Goal: Task Accomplishment & Management: Use online tool/utility

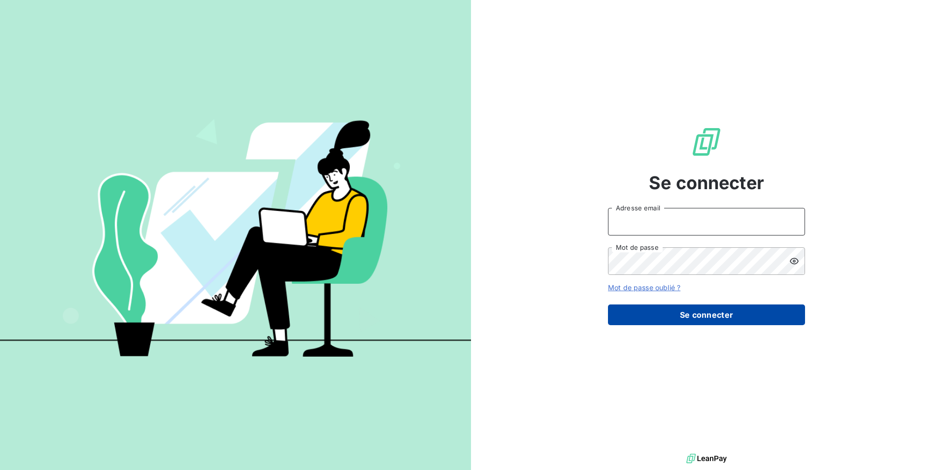
type input "[EMAIL_ADDRESS][DOMAIN_NAME]"
click at [684, 314] on button "Se connecter" at bounding box center [706, 314] width 197 height 21
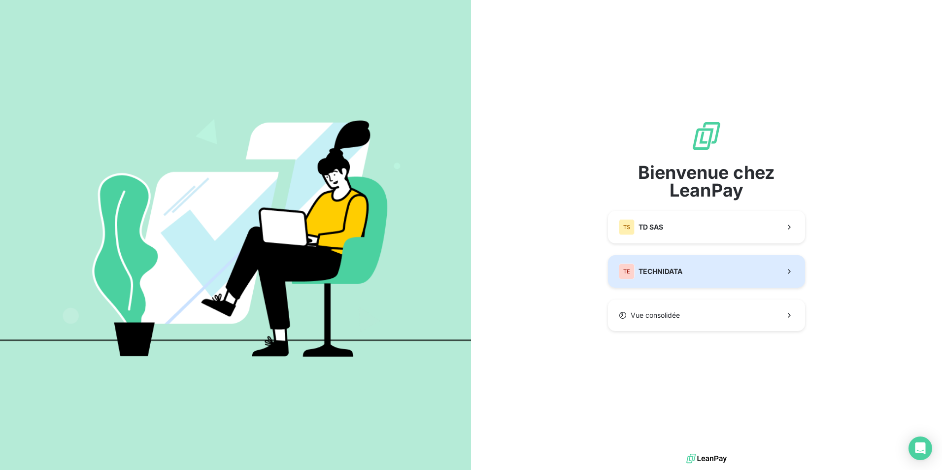
click at [659, 280] on button "TE TECHNIDATA" at bounding box center [706, 271] width 197 height 33
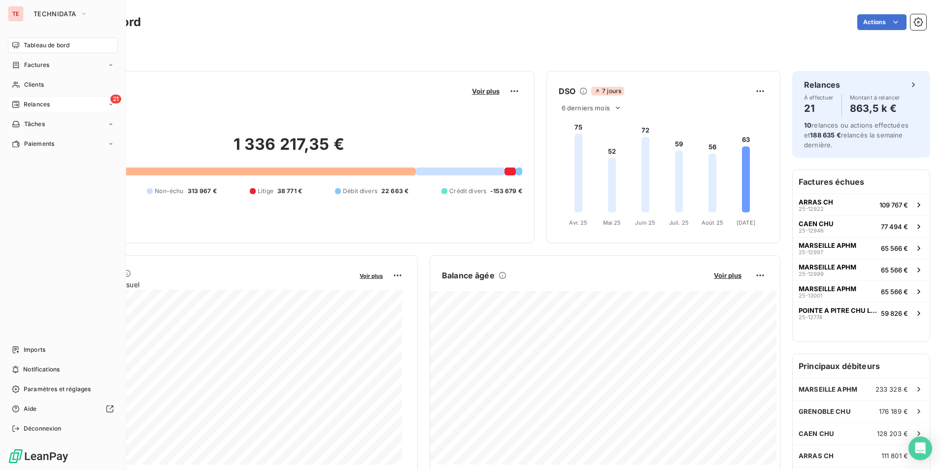
click at [66, 108] on div "21 Relances" at bounding box center [63, 105] width 110 height 16
click at [52, 121] on span "À effectuer" at bounding box center [40, 124] width 32 height 9
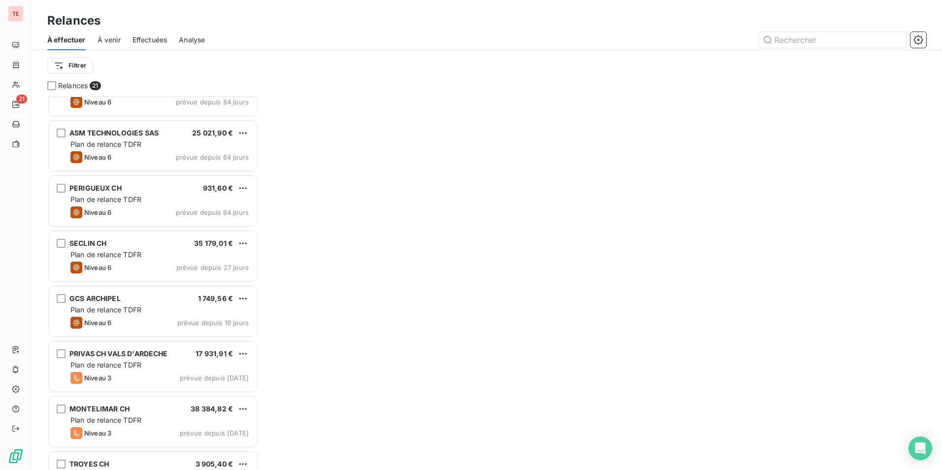
scroll to position [786, 0]
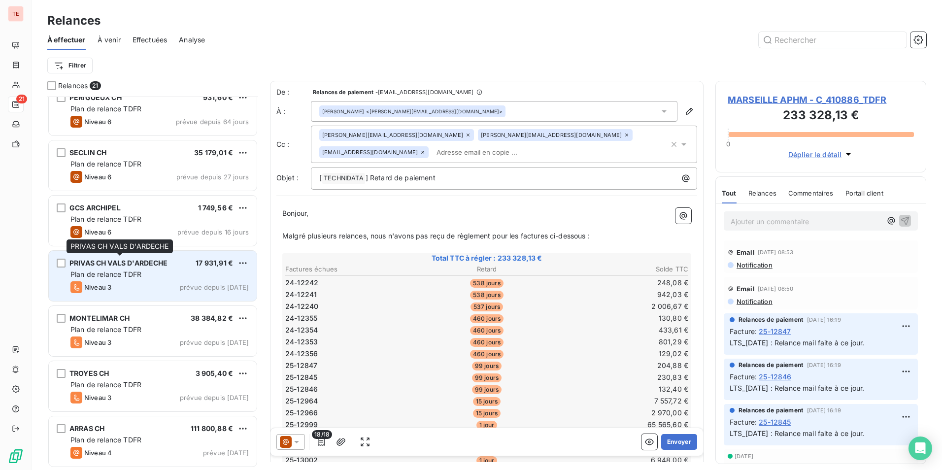
click at [83, 262] on span "PRIVAS CH VALS D'ARDECHE" at bounding box center [118, 263] width 98 height 8
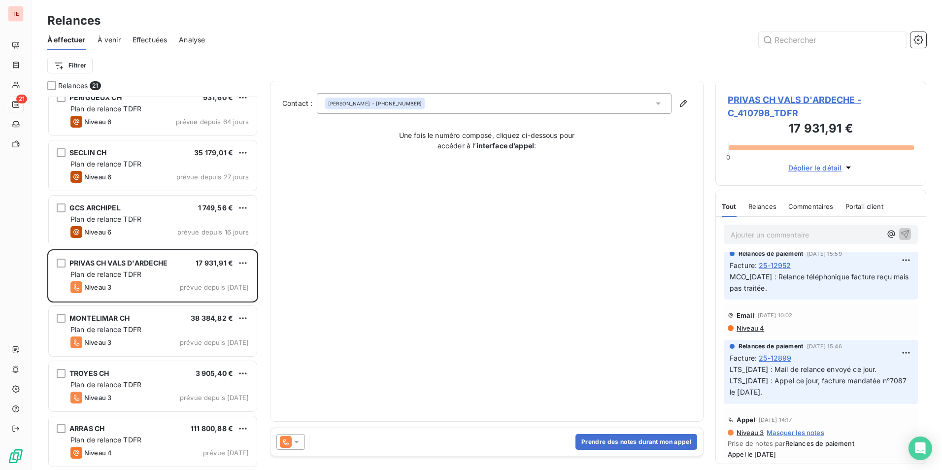
scroll to position [148, 0]
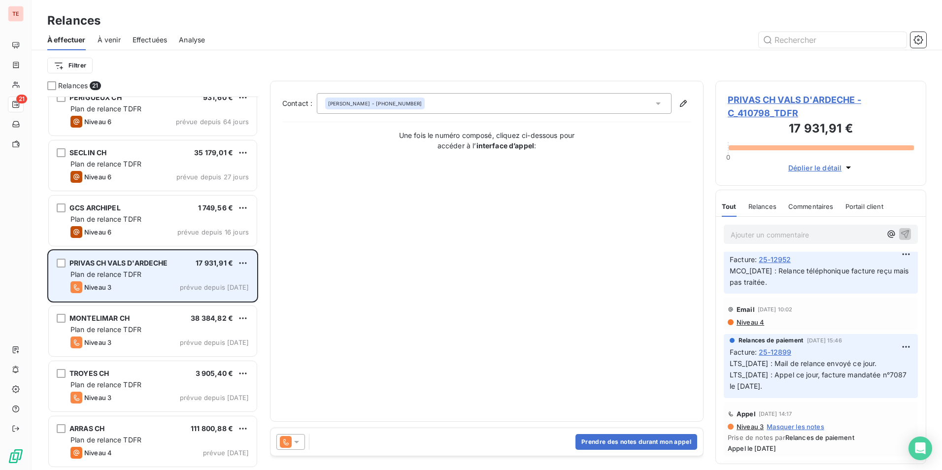
click at [130, 276] on span "Plan de relance TDFR" at bounding box center [105, 274] width 71 height 8
click at [132, 278] on div "Plan de relance TDFR" at bounding box center [159, 274] width 178 height 10
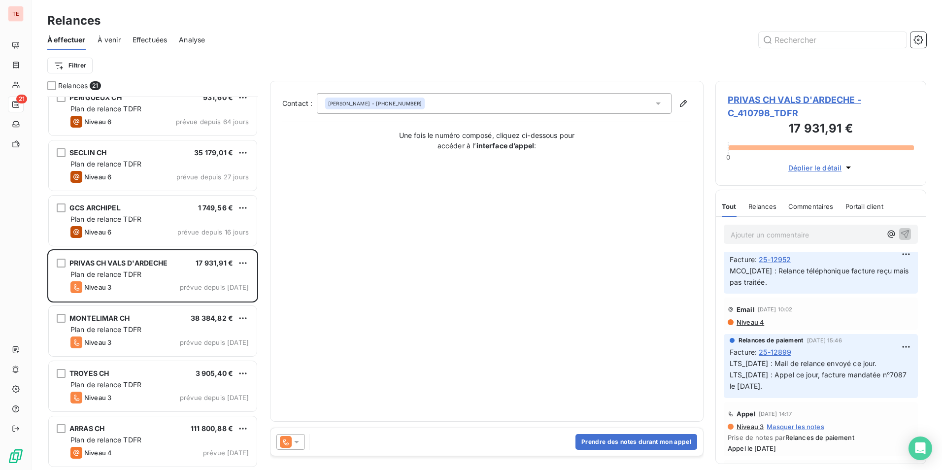
click at [760, 205] on span "Relances" at bounding box center [762, 206] width 28 height 8
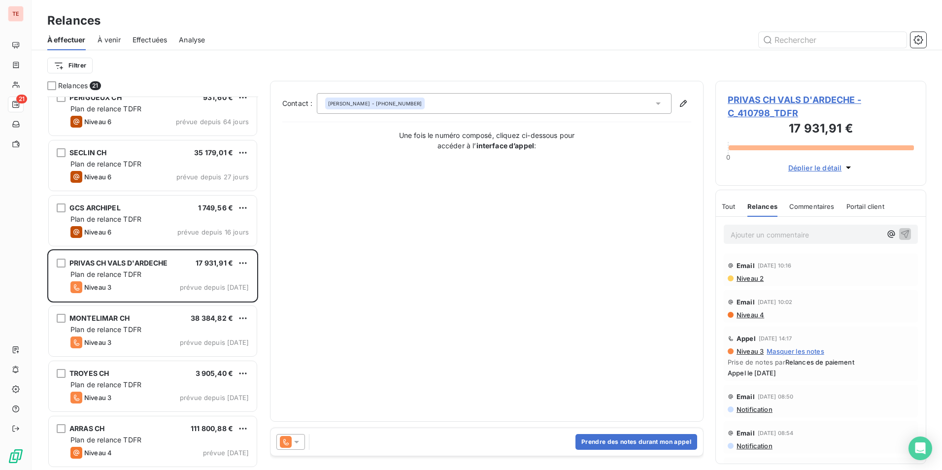
click at [753, 363] on span "Prise de notes par Relances de paiement" at bounding box center [820, 362] width 186 height 8
click at [809, 211] on div "Commentaires" at bounding box center [811, 206] width 45 height 21
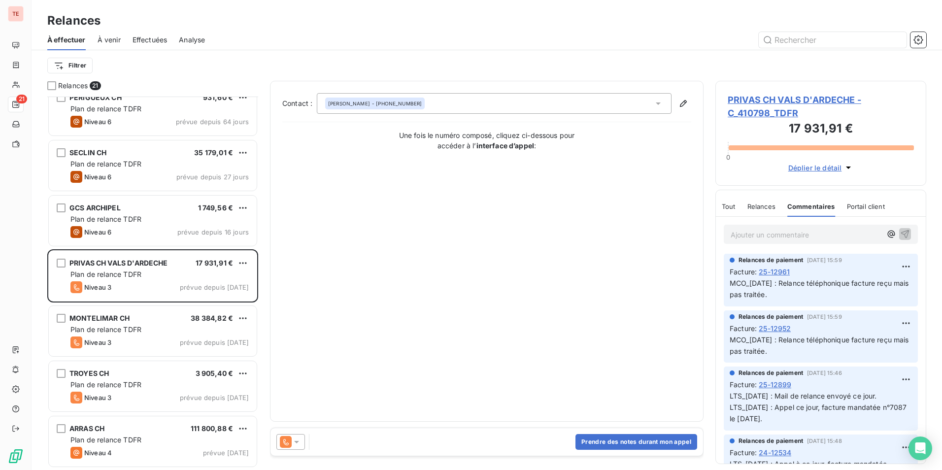
click at [738, 205] on div "Tout Relances Commentaires Portail client" at bounding box center [802, 206] width 163 height 21
click at [731, 207] on span "Tout" at bounding box center [728, 206] width 14 height 8
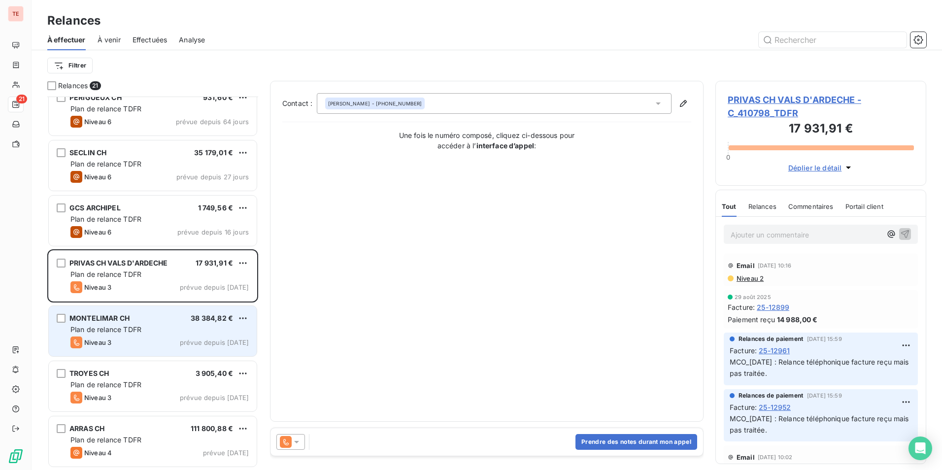
click at [141, 324] on div "MONTELIMAR CH 38 384,82 € Plan de relance TDFR Niveau 3 prévue depuis [DATE]" at bounding box center [153, 331] width 208 height 50
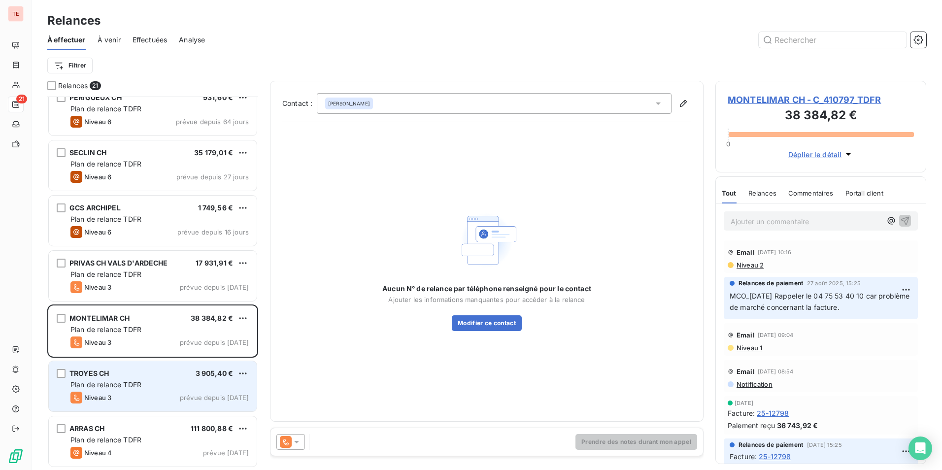
click at [189, 393] on div "Niveau 3 prévue depuis hier" at bounding box center [159, 398] width 178 height 12
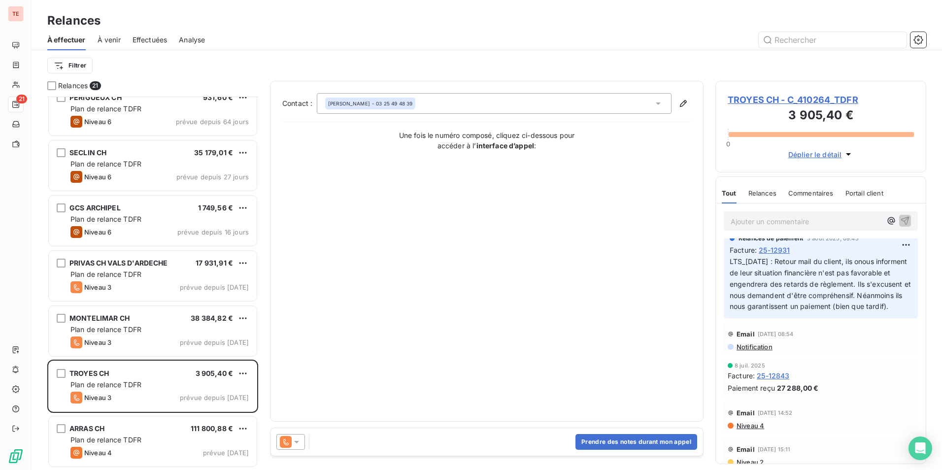
scroll to position [98, 0]
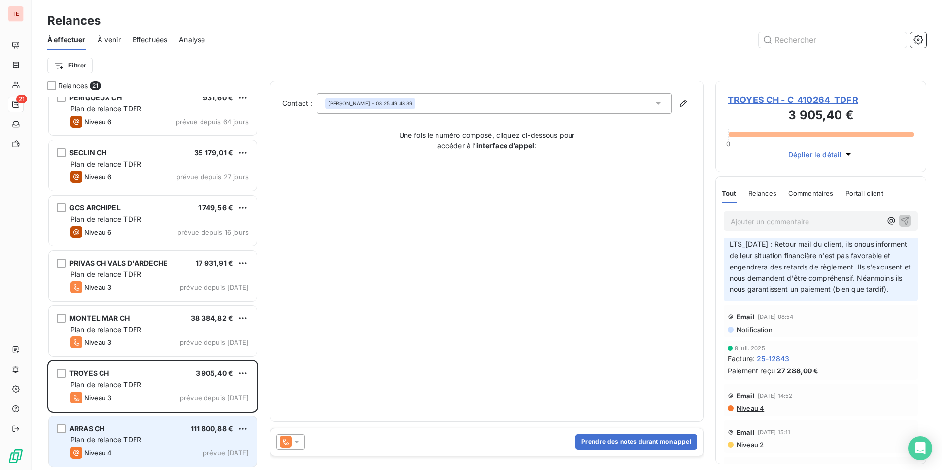
click at [167, 438] on div "Plan de relance TDFR" at bounding box center [159, 440] width 178 height 10
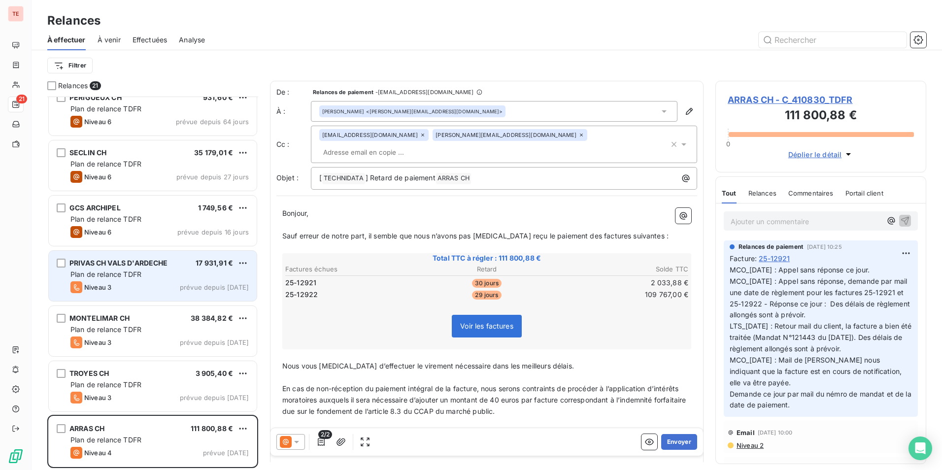
click at [173, 275] on div "Plan de relance TDFR" at bounding box center [159, 274] width 178 height 10
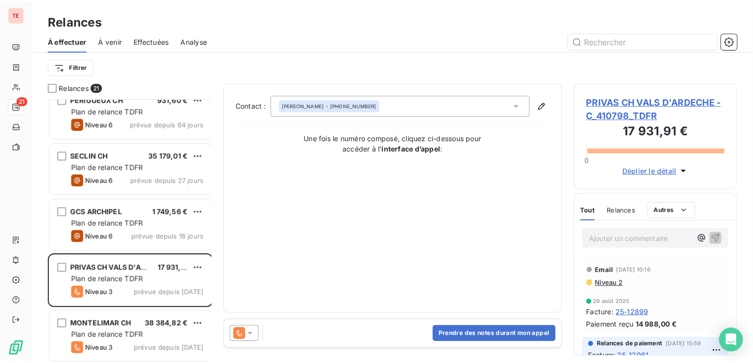
scroll to position [260, 156]
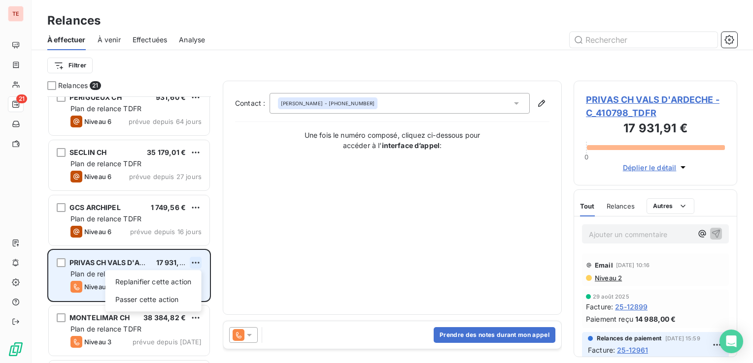
click at [192, 261] on html "TE 21 Relances À effectuer À venir Effectuées Analyse Filtrer Relances 21 ASM T…" at bounding box center [376, 181] width 753 height 363
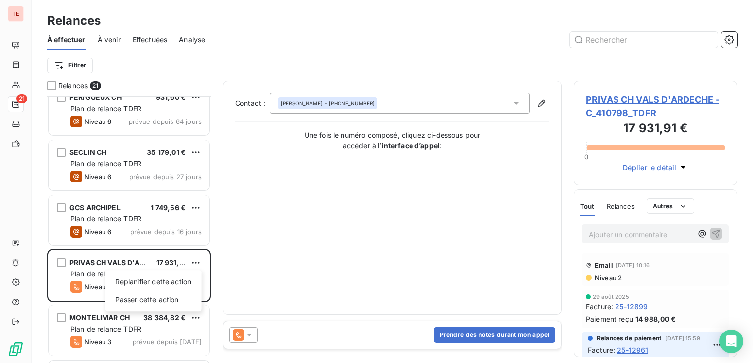
click at [257, 260] on html "TE 21 Relances À effectuer À venir Effectuées Analyse Filtrer Relances 21 ASM T…" at bounding box center [376, 181] width 753 height 363
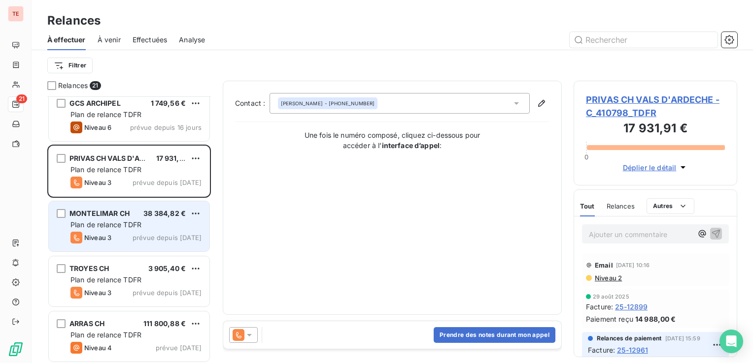
scroll to position [891, 0]
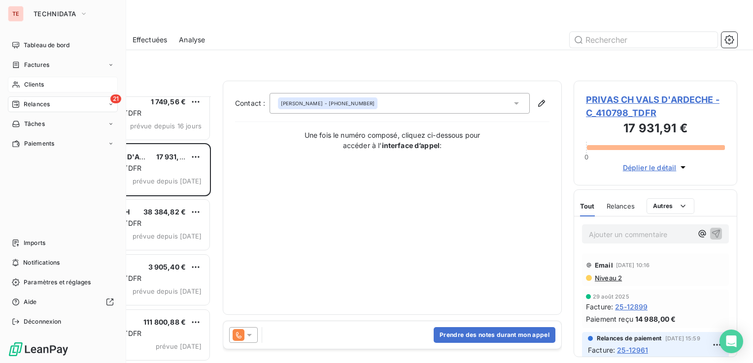
click at [34, 84] on span "Clients" at bounding box center [34, 84] width 20 height 9
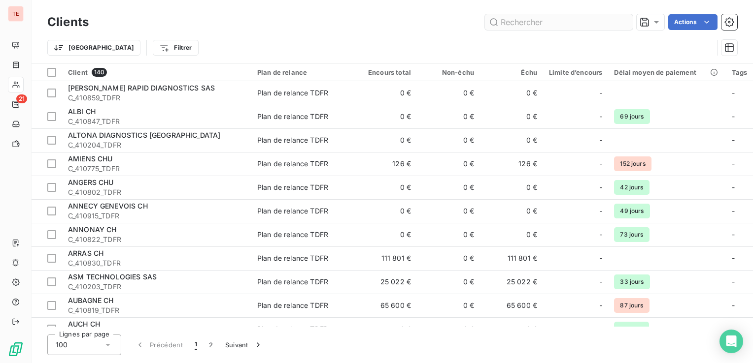
click at [539, 19] on input "text" at bounding box center [559, 22] width 148 height 16
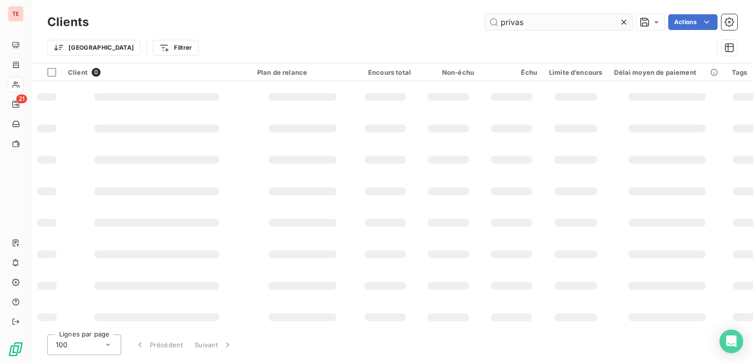
type input "privas"
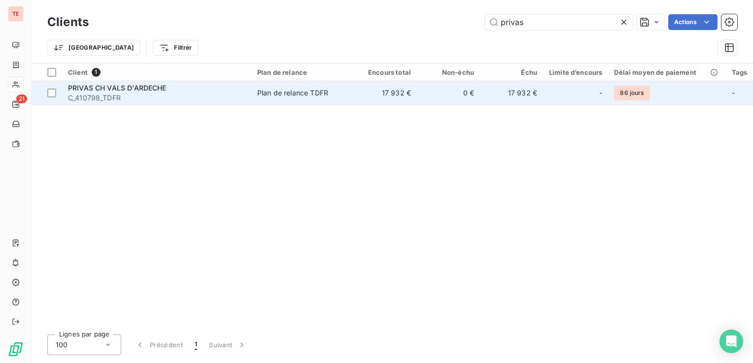
click at [320, 95] on div "Plan de relance TDFR" at bounding box center [292, 93] width 71 height 10
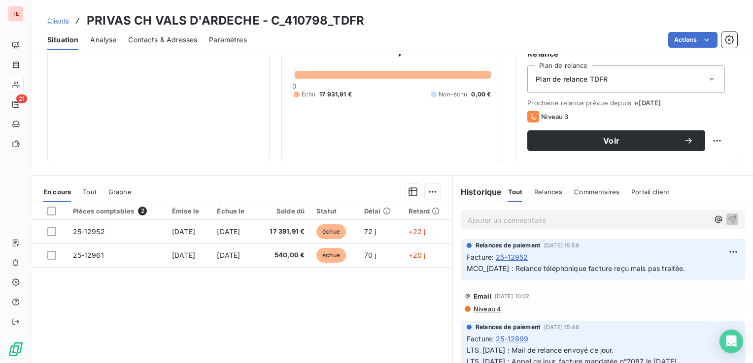
scroll to position [148, 0]
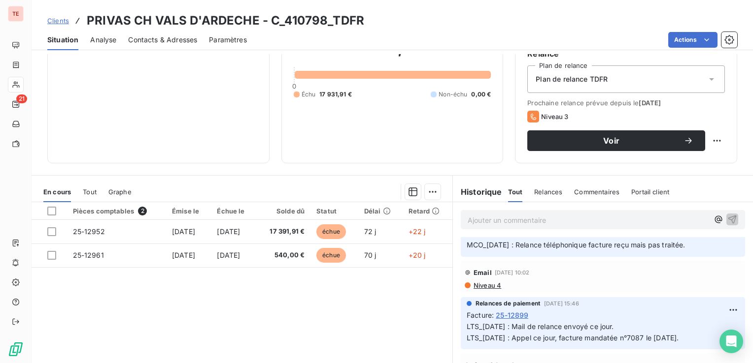
click at [534, 196] on div "Relances" at bounding box center [548, 192] width 28 height 21
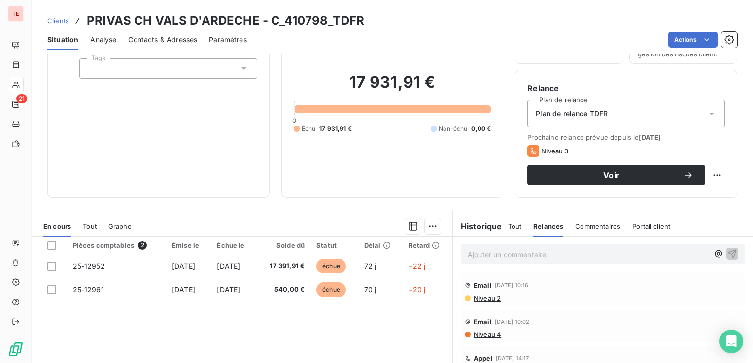
scroll to position [0, 0]
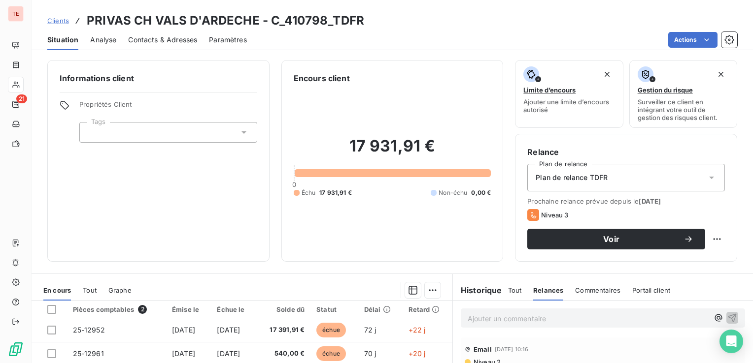
click at [512, 287] on span "Tout" at bounding box center [515, 291] width 14 height 8
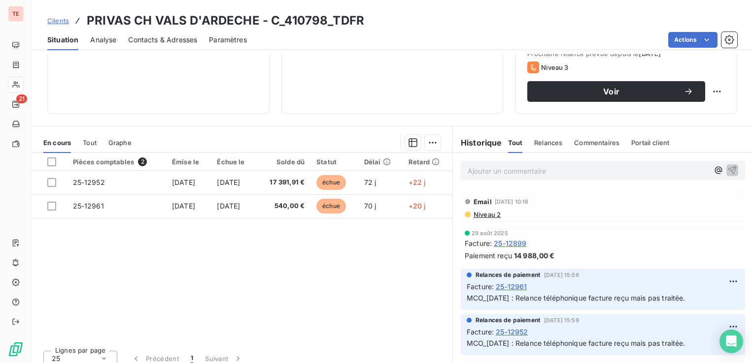
scroll to position [156, 0]
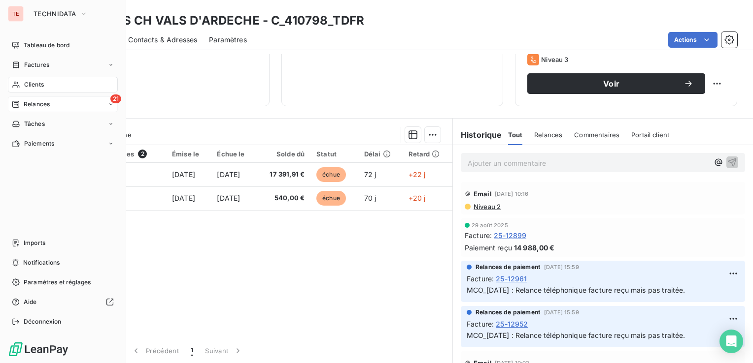
click at [55, 109] on div "21 Relances" at bounding box center [63, 105] width 110 height 16
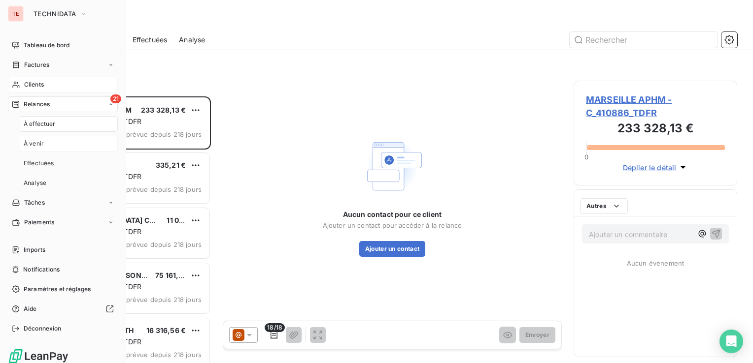
scroll to position [260, 156]
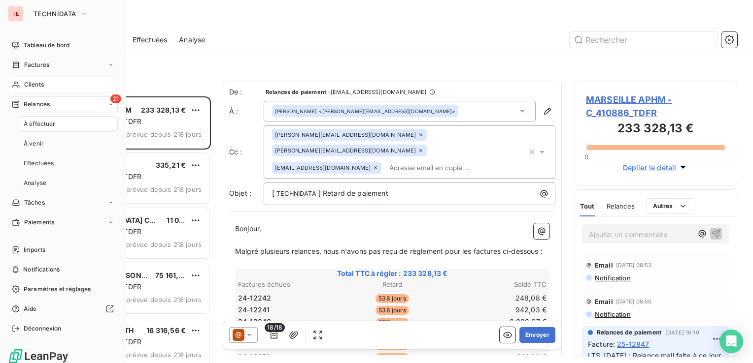
click at [37, 128] on span "À effectuer" at bounding box center [40, 124] width 32 height 9
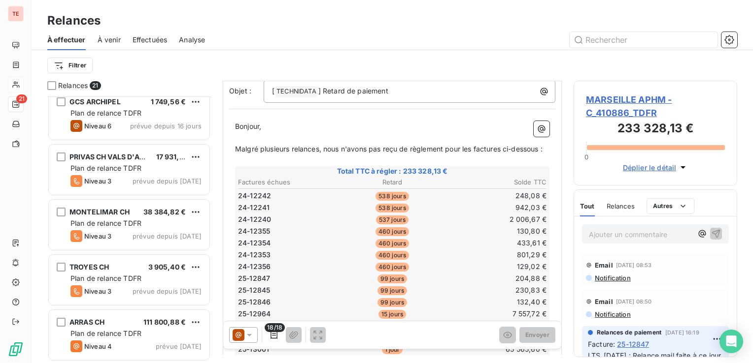
scroll to position [49, 0]
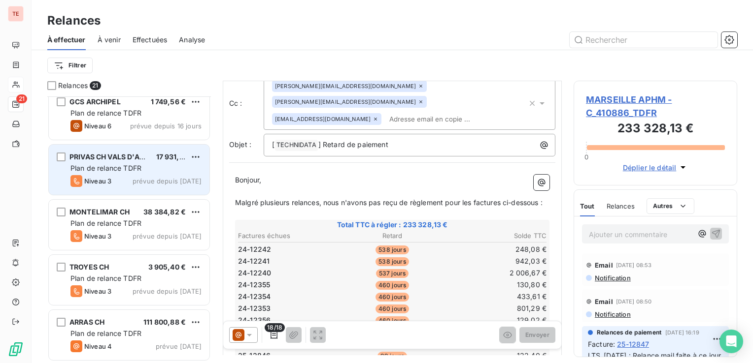
click at [104, 184] on span "Niveau 3" at bounding box center [97, 181] width 27 height 8
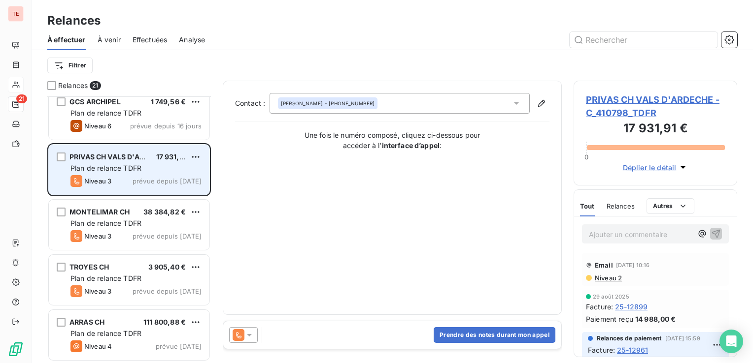
click at [151, 177] on span "prévue depuis hier" at bounding box center [172, 181] width 60 height 8
click at [196, 156] on html "TE 21 Relances À effectuer À venir Effectuées Analyse Filtrer Relances 21 SECLI…" at bounding box center [376, 181] width 753 height 363
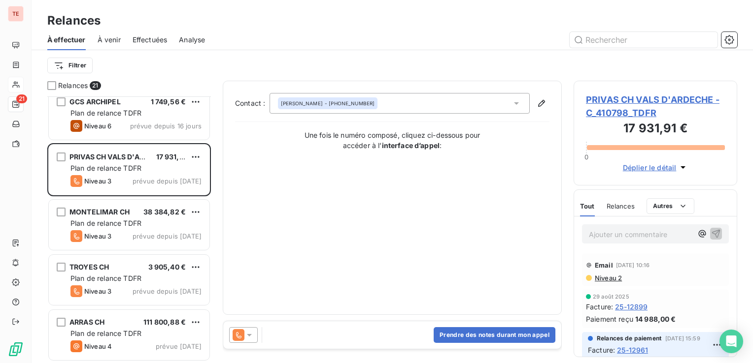
click at [303, 196] on html "TE 21 Relances À effectuer À venir Effectuées Analyse Filtrer Relances 21 SECLI…" at bounding box center [376, 181] width 753 height 363
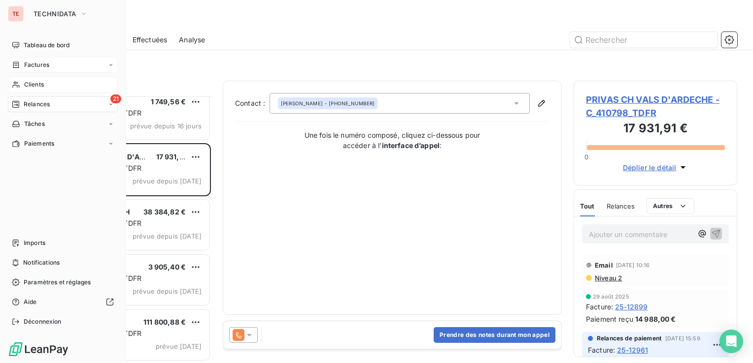
drag, startPoint x: 189, startPoint y: 172, endPoint x: 15, endPoint y: 62, distance: 205.6
click at [15, 62] on icon at bounding box center [16, 65] width 8 height 8
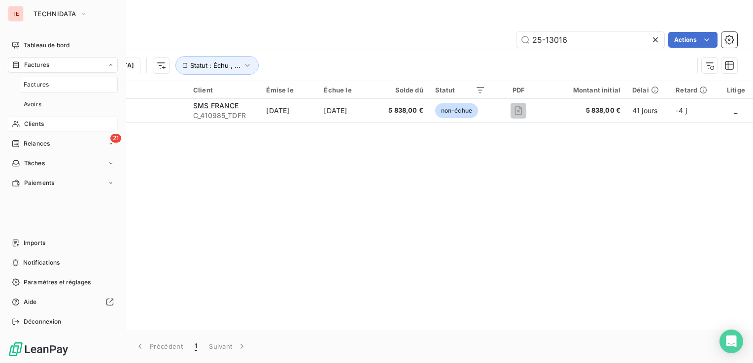
click at [48, 130] on div "Clients" at bounding box center [63, 124] width 110 height 16
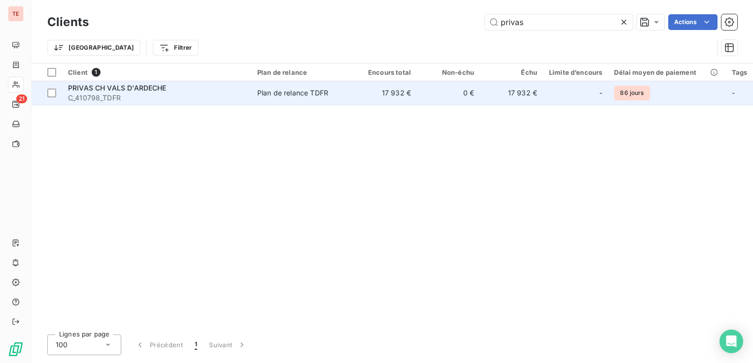
click at [219, 104] on td "PRIVAS CH VALS D'ARDECHE C_410798_TDFR" at bounding box center [156, 93] width 189 height 24
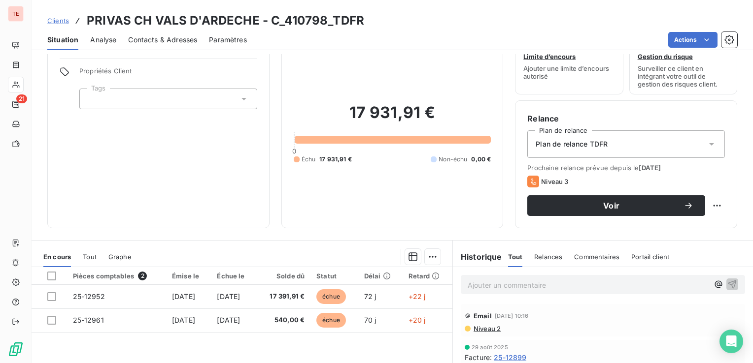
scroll to position [49, 0]
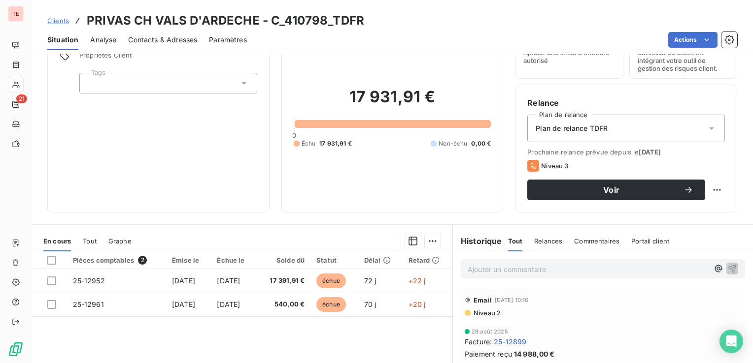
drag, startPoint x: 408, startPoint y: 308, endPoint x: 18, endPoint y: 78, distance: 453.2
click at [18, 78] on div at bounding box center [16, 85] width 16 height 16
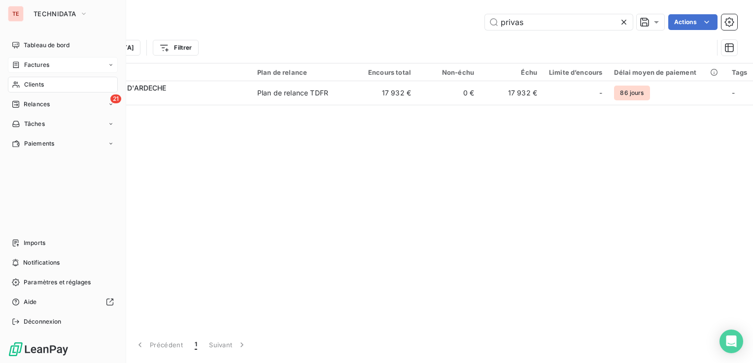
click at [38, 69] on span "Factures" at bounding box center [36, 65] width 25 height 9
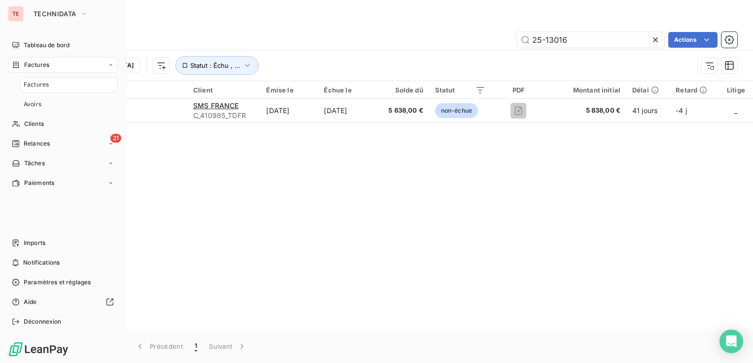
click at [53, 63] on div "Factures" at bounding box center [63, 65] width 110 height 16
click at [53, 64] on div "Factures" at bounding box center [63, 65] width 110 height 16
click at [33, 127] on span "Clients" at bounding box center [34, 124] width 20 height 9
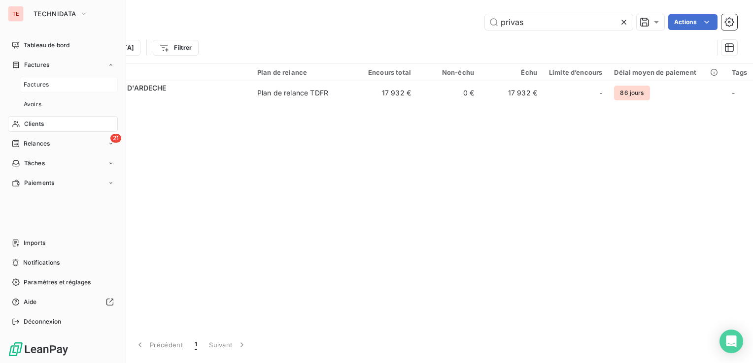
click at [43, 82] on span "Factures" at bounding box center [36, 84] width 25 height 9
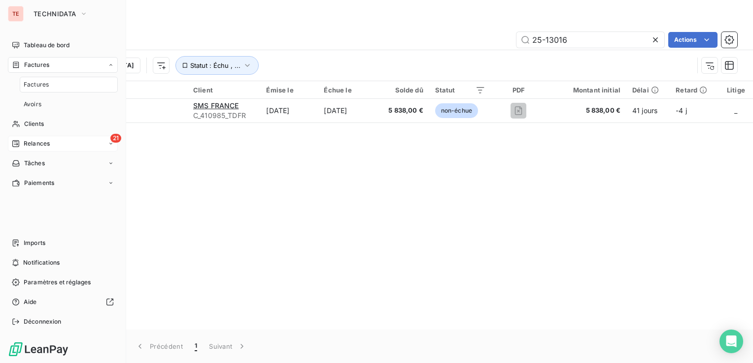
click at [51, 139] on div "21 Relances" at bounding box center [63, 144] width 110 height 16
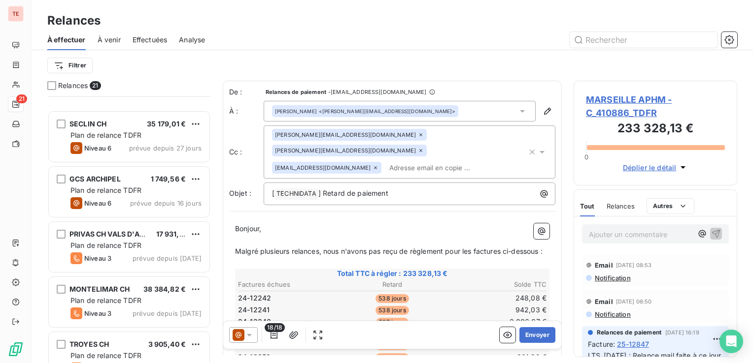
scroll to position [886, 0]
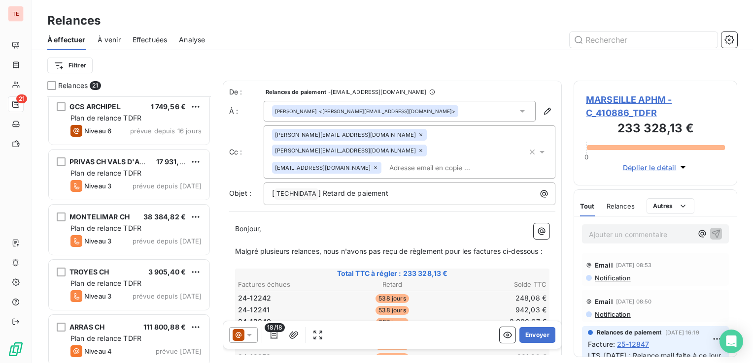
click at [251, 333] on icon at bounding box center [249, 335] width 10 height 10
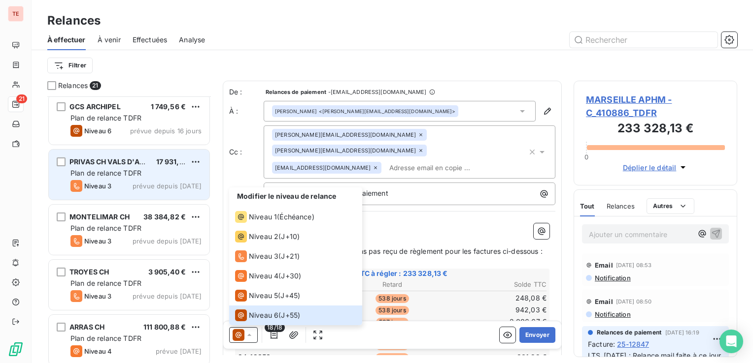
click at [97, 184] on span "Niveau 3" at bounding box center [97, 186] width 27 height 8
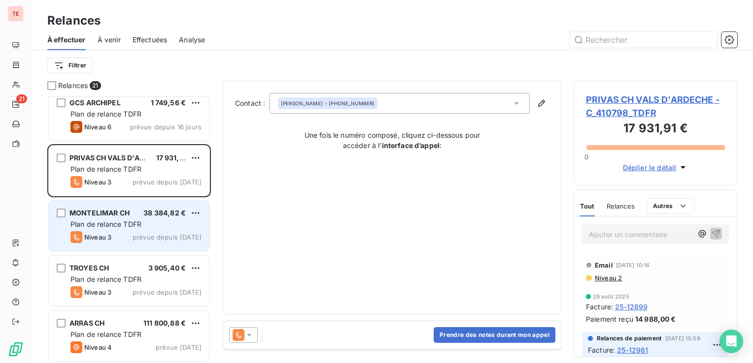
scroll to position [891, 0]
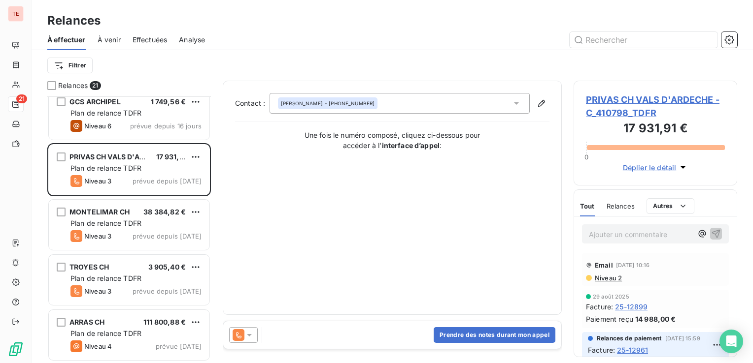
click at [249, 332] on icon at bounding box center [249, 335] width 10 height 10
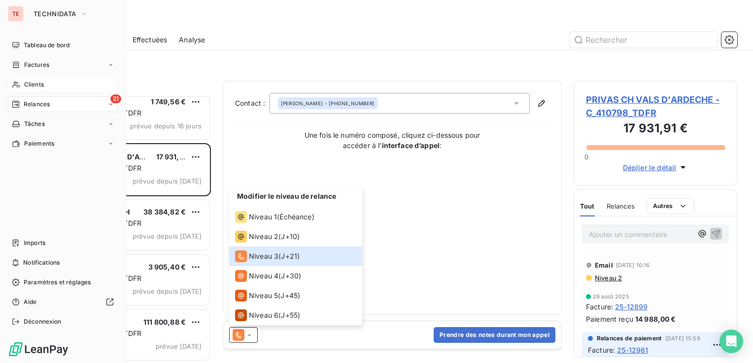
click at [41, 87] on span "Clients" at bounding box center [34, 84] width 20 height 9
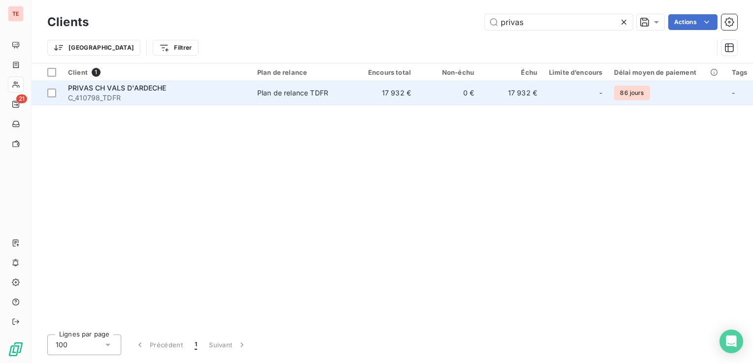
click at [224, 101] on span "C_410798_TDFR" at bounding box center [156, 98] width 177 height 10
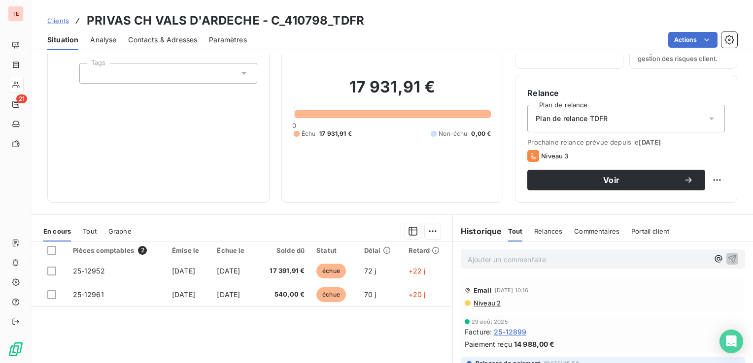
scroll to position [8, 0]
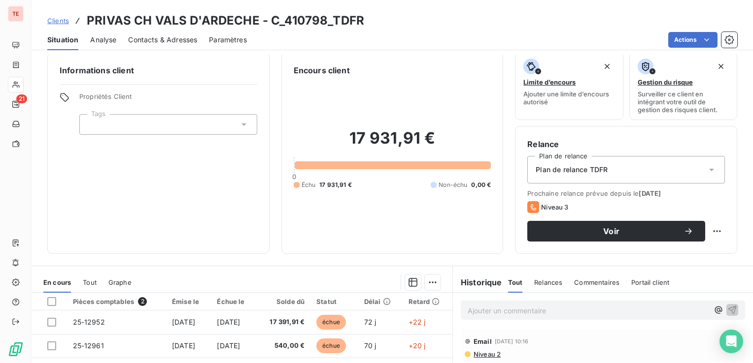
drag, startPoint x: 136, startPoint y: 42, endPoint x: 141, endPoint y: 43, distance: 4.9
click at [136, 42] on span "Contacts & Adresses" at bounding box center [162, 40] width 69 height 10
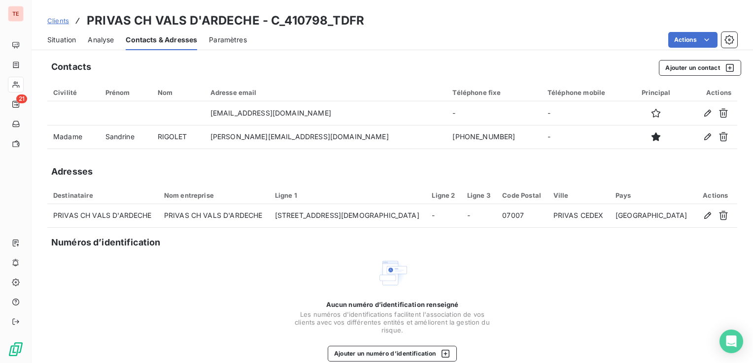
click at [69, 38] on span "Situation" at bounding box center [61, 40] width 29 height 10
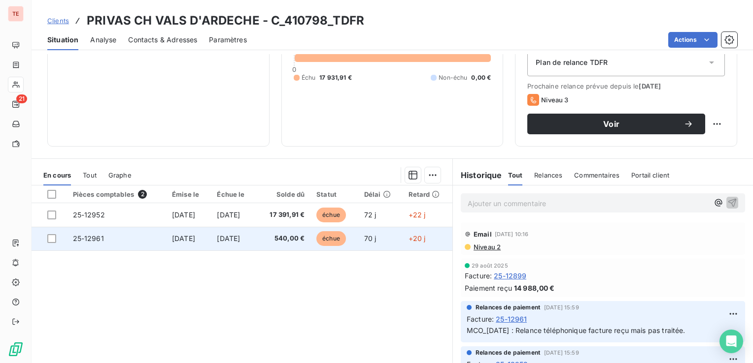
scroll to position [98, 0]
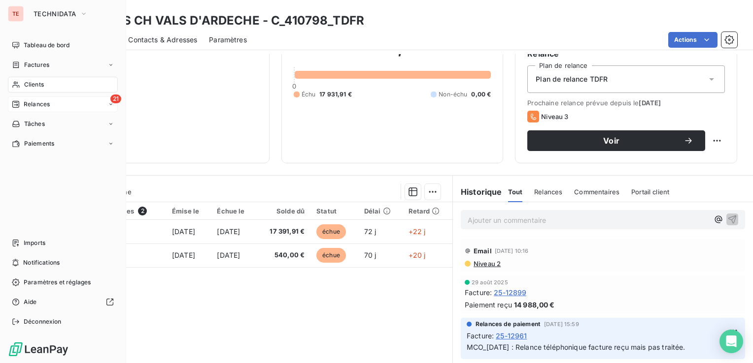
click at [58, 104] on div "21 Relances" at bounding box center [63, 105] width 110 height 16
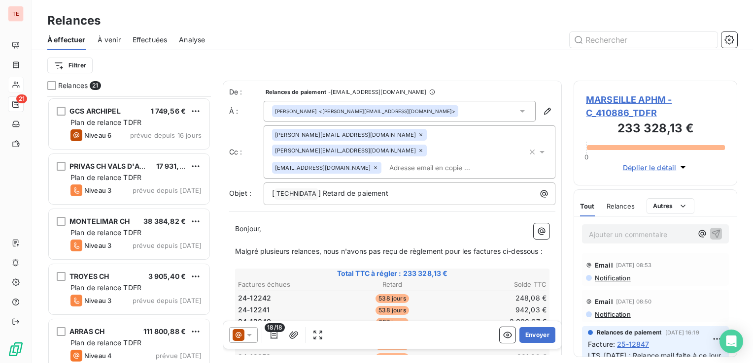
scroll to position [886, 0]
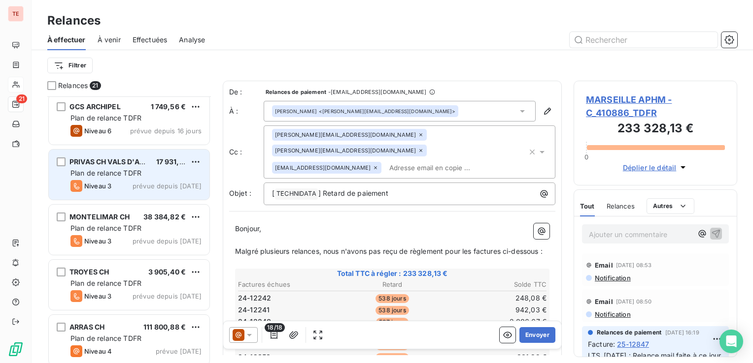
click at [126, 187] on div "Niveau 3 prévue depuis hier" at bounding box center [135, 186] width 131 height 12
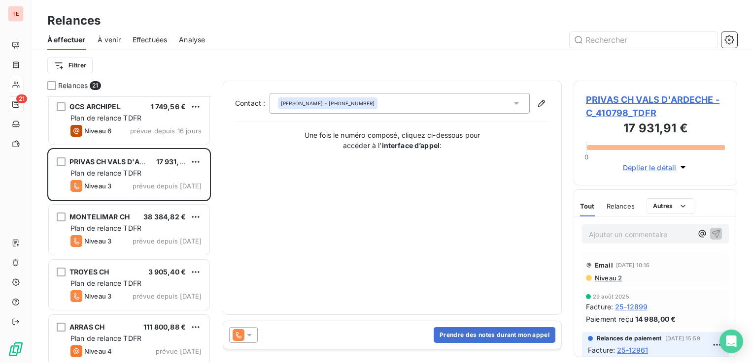
click at [250, 330] on icon at bounding box center [249, 335] width 10 height 10
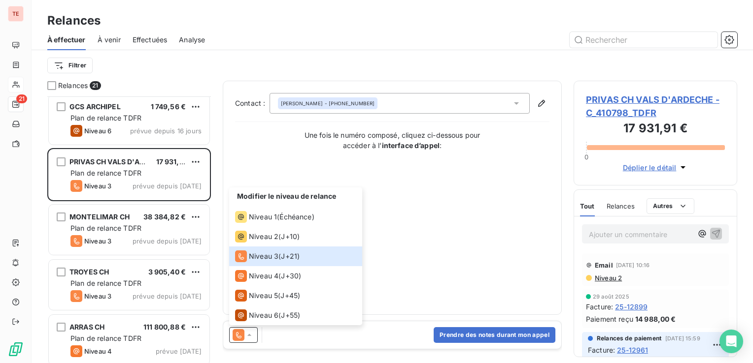
click at [289, 202] on div "Modifier le niveau de relance" at bounding box center [295, 198] width 133 height 20
click at [286, 200] on span "Modifier le niveau de relance" at bounding box center [286, 196] width 99 height 8
click at [283, 236] on span "J+10 )" at bounding box center [290, 237] width 19 height 10
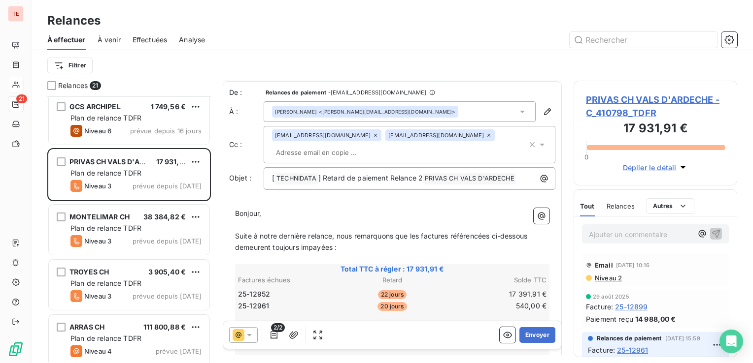
click at [247, 325] on div "2/2 Envoyer" at bounding box center [392, 336] width 338 height 28
click at [247, 330] on div at bounding box center [243, 335] width 29 height 16
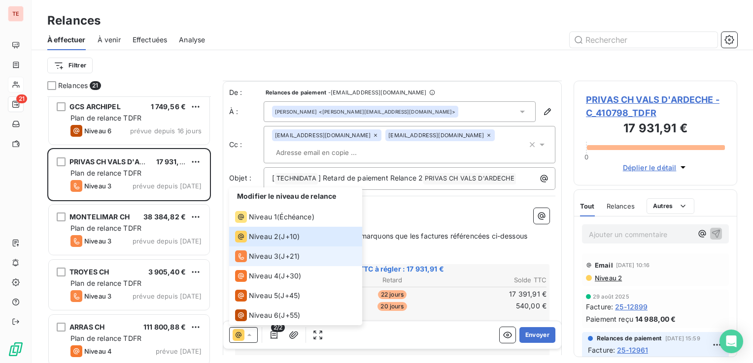
click at [263, 262] on div "Niveau 3" at bounding box center [256, 257] width 43 height 12
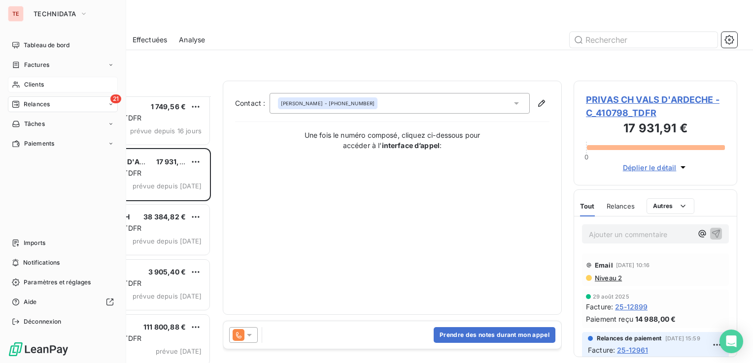
click at [26, 80] on span "Clients" at bounding box center [34, 84] width 20 height 9
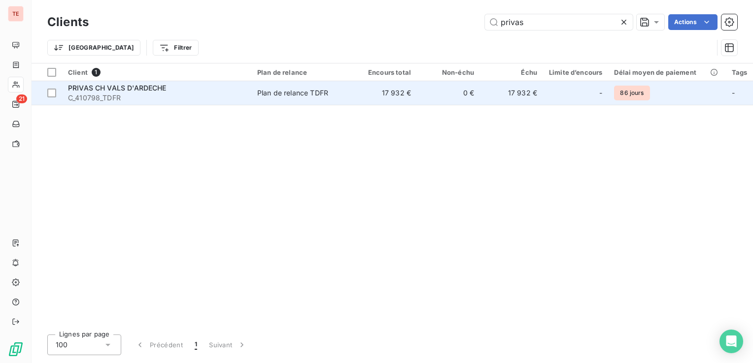
click at [363, 96] on td "17 932 €" at bounding box center [385, 93] width 63 height 24
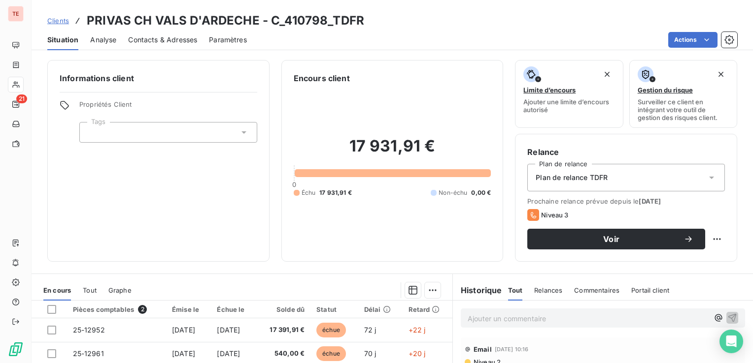
click at [165, 40] on span "Contacts & Adresses" at bounding box center [162, 40] width 69 height 10
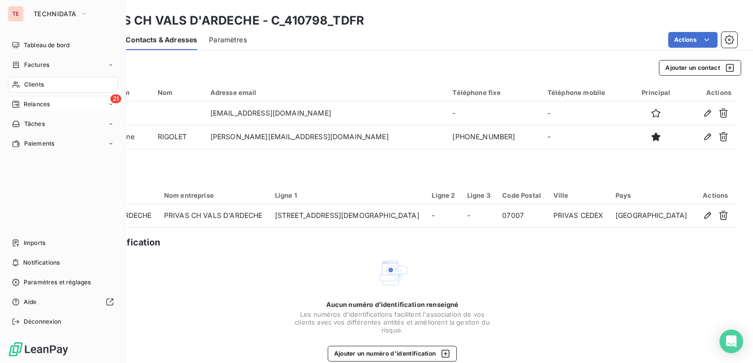
click at [26, 104] on span "Relances" at bounding box center [37, 104] width 26 height 9
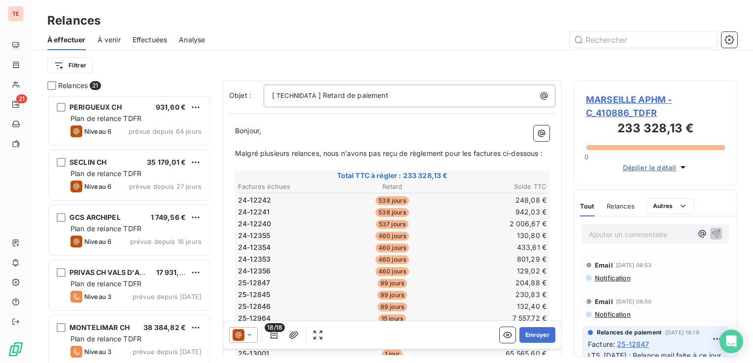
scroll to position [837, 0]
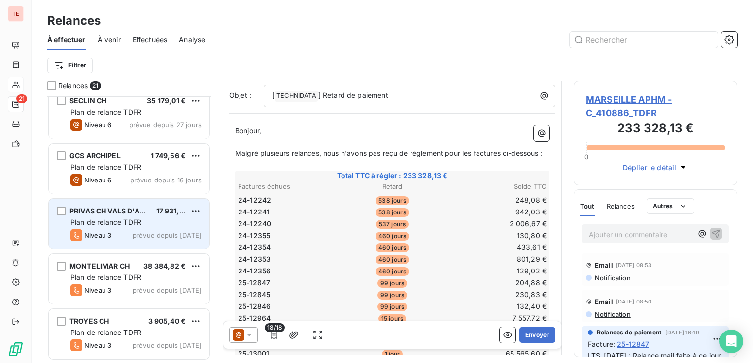
click at [125, 235] on div "Niveau 3 prévue depuis hier" at bounding box center [135, 235] width 131 height 12
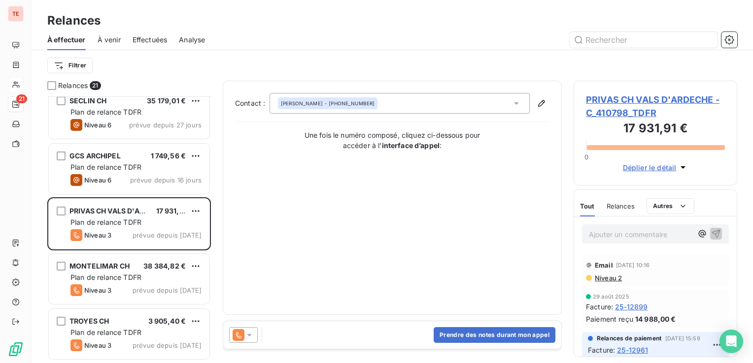
click at [246, 337] on icon at bounding box center [249, 335] width 10 height 10
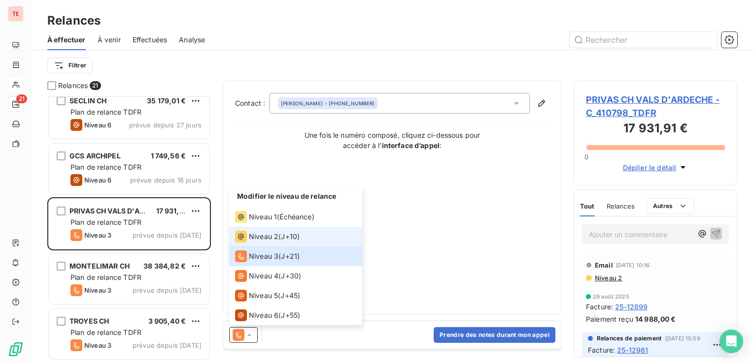
click at [265, 245] on li "Niveau 2 ( J+10 )" at bounding box center [295, 237] width 133 height 20
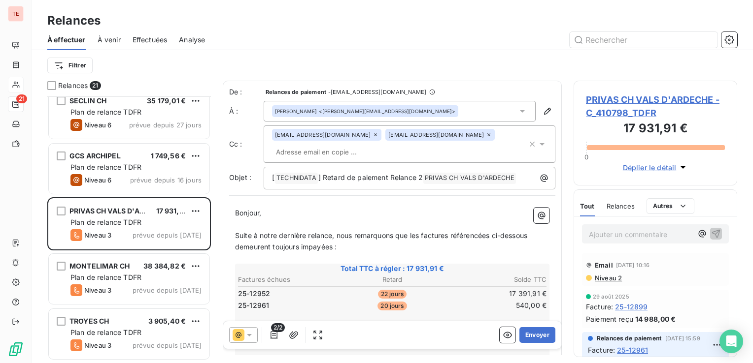
click at [248, 341] on div at bounding box center [243, 335] width 29 height 16
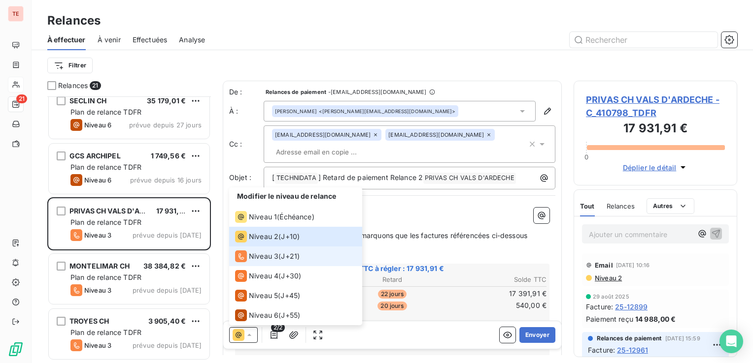
click at [266, 252] on span "Niveau 3" at bounding box center [264, 257] width 30 height 10
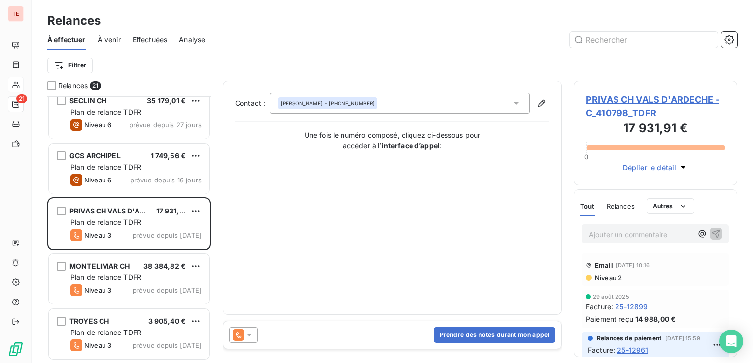
click at [300, 233] on div "Contact : [PERSON_NAME] - [PHONE_NUMBER] Une fois le numéro composé, cliquez ci…" at bounding box center [392, 198] width 314 height 210
click at [300, 224] on div "Contact : [PERSON_NAME] - [PHONE_NUMBER] Une fois le numéro composé, cliquez ci…" at bounding box center [392, 198] width 314 height 210
click at [244, 339] on icon at bounding box center [249, 335] width 10 height 10
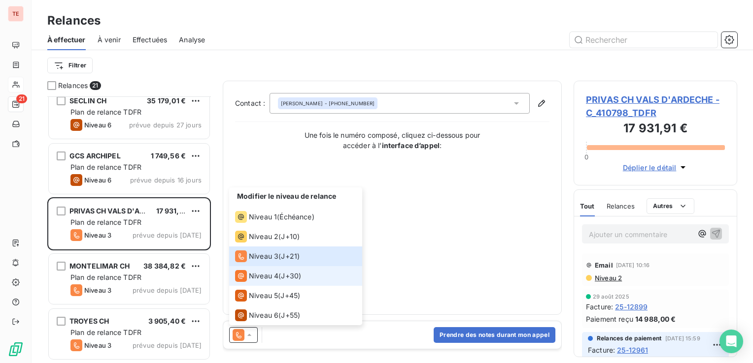
click at [284, 271] on span "J+30 )" at bounding box center [291, 276] width 20 height 10
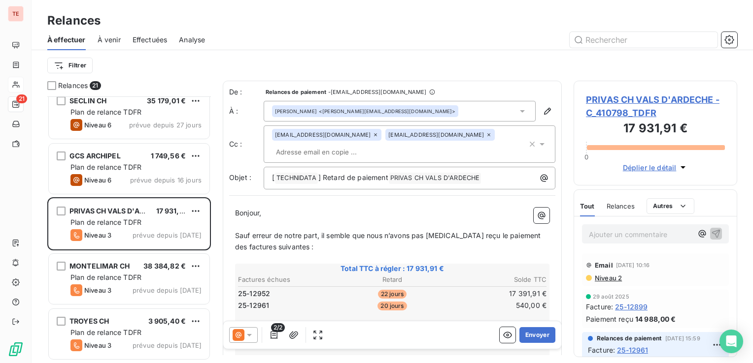
click at [239, 342] on div at bounding box center [243, 335] width 29 height 16
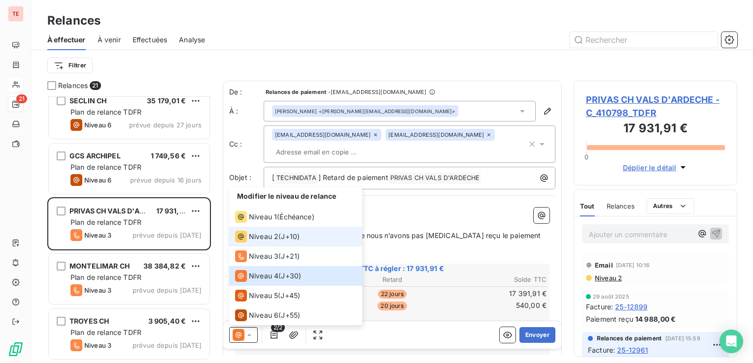
click at [283, 244] on li "Niveau 2 ( J+10 )" at bounding box center [295, 237] width 133 height 20
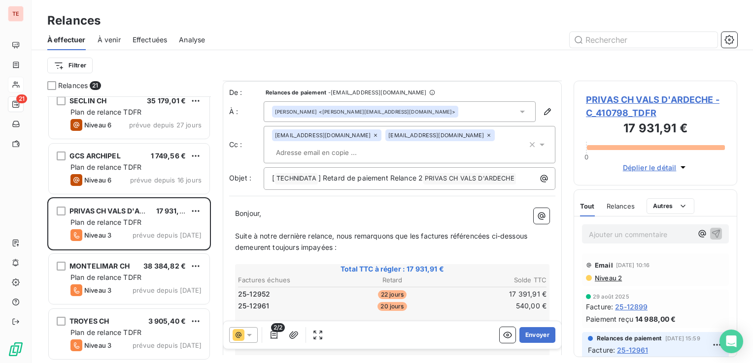
scroll to position [49, 0]
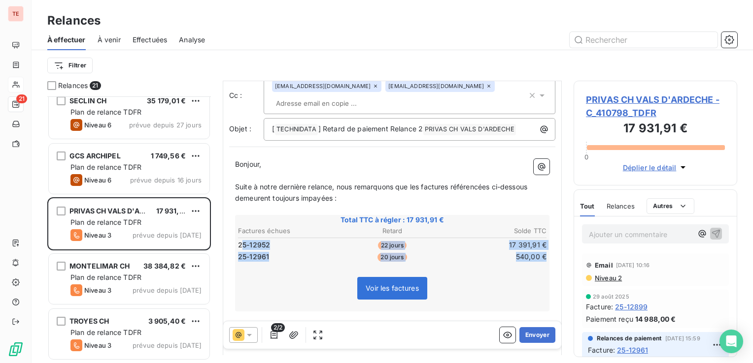
drag, startPoint x: 263, startPoint y: 258, endPoint x: 242, endPoint y: 248, distance: 22.9
click at [242, 248] on div "Total TTC à régler : 17 931,91 € Factures échues Retard Solde TTC 25-12952 22 j…" at bounding box center [392, 263] width 314 height 97
click at [242, 248] on span "25-12952" at bounding box center [254, 245] width 32 height 10
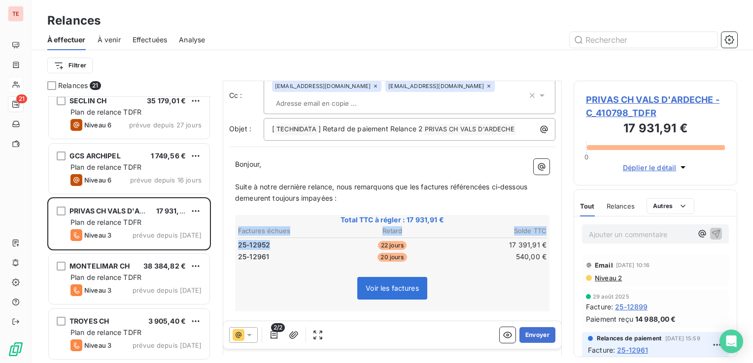
drag, startPoint x: 235, startPoint y: 247, endPoint x: 271, endPoint y: 245, distance: 36.0
click at [271, 244] on div "Total TTC à régler : 17 931,91 € Factures échues Retard Solde TTC 25-12952 22 j…" at bounding box center [392, 263] width 314 height 97
click at [271, 245] on td "25-12952" at bounding box center [288, 245] width 102 height 11
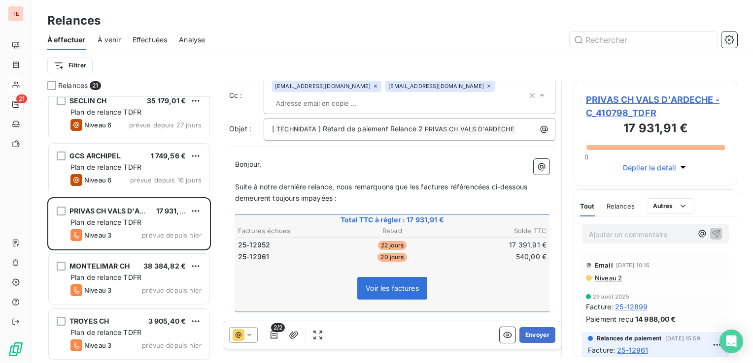
click at [278, 253] on td "25-12961" at bounding box center [288, 257] width 102 height 11
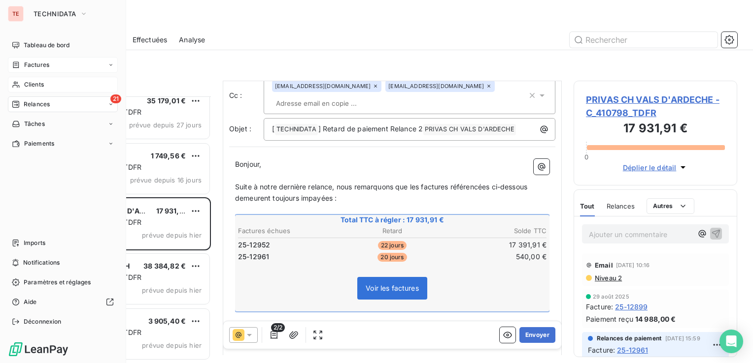
click at [30, 66] on span "Factures" at bounding box center [36, 65] width 25 height 9
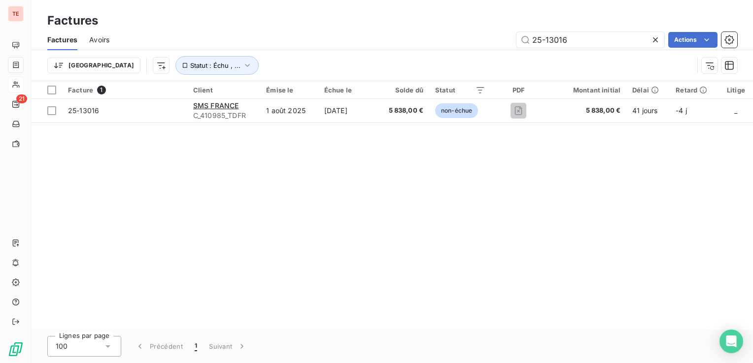
click at [650, 41] on icon at bounding box center [655, 40] width 10 height 10
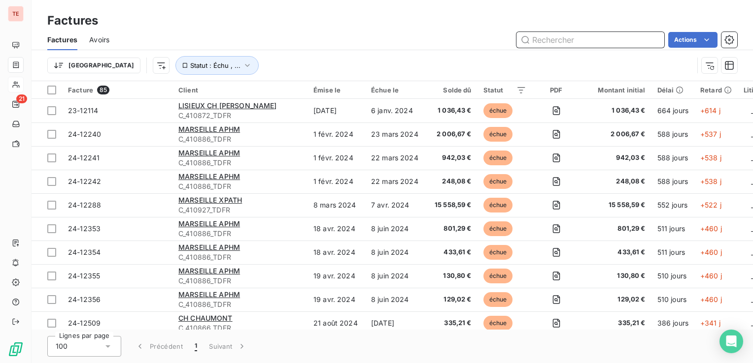
click at [645, 34] on input "text" at bounding box center [590, 40] width 148 height 16
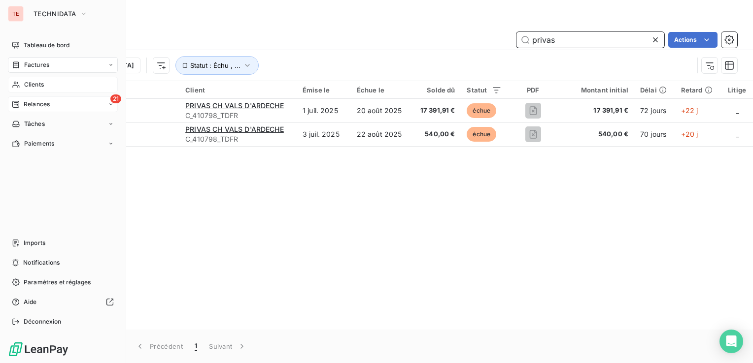
type input "privas"
click at [32, 103] on span "Relances" at bounding box center [37, 104] width 26 height 9
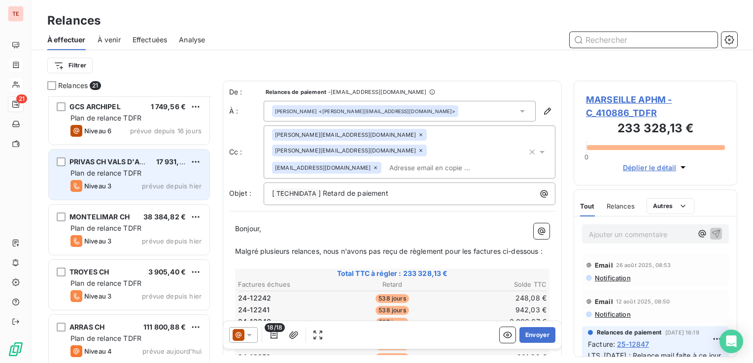
scroll to position [891, 0]
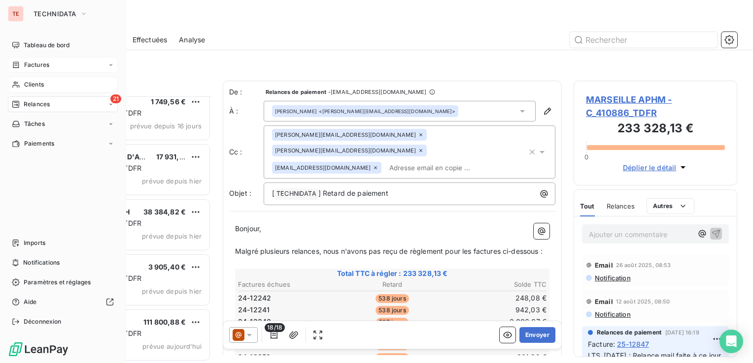
click at [40, 86] on span "Clients" at bounding box center [34, 84] width 20 height 9
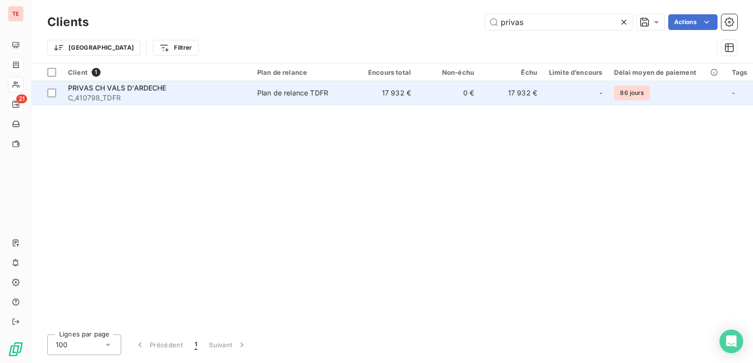
click at [138, 86] on span "PRIVAS CH VALS D'ARDECHE" at bounding box center [117, 88] width 98 height 8
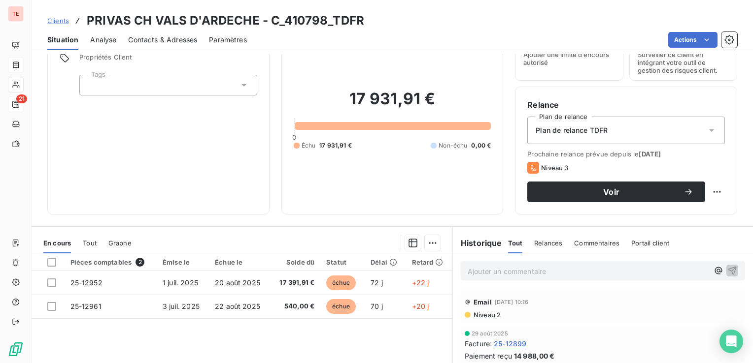
scroll to position [98, 0]
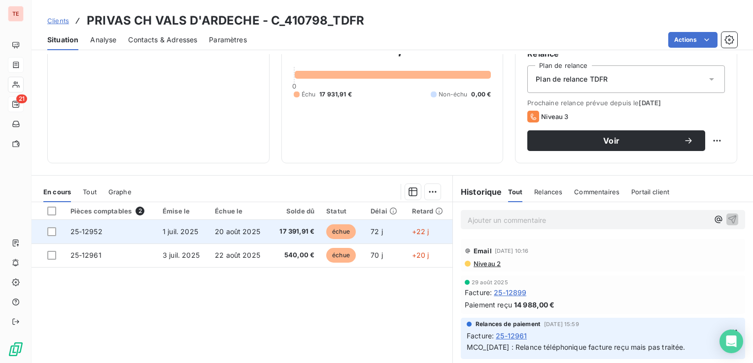
click at [280, 223] on td "17 391,91 €" at bounding box center [295, 232] width 50 height 24
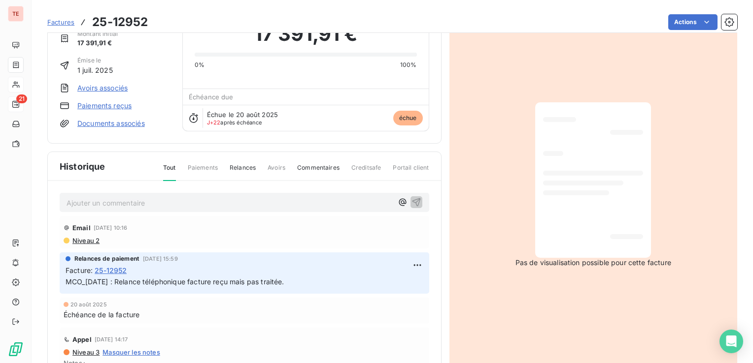
click at [171, 170] on span "Tout" at bounding box center [169, 173] width 13 height 18
click at [169, 169] on span "Tout" at bounding box center [169, 173] width 13 height 18
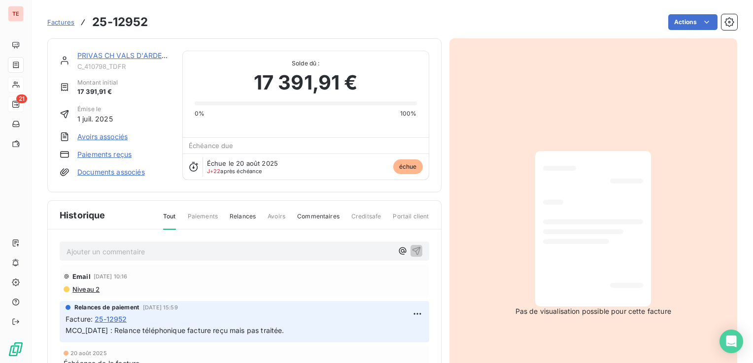
click at [65, 23] on span "Factures" at bounding box center [60, 22] width 27 height 8
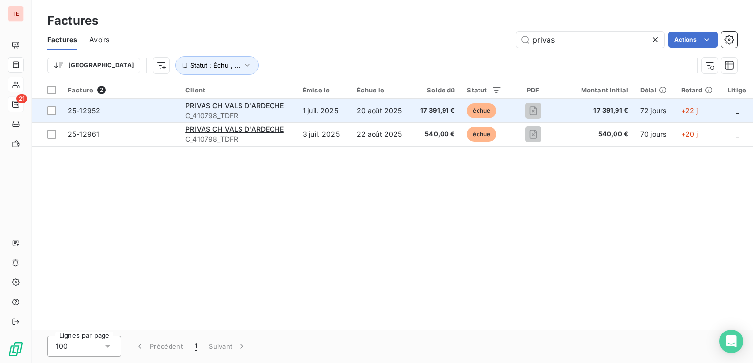
click at [347, 116] on td "1 juil. 2025" at bounding box center [323, 111] width 54 height 24
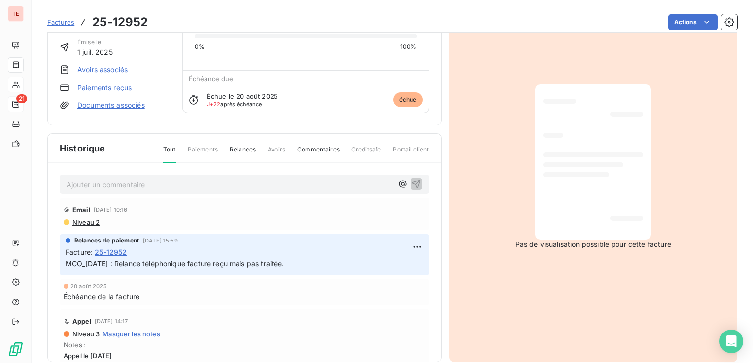
scroll to position [81, 0]
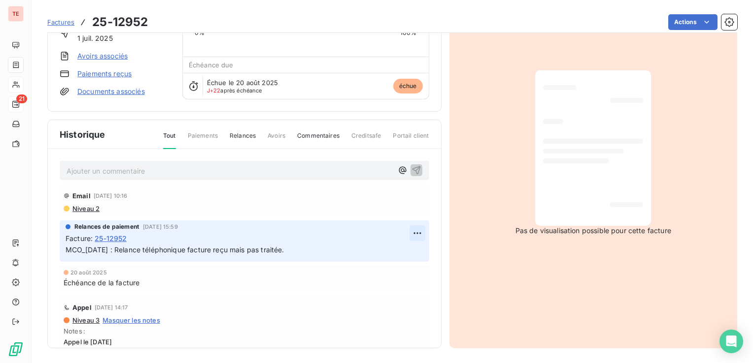
click at [406, 228] on html "TE 21 Factures 25-12952 Actions PRIVAS CH VALS D'ARDECHE C_410798_TDFR Montant …" at bounding box center [376, 181] width 753 height 363
click at [386, 255] on div "Editer" at bounding box center [382, 254] width 55 height 16
click at [65, 249] on span "MCO_[DATE] : Relance téléphonique facture reçu mais pas traitée." at bounding box center [174, 250] width 219 height 8
click at [175, 252] on p "MCO_[DATE] : Relance téléphonique facture reçu mais pas traitée." at bounding box center [237, 250] width 344 height 11
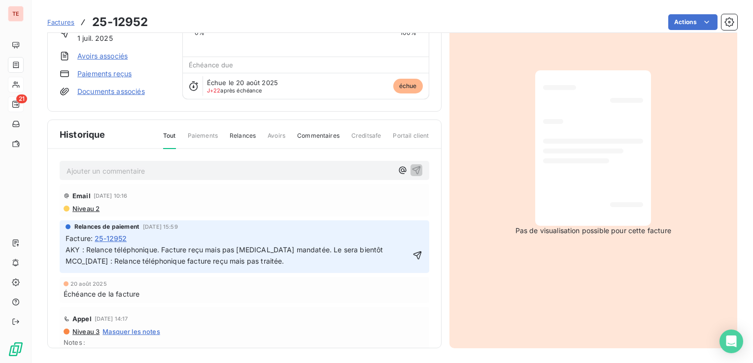
click at [347, 247] on span "AKY : Relance téléphonique. Facture reçu mais pas [MEDICAL_DATA] mandatée. Le s…" at bounding box center [224, 256] width 318 height 20
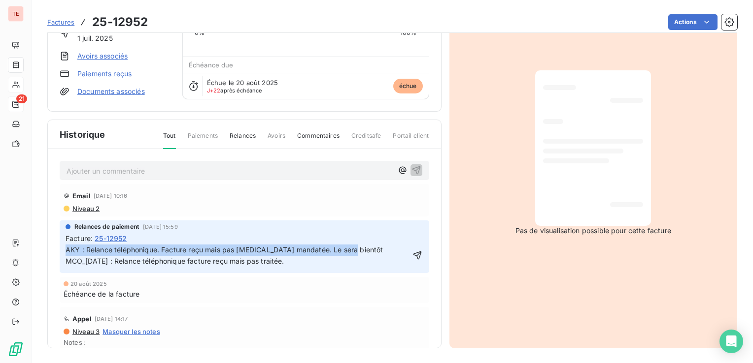
drag, startPoint x: 354, startPoint y: 249, endPoint x: 65, endPoint y: 249, distance: 288.6
click at [65, 249] on p "AKY : Relance téléphonique. Facture reçu mais pas [MEDICAL_DATA] mandatée. Le s…" at bounding box center [237, 256] width 344 height 23
copy span "AKY : Relance téléphonique. Facture reçu mais pas [MEDICAL_DATA] mandatée. Le s…"
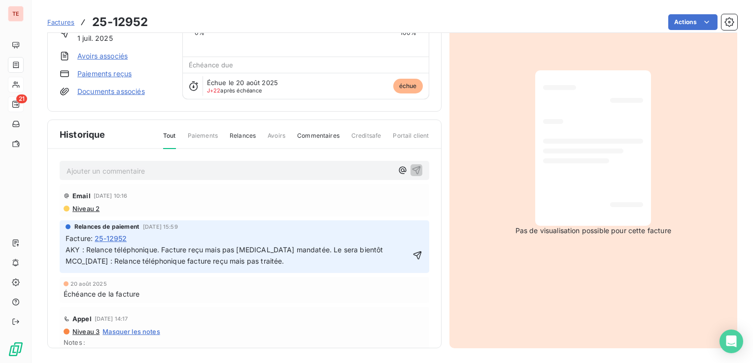
click at [347, 259] on p "AKY : Relance téléphonique. Facture reçu mais pas [MEDICAL_DATA] mandatée. Le s…" at bounding box center [237, 256] width 344 height 23
drag, startPoint x: 349, startPoint y: 250, endPoint x: 299, endPoint y: 249, distance: 50.2
click at [299, 249] on p "AKY : Relance téléphonique. Facture reçu mais pas [MEDICAL_DATA] mandatée. Le s…" at bounding box center [237, 256] width 344 height 23
click at [354, 250] on p "AKY : Relance téléphonique. Facture reçu mais pas [MEDICAL_DATA] mandatée. Le s…" at bounding box center [237, 256] width 344 height 23
drag, startPoint x: 318, startPoint y: 250, endPoint x: 300, endPoint y: 249, distance: 17.3
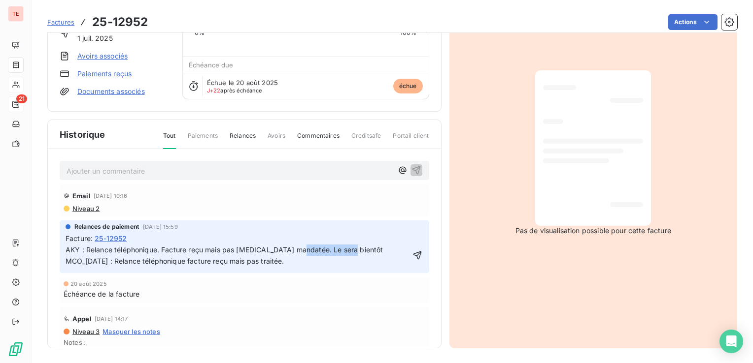
click at [300, 249] on p "AKY : Relance téléphonique. Facture reçu mais pas [MEDICAL_DATA] mandatée. Le s…" at bounding box center [237, 256] width 344 height 23
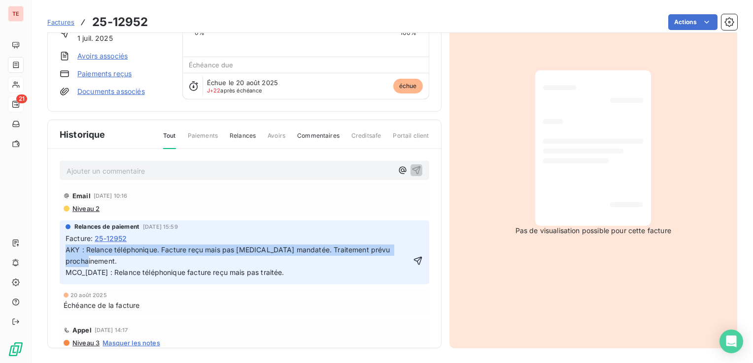
drag, startPoint x: 131, startPoint y: 259, endPoint x: 45, endPoint y: 243, distance: 87.1
click at [45, 243] on section "Factures 25-12952 Actions PRIVAS CH VALS D'ARDECHE C_410798_TDFR Montant initia…" at bounding box center [392, 181] width 721 height 363
copy span "AKY : Relance téléphonique. Facture reçu mais pas [MEDICAL_DATA] mandatée. Trai…"
click at [413, 258] on icon "button" at bounding box center [418, 261] width 10 height 10
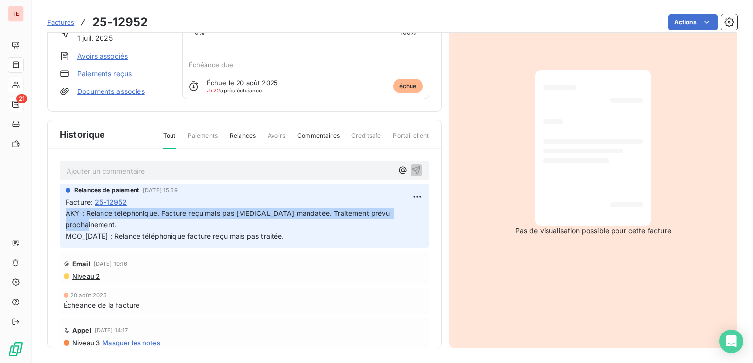
scroll to position [0, 0]
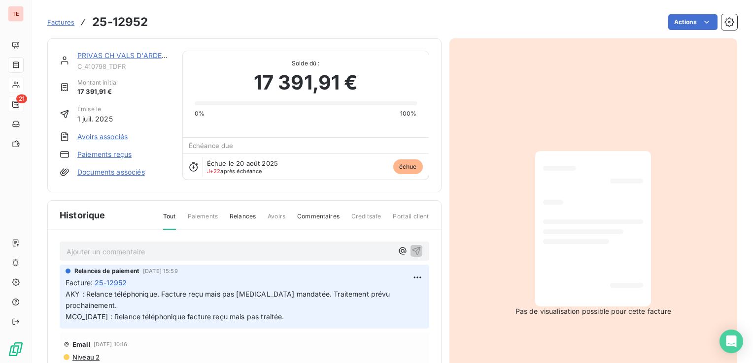
click at [166, 215] on span "Tout" at bounding box center [169, 221] width 13 height 18
click at [60, 25] on span "Factures" at bounding box center [60, 22] width 27 height 8
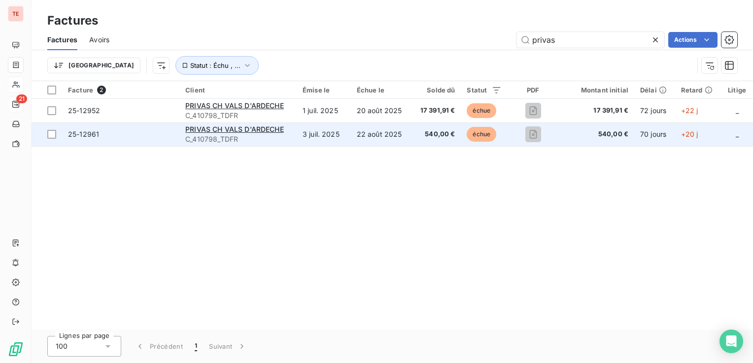
click at [98, 130] on div "25-12961" at bounding box center [83, 135] width 31 height 10
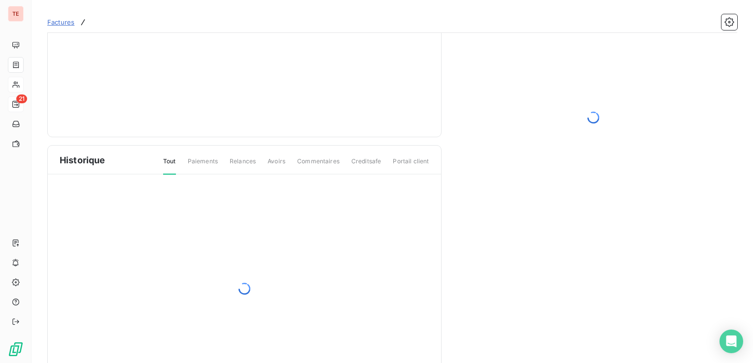
scroll to position [81, 0]
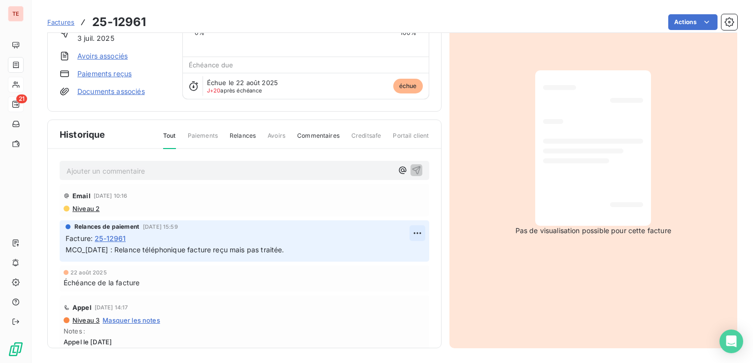
click at [406, 230] on html "TE 21 Factures 25-12961 Actions PRIVAS CH VALS D'ARDECHE C_410798_TDFR Montant …" at bounding box center [376, 181] width 753 height 363
click at [370, 259] on div "Editer" at bounding box center [382, 254] width 55 height 16
click at [69, 249] on span "MCO_[DATE] : Relance téléphonique facture reçu mais pas traitée." at bounding box center [174, 250] width 219 height 8
click at [67, 248] on span "MCO_[DATE] : Relance téléphonique facture reçu mais pas traitée." at bounding box center [174, 250] width 219 height 8
click at [99, 245] on p "MCO_[DATE] : Relance téléphonique facture reçu mais pas traitée." at bounding box center [237, 250] width 344 height 11
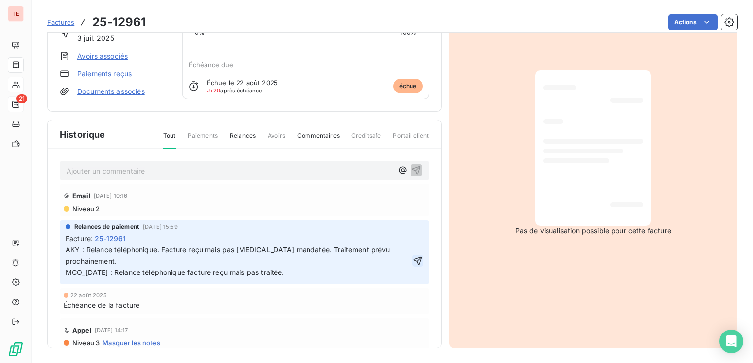
click at [413, 259] on icon "button" at bounding box center [417, 261] width 8 height 8
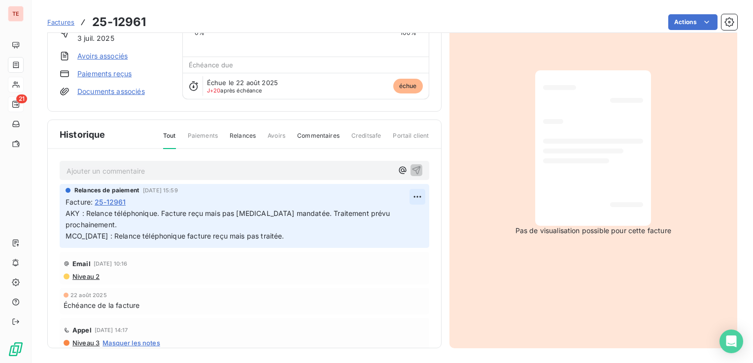
click at [402, 196] on html "TE 21 Factures 25-12961 Actions PRIVAS CH VALS D'ARDECHE C_410798_TDFR Montant …" at bounding box center [376, 181] width 753 height 363
click at [392, 219] on div "Editer" at bounding box center [382, 218] width 55 height 16
click at [79, 213] on span "AKY : Relance téléphonique. Facture reçu mais pas [MEDICAL_DATA] mandatée. Trai…" at bounding box center [228, 224] width 327 height 31
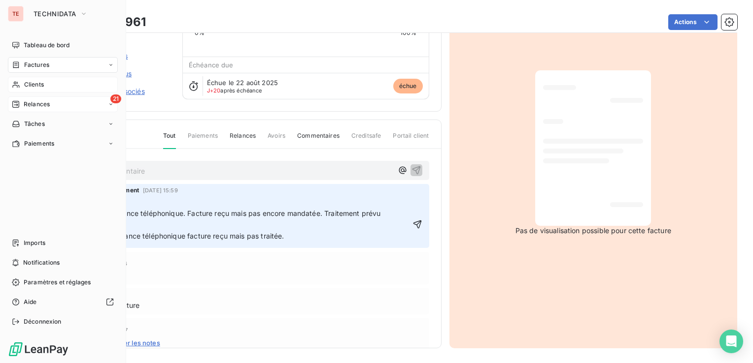
drag, startPoint x: 115, startPoint y: 212, endPoint x: 31, endPoint y: 212, distance: 83.7
click at [31, 212] on div "TE TECHNIDATA Tableau de bord Factures Clients 21 Relances Tâches Paiements Imp…" at bounding box center [376, 181] width 753 height 363
copy span "AKY_[DATE] :"
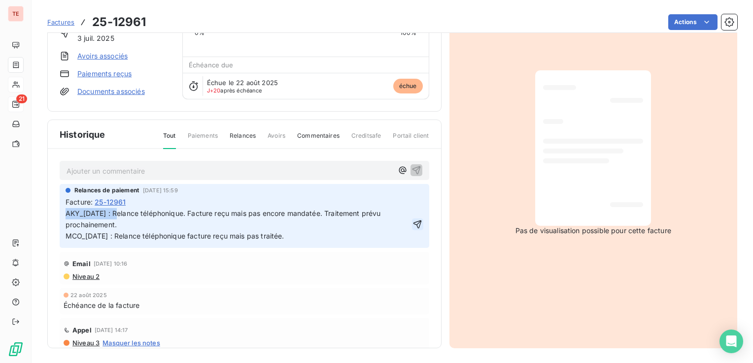
click at [412, 222] on icon "button" at bounding box center [417, 225] width 10 height 10
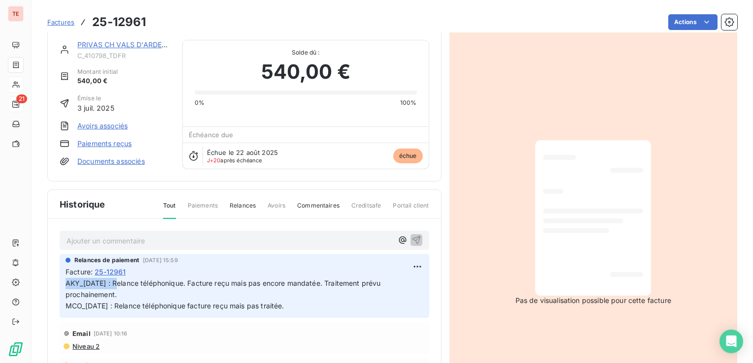
scroll to position [0, 0]
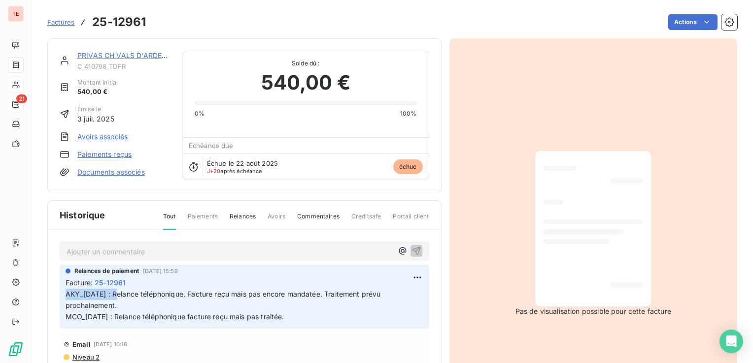
click at [60, 25] on span "Factures" at bounding box center [60, 22] width 27 height 8
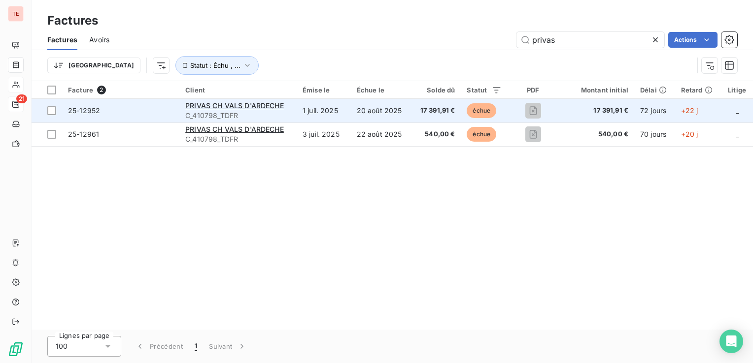
click at [104, 120] on td "25-12952" at bounding box center [120, 111] width 117 height 24
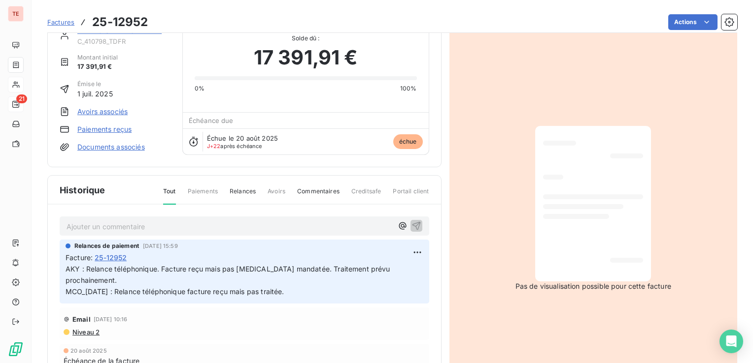
scroll to position [49, 0]
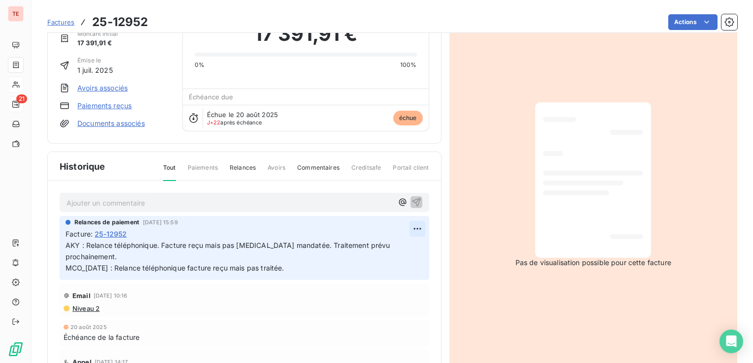
click at [410, 228] on html "TE 21 Factures 25-12952 Actions PRIVAS CH VALS D'ARDECHE C_410798_TDFR Montant …" at bounding box center [376, 181] width 753 height 363
click at [395, 248] on div "Editer" at bounding box center [382, 249] width 55 height 16
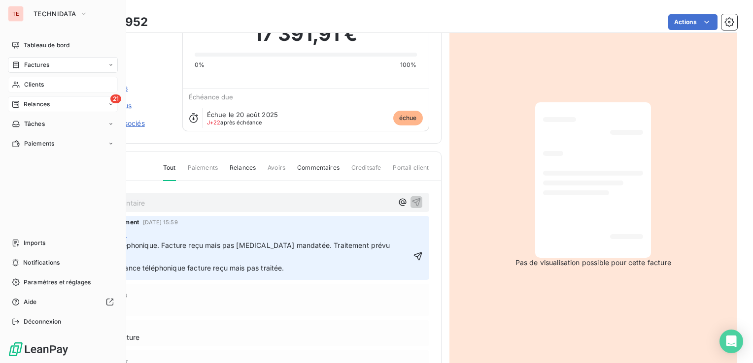
drag, startPoint x: 83, startPoint y: 245, endPoint x: 30, endPoint y: 245, distance: 53.7
click at [30, 245] on div "TE TECHNIDATA Tableau de bord Factures Clients 21 Relances Tâches Paiements Imp…" at bounding box center [376, 181] width 753 height 363
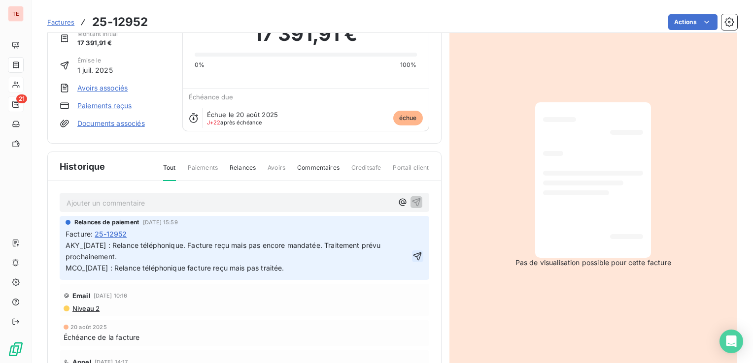
click at [412, 253] on icon "button" at bounding box center [417, 257] width 10 height 10
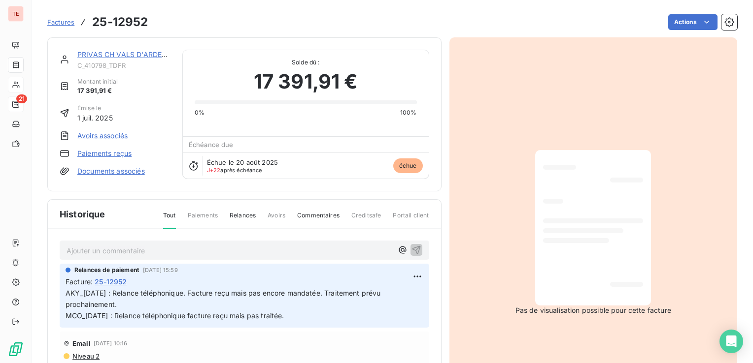
scroll to position [0, 0]
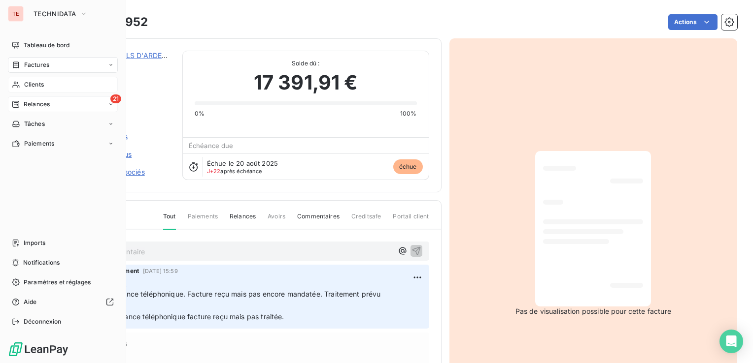
drag, startPoint x: 47, startPoint y: 110, endPoint x: 47, endPoint y: 104, distance: 5.9
click at [47, 109] on div "21 Relances" at bounding box center [63, 105] width 110 height 16
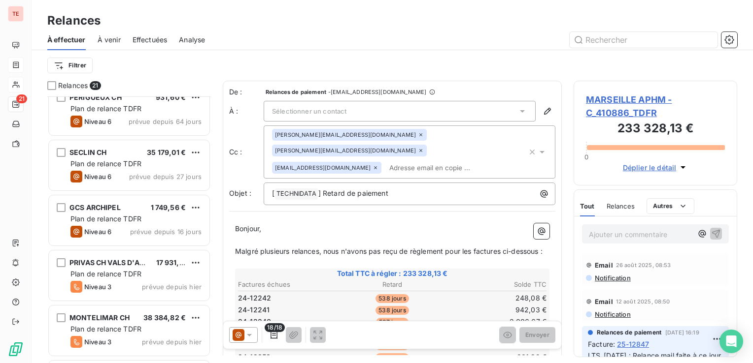
scroll to position [837, 0]
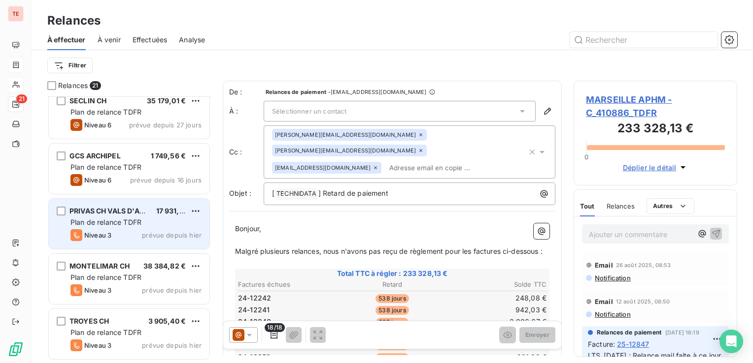
click at [117, 224] on span "Plan de relance TDFR" at bounding box center [105, 222] width 71 height 8
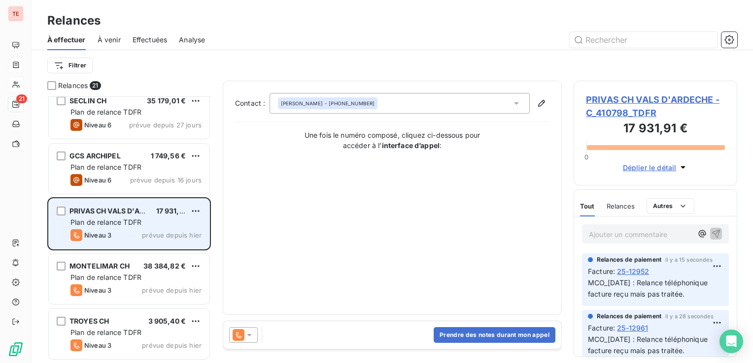
click at [72, 207] on span "PRIVAS CH VALS D'ARDECHE" at bounding box center [118, 211] width 98 height 8
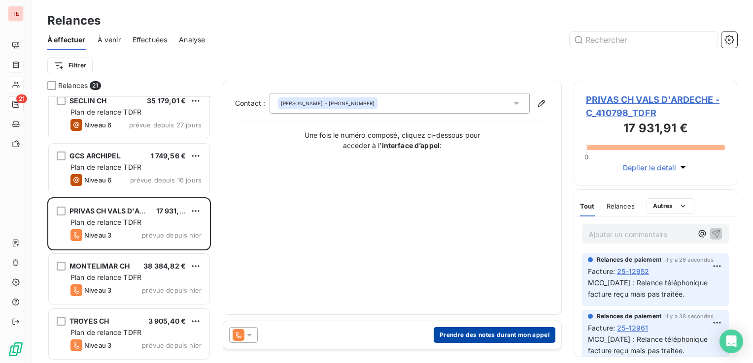
click at [487, 338] on button "Prendre des notes durant mon appel" at bounding box center [494, 335] width 122 height 16
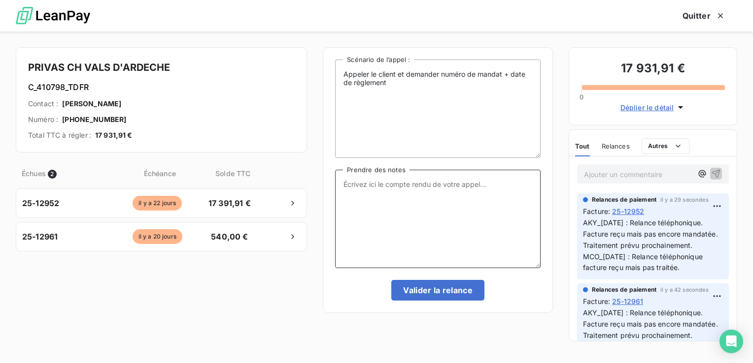
click at [391, 190] on textarea "Prendre des notes" at bounding box center [437, 219] width 205 height 98
click at [374, 185] on textarea "Appel e 1109/2025" at bounding box center [437, 219] width 205 height 98
drag, startPoint x: 407, startPoint y: 184, endPoint x: 316, endPoint y: 164, distance: 93.3
click at [316, 164] on div "PRIVAS CH VALS D'ARDECHE C_410798_TDFR Contact : [PERSON_NAME] Numéro : [PHONE_…" at bounding box center [376, 198] width 753 height 332
click at [366, 184] on textarea "Appel e [DATE]" at bounding box center [437, 219] width 205 height 98
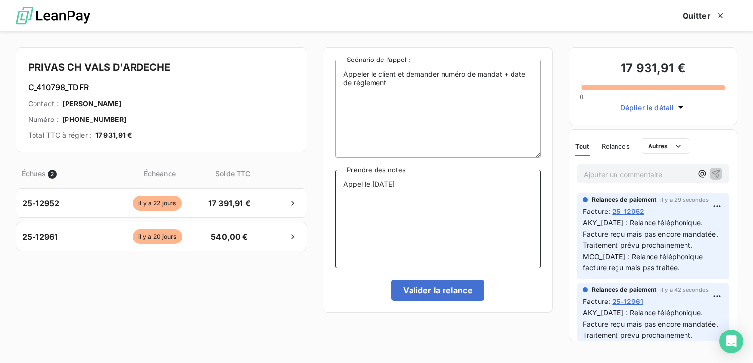
drag, startPoint x: 417, startPoint y: 188, endPoint x: 325, endPoint y: 184, distance: 92.2
click at [325, 184] on div "Appeler le client et demander numéro de mandat + date de règlement Scénario de …" at bounding box center [438, 180] width 230 height 266
type textarea "Appel le [DATE]"
click at [438, 293] on button "Valider la relance" at bounding box center [437, 290] width 93 height 21
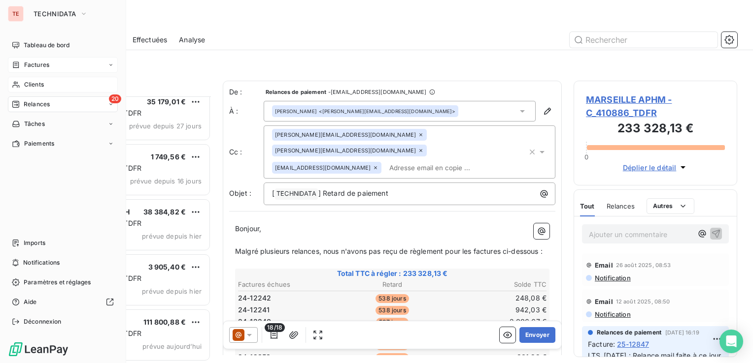
click at [35, 84] on span "Clients" at bounding box center [34, 84] width 20 height 9
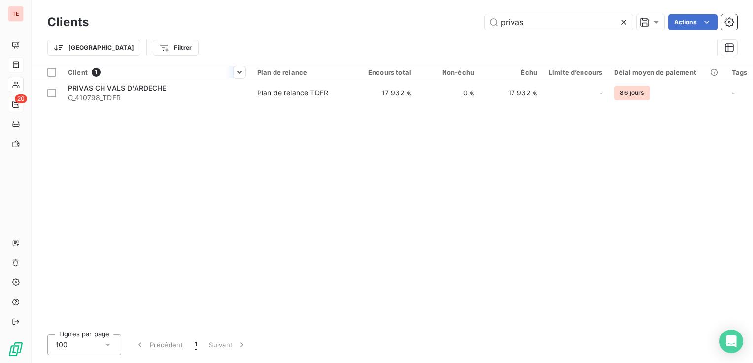
click at [180, 80] on th "Client 1" at bounding box center [156, 73] width 189 height 18
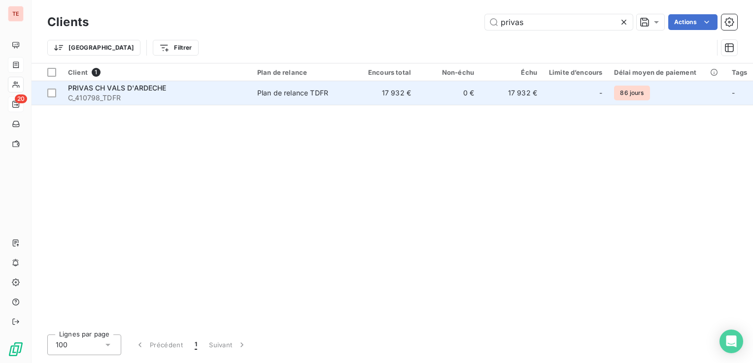
click at [173, 91] on div "PRIVAS CH VALS D'ARDECHE" at bounding box center [156, 88] width 177 height 10
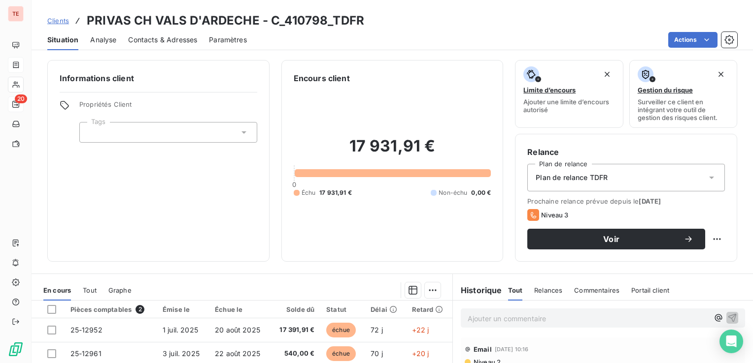
scroll to position [49, 0]
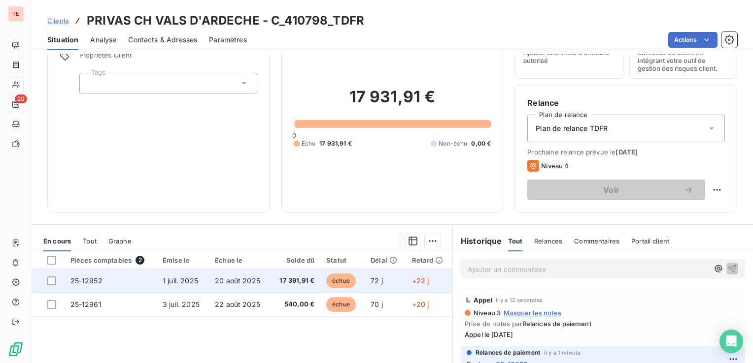
click at [98, 279] on span "25-12952" at bounding box center [86, 281] width 32 height 8
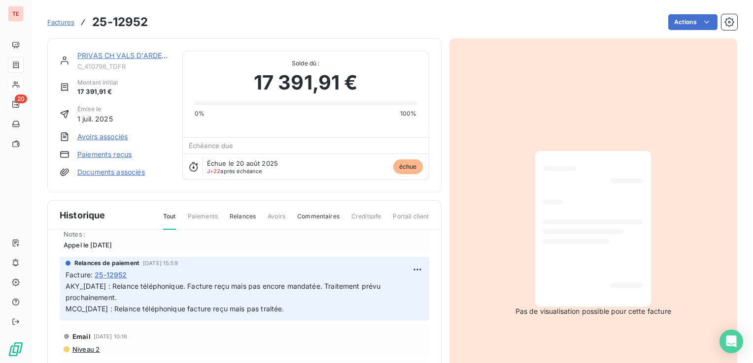
scroll to position [49, 0]
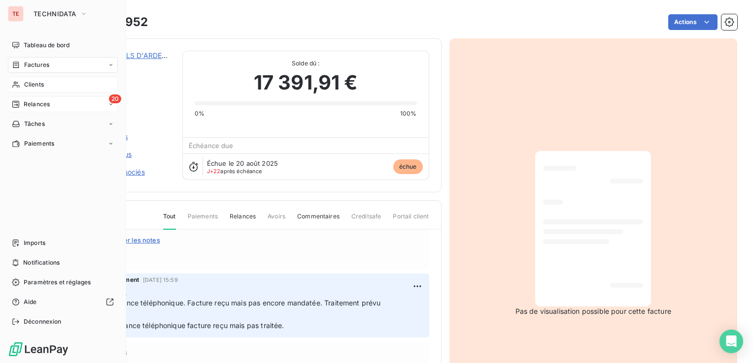
click at [33, 84] on span "Clients" at bounding box center [34, 84] width 20 height 9
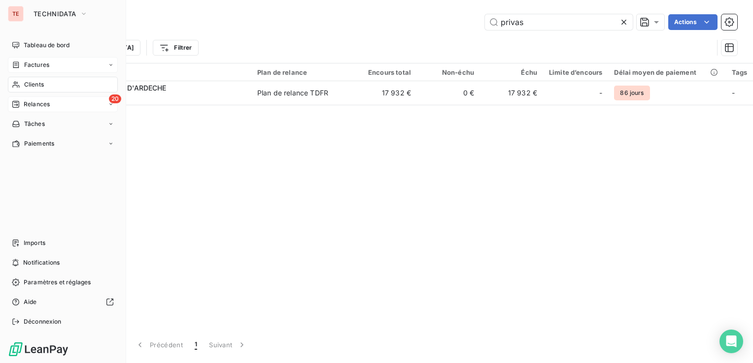
click at [40, 67] on span "Factures" at bounding box center [36, 65] width 25 height 9
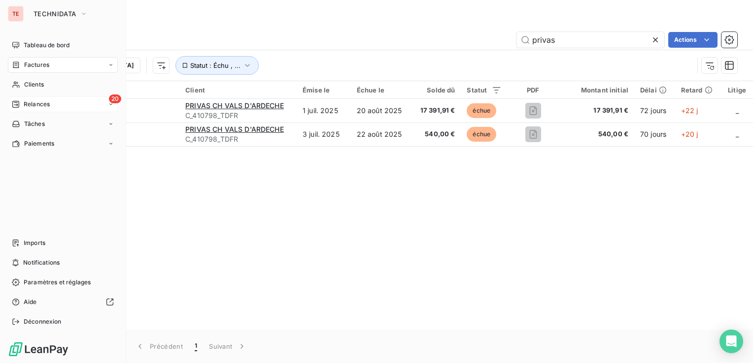
click at [31, 106] on span "Relances" at bounding box center [37, 104] width 26 height 9
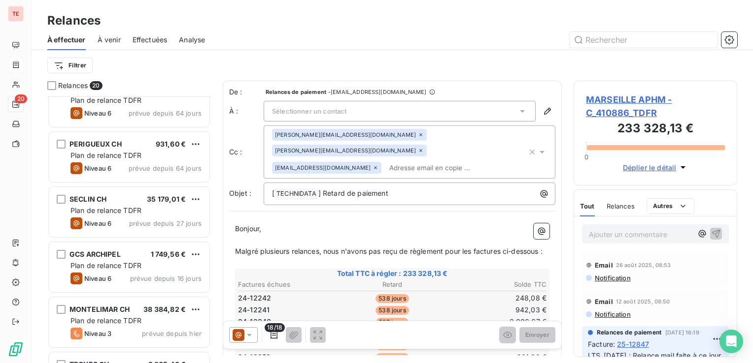
scroll to position [836, 0]
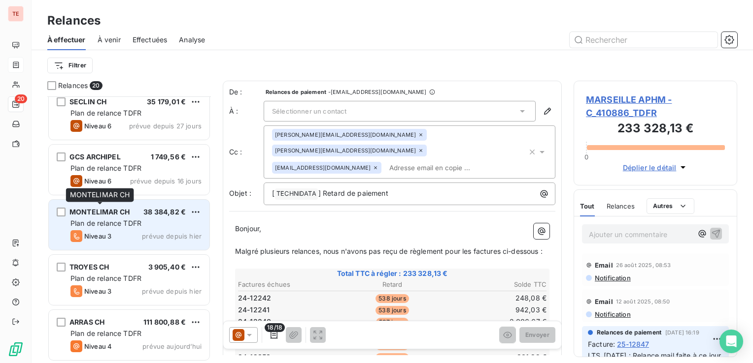
click at [95, 210] on span "MONTELIMAR CH" at bounding box center [99, 212] width 60 height 8
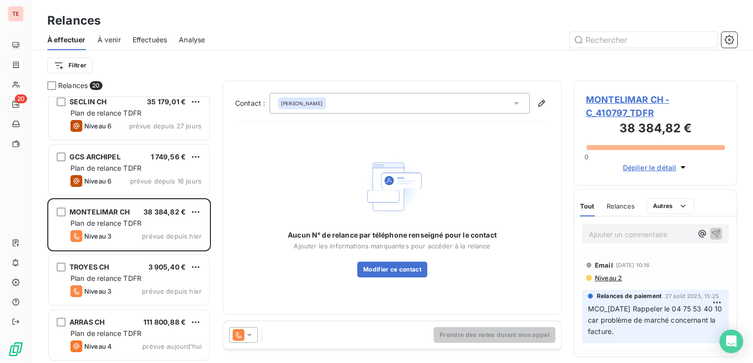
click at [241, 336] on icon at bounding box center [238, 335] width 12 height 12
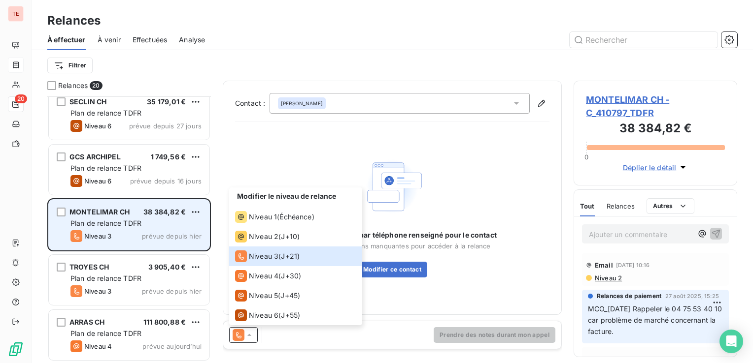
click at [92, 206] on div "MONTELIMAR CH 38 384,82 € Plan de relance TDFR Niveau 3 prévue depuis [DATE]" at bounding box center [129, 225] width 161 height 50
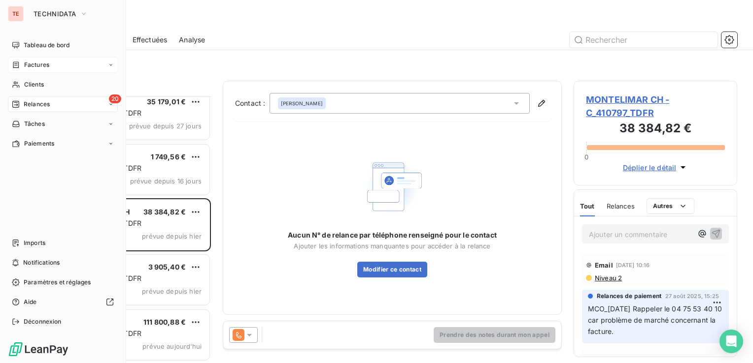
click at [43, 68] on span "Factures" at bounding box center [36, 65] width 25 height 9
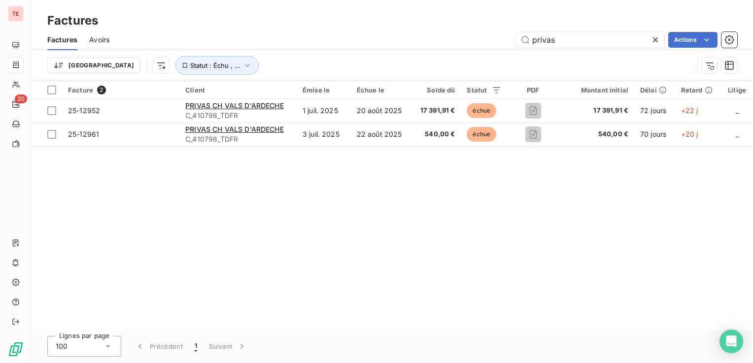
drag, startPoint x: 557, startPoint y: 43, endPoint x: 494, endPoint y: 41, distance: 62.1
click at [494, 41] on div "privas Actions" at bounding box center [429, 40] width 616 height 16
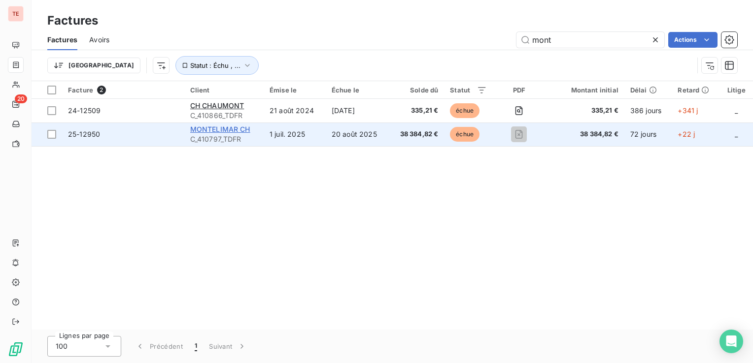
type input "mont"
click at [215, 133] on span "MONTELIMAR CH" at bounding box center [220, 129] width 60 height 8
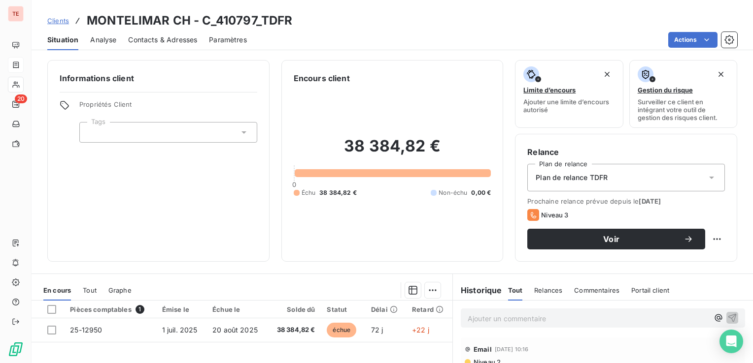
click at [180, 42] on span "Contacts & Adresses" at bounding box center [162, 40] width 69 height 10
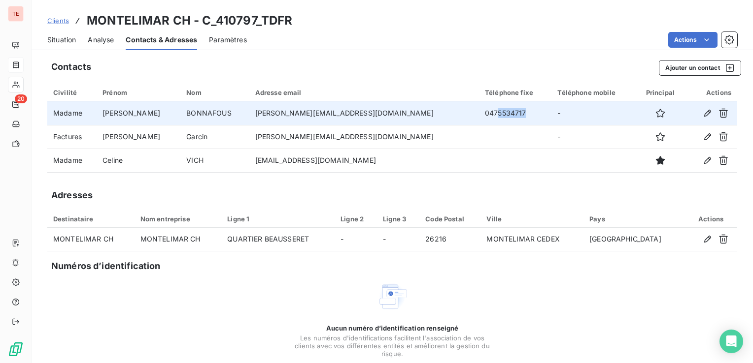
drag, startPoint x: 463, startPoint y: 113, endPoint x: 504, endPoint y: 112, distance: 40.9
click at [504, 112] on td "0475534717" at bounding box center [515, 113] width 72 height 24
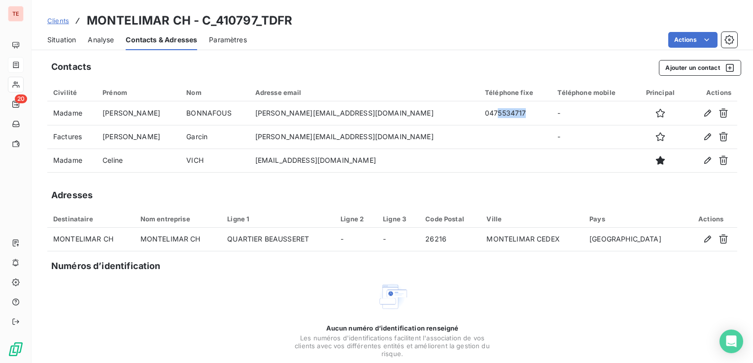
click at [62, 39] on span "Situation" at bounding box center [61, 40] width 29 height 10
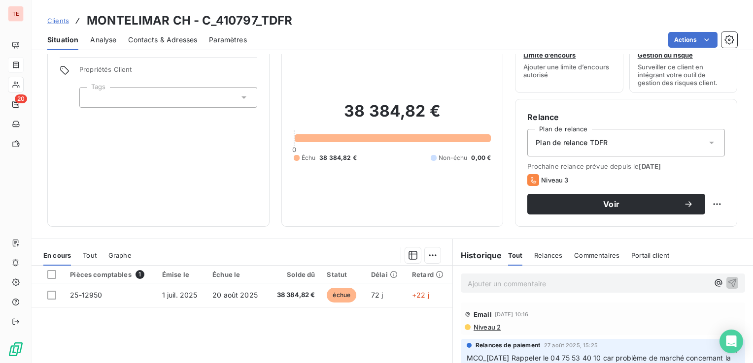
scroll to position [49, 0]
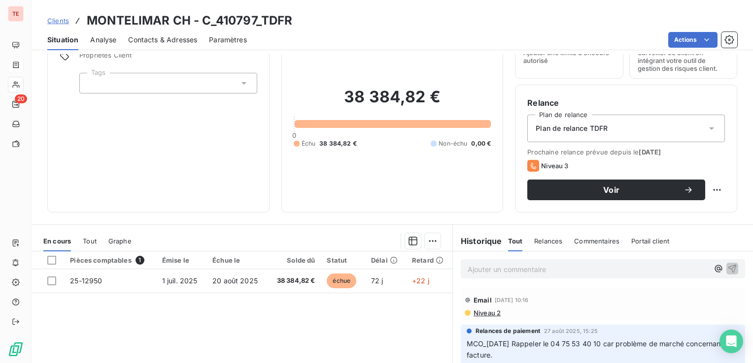
click at [63, 308] on div "Pièces comptables 1 Émise le Échue le Solde dû Statut Délai Retard 25-12950 [DA…" at bounding box center [242, 347] width 421 height 190
click at [166, 32] on div "Contacts & Adresses" at bounding box center [162, 40] width 69 height 21
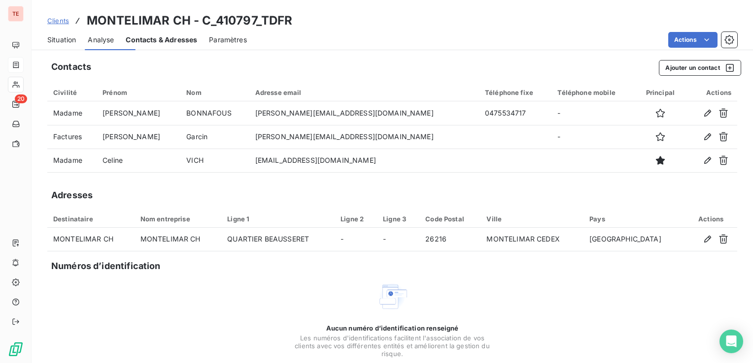
click at [165, 35] on span "Contacts & Adresses" at bounding box center [161, 40] width 71 height 10
click at [59, 42] on span "Situation" at bounding box center [61, 40] width 29 height 10
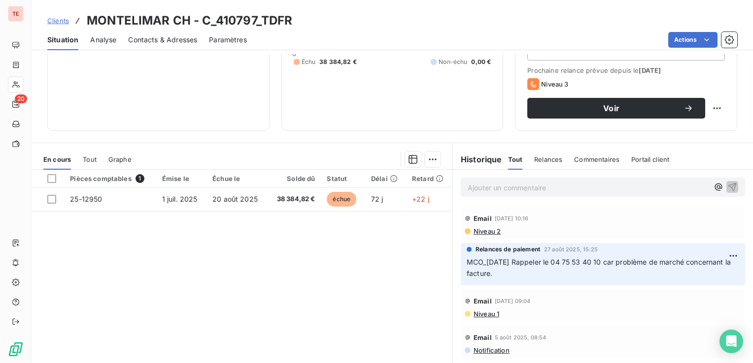
scroll to position [148, 0]
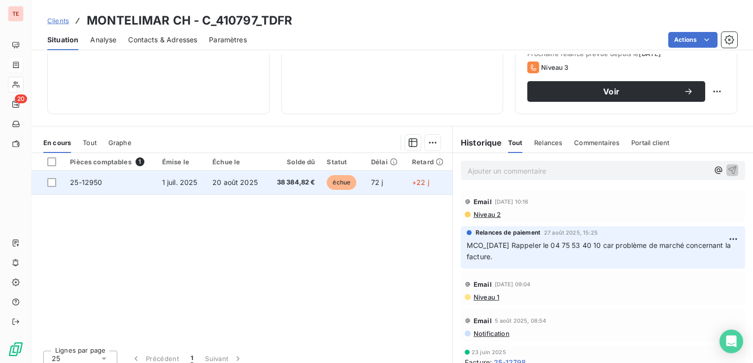
click at [400, 185] on td "72 j" at bounding box center [385, 183] width 41 height 24
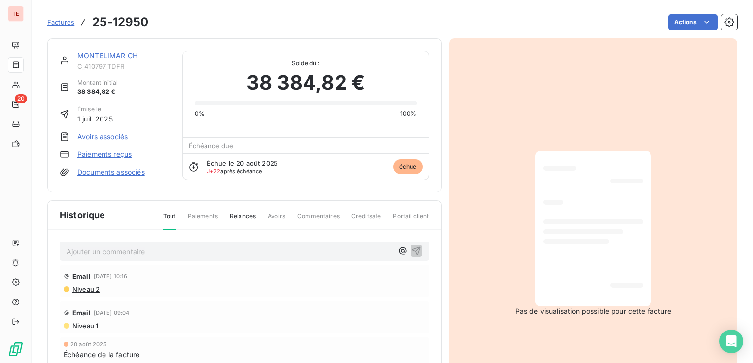
click at [124, 263] on div "Ajouter un commentaire ﻿ Email [DATE] 10:16 Niveau 2 Email [DATE] 09:04 Niveau …" at bounding box center [244, 344] width 393 height 228
click at [125, 257] on p "Ajouter un commentaire ﻿" at bounding box center [229, 252] width 326 height 12
click at [171, 255] on p "AKY_[DATE] :" at bounding box center [229, 251] width 326 height 11
click at [158, 254] on span "AKY_[DATE] : Appel mais e réunion" at bounding box center [124, 251] width 116 height 8
drag, startPoint x: 194, startPoint y: 251, endPoint x: 156, endPoint y: 251, distance: 37.4
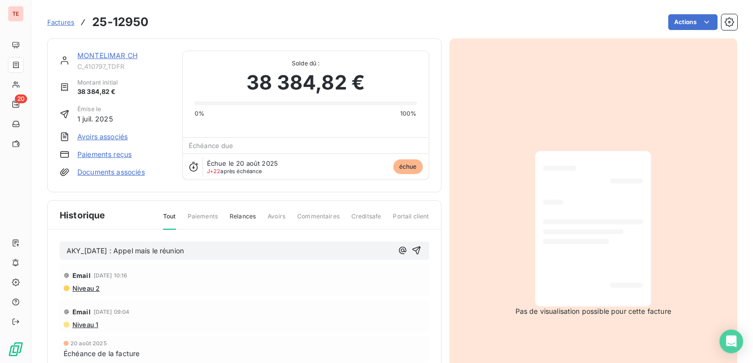
click at [156, 251] on p "AKY_[DATE] : Appel mais le réunion" at bounding box center [229, 251] width 326 height 11
click at [134, 253] on span "AKY_[DATE] : Appel mais demande de faire un mail" at bounding box center [150, 251] width 169 height 8
click at [122, 250] on span "AKY_[DATE] : Appel mais demande de faire un mail" at bounding box center [150, 251] width 169 height 8
drag, startPoint x: 157, startPoint y: 250, endPoint x: 240, endPoint y: 249, distance: 82.7
click at [235, 249] on span "AKY_[DATE] : Appel mais demande de faire un mail" at bounding box center [150, 251] width 169 height 8
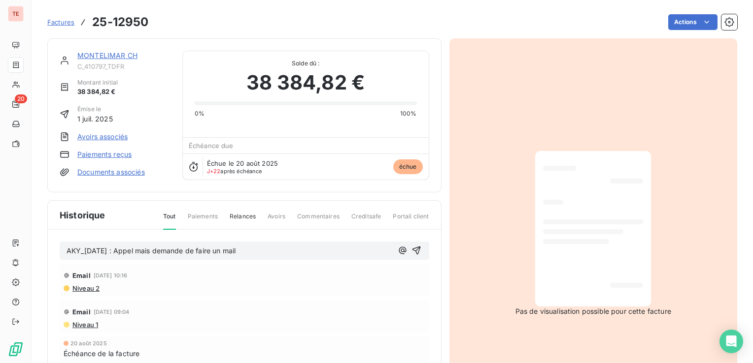
click at [243, 249] on p "AKY_[DATE] : Appel mais demande de faire un mail" at bounding box center [229, 251] width 326 height 11
click at [227, 250] on span "AKY_[DATE] : Appel mais demande de faire un mail" at bounding box center [150, 251] width 169 height 8
drag, startPoint x: 140, startPoint y: 251, endPoint x: 257, endPoint y: 248, distance: 116.7
click at [258, 250] on p "AKY_[DATE] : Appel mais demande de faire un mail" at bounding box center [229, 251] width 326 height 11
drag, startPoint x: 250, startPoint y: 249, endPoint x: 117, endPoint y: 249, distance: 132.5
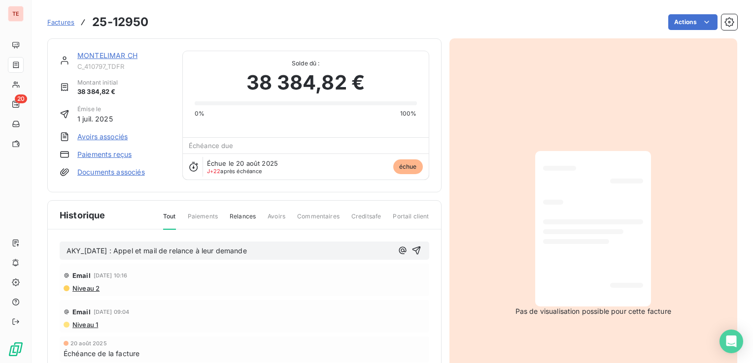
click at [117, 249] on p "AKY_[DATE] : Appel et mail de relance à leur demande" at bounding box center [229, 251] width 326 height 11
copy span "Appel et mail de relance à leur demande"
click at [131, 249] on span "AKY_[DATE] : Appel et mail de relance à leur demande" at bounding box center [156, 251] width 180 height 8
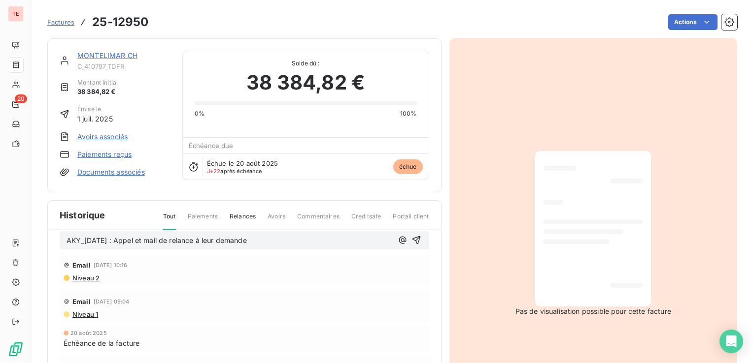
drag, startPoint x: 234, startPoint y: 240, endPoint x: 204, endPoint y: 240, distance: 30.0
click at [204, 240] on span "AKY_[DATE] : Appel et mail de relance à leur demande" at bounding box center [156, 240] width 180 height 8
drag, startPoint x: 262, startPoint y: 238, endPoint x: 199, endPoint y: 239, distance: 62.6
click at [199, 239] on p "AKY_[DATE] : Appel et mail de relance à leur demande" at bounding box center [229, 240] width 326 height 11
drag, startPoint x: 276, startPoint y: 240, endPoint x: 118, endPoint y: 239, distance: 157.6
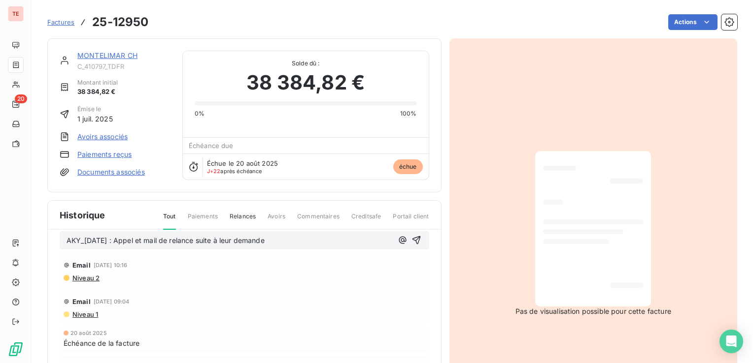
click at [118, 239] on p "AKY_[DATE] : Appel et mail de relance suite à leur demande" at bounding box center [229, 240] width 326 height 11
copy span "Appel et mail de relance suite à leur demande"
drag, startPoint x: 297, startPoint y: 237, endPoint x: 294, endPoint y: 242, distance: 6.7
click at [297, 237] on p "AKY_[DATE] : Appel et mail de relance suite à leur demande" at bounding box center [229, 240] width 326 height 11
drag, startPoint x: 281, startPoint y: 243, endPoint x: 118, endPoint y: 241, distance: 163.0
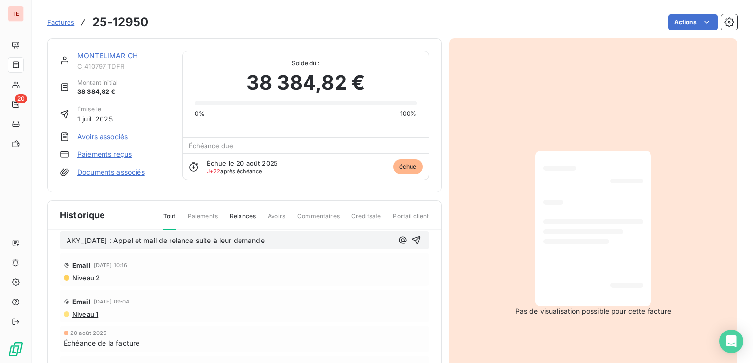
click at [118, 241] on p "AKY_[DATE] : Appel et mail de relance suite à leur demande" at bounding box center [229, 240] width 326 height 11
click at [123, 241] on span "AKY_[DATE] : Contact établi par téléphone, suivi d’un mail de relance à leur de…" at bounding box center [207, 240] width 283 height 8
click at [120, 238] on span "AKY_[DATE] : Contact établi par téléphone, suivi d’un mail de relance à leur de…" at bounding box center [207, 240] width 283 height 8
drag, startPoint x: 175, startPoint y: 241, endPoint x: 119, endPoint y: 244, distance: 56.7
click at [119, 244] on p "AKY_[DATE] : Contact établi par téléphone, suivi d’un mail de relance à leur de…" at bounding box center [229, 240] width 326 height 11
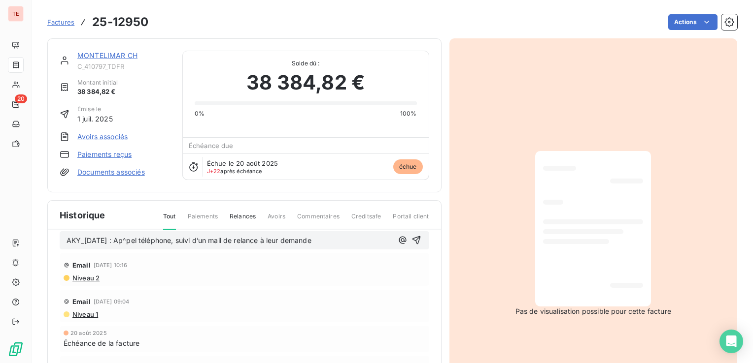
click at [152, 241] on span "AKY_[DATE] : Ap^pel téléphone, suivi d’un mail de relance à leur demande" at bounding box center [188, 240] width 245 height 8
click at [335, 247] on div "AKY_[DATE] : Appel téméphonique, suivi d’un mail de relance à leur demande" at bounding box center [244, 240] width 369 height 18
click at [323, 245] on p "AKY_[DATE] : Appel téléphonique, suivi d’un mail de relance à leur demande" at bounding box center [229, 240] width 326 height 11
click at [340, 247] on div "AKY_[DATE] : Appel téléphonique, suivi d’un mail de relance à leur demande" at bounding box center [244, 240] width 369 height 18
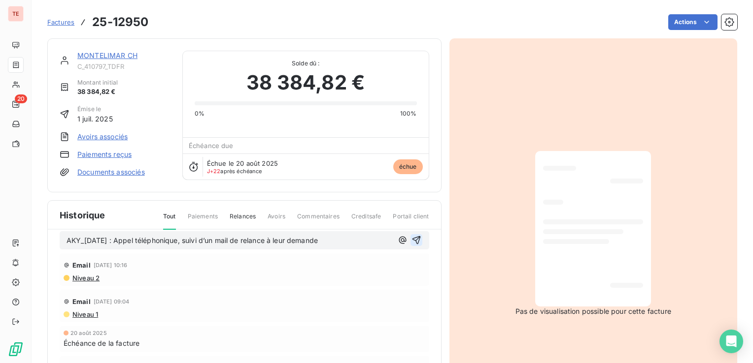
click at [412, 240] on icon "button" at bounding box center [416, 240] width 8 height 8
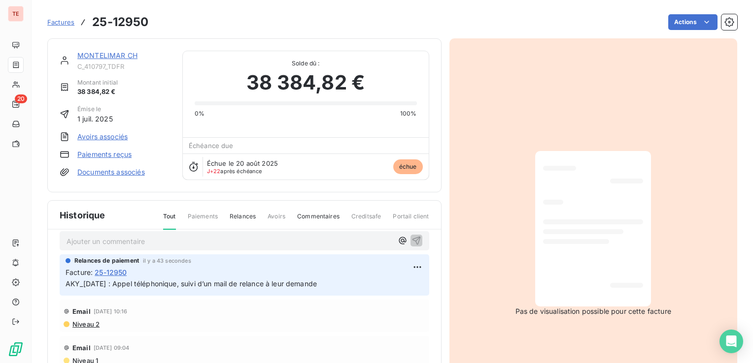
click at [67, 25] on span "Factures" at bounding box center [60, 22] width 27 height 8
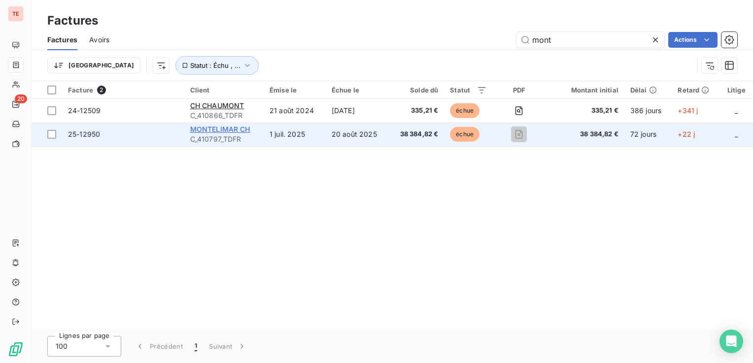
click at [233, 133] on span "MONTELIMAR CH" at bounding box center [220, 129] width 60 height 8
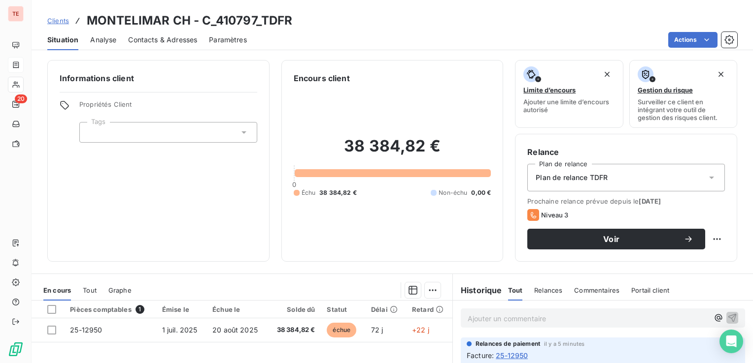
click at [158, 44] on div "Contacts & Adresses" at bounding box center [162, 40] width 69 height 21
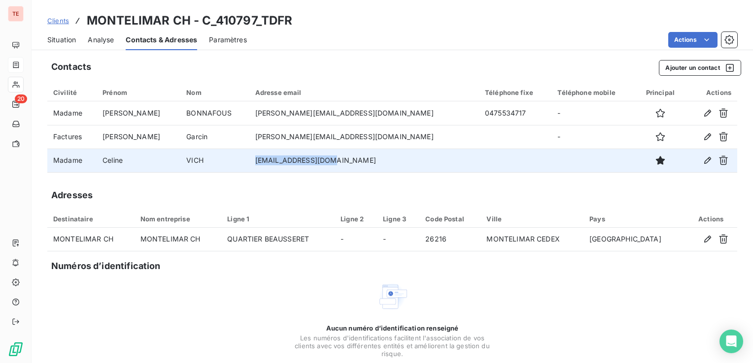
drag, startPoint x: 295, startPoint y: 164, endPoint x: 244, endPoint y: 164, distance: 51.7
click at [249, 164] on td "[EMAIL_ADDRESS][DOMAIN_NAME]" at bounding box center [363, 161] width 229 height 24
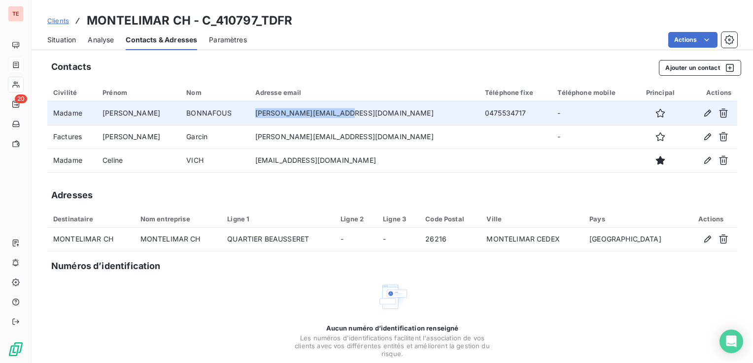
drag, startPoint x: 332, startPoint y: 112, endPoint x: 238, endPoint y: 112, distance: 94.6
click at [249, 112] on td "[PERSON_NAME][EMAIL_ADDRESS][DOMAIN_NAME]" at bounding box center [363, 113] width 229 height 24
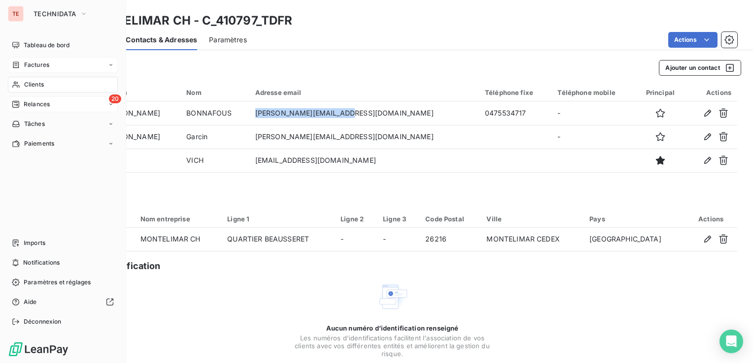
click at [51, 104] on div "20 Relances" at bounding box center [63, 105] width 110 height 16
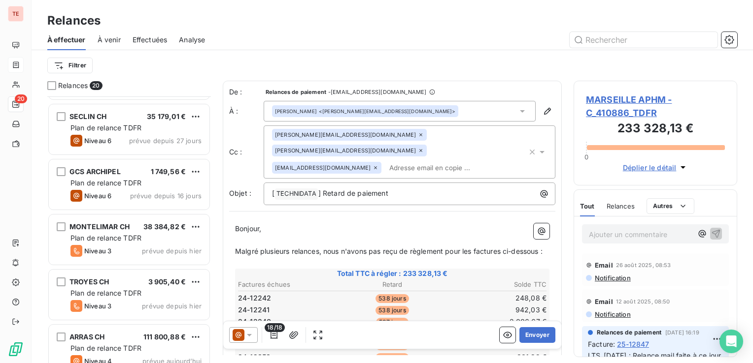
scroll to position [836, 0]
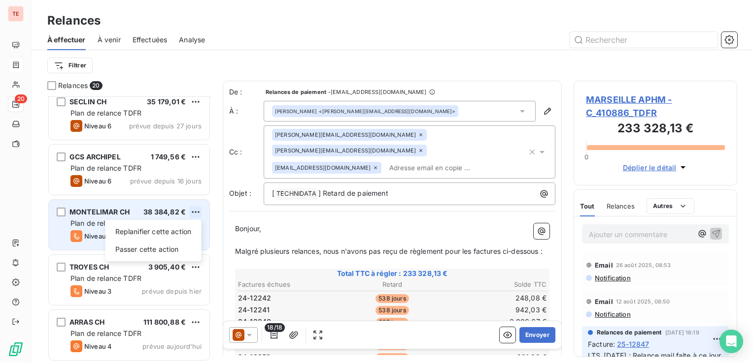
click at [193, 213] on html "TE 20 Relances À effectuer À venir Effectuées Analyse Filtrer Relances 20 PERIG…" at bounding box center [376, 181] width 753 height 363
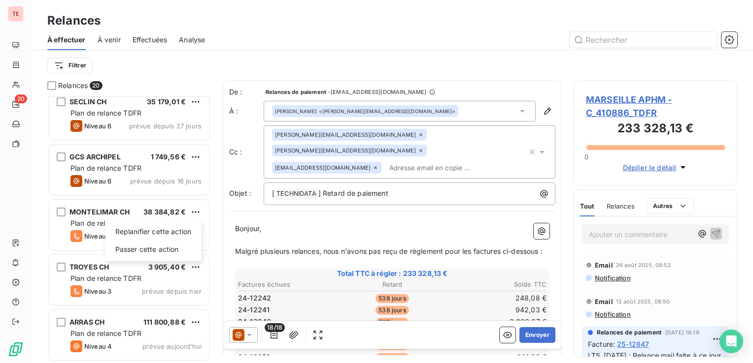
click at [82, 229] on html "TE 20 Relances À effectuer À venir Effectuées Analyse Filtrer Relances 20 PERIG…" at bounding box center [376, 181] width 753 height 363
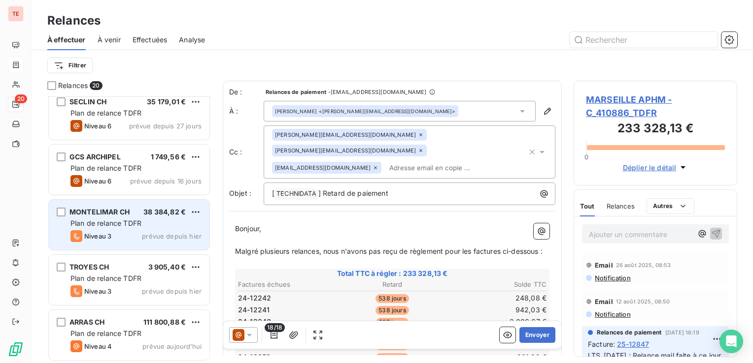
click at [113, 209] on span "MONTELIMAR CH" at bounding box center [99, 212] width 60 height 8
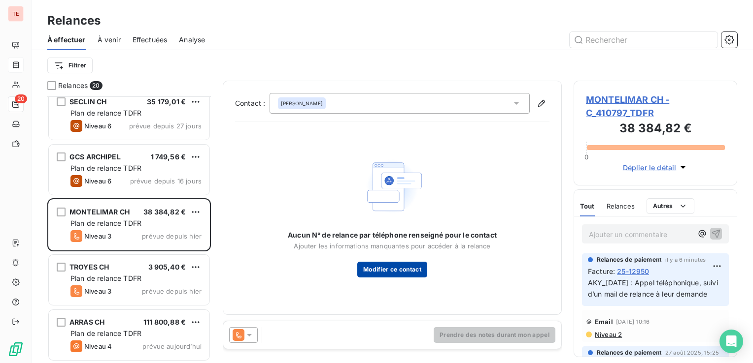
click at [390, 268] on button "Modifier ce contact" at bounding box center [392, 270] width 70 height 16
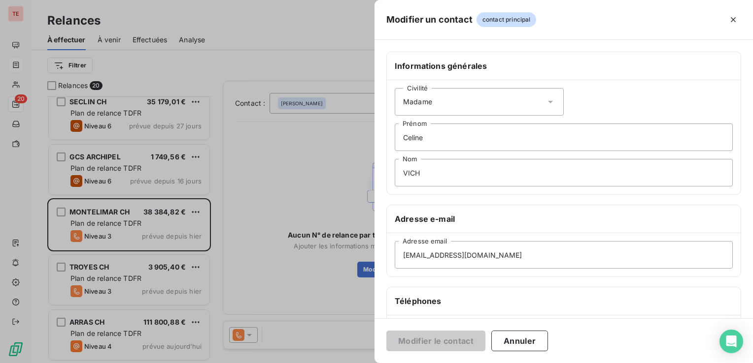
click at [339, 188] on div at bounding box center [376, 181] width 753 height 363
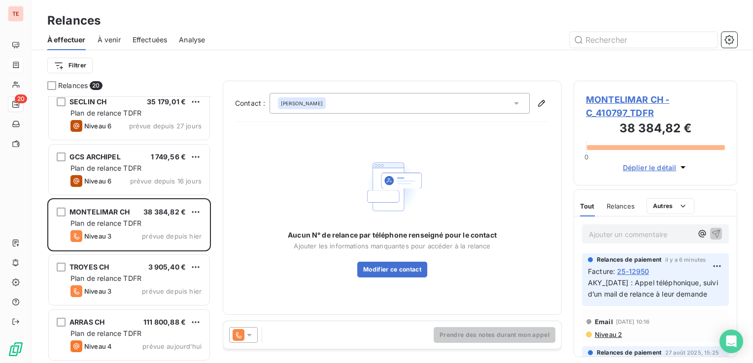
click at [373, 334] on div "Prendre des notes durant mon appel" at bounding box center [392, 336] width 338 height 28
click at [480, 264] on div "Aucun N° de relance par téléphone renseigné pour le contact Ajouter les informa…" at bounding box center [392, 253] width 209 height 47
drag, startPoint x: 475, startPoint y: 325, endPoint x: 413, endPoint y: 298, distance: 67.8
click at [475, 325] on div "Prendre des notes durant mon appel" at bounding box center [392, 336] width 338 height 28
click at [415, 151] on div "Aucun N° de relance par téléphone renseigné pour le contact Ajouter les informa…" at bounding box center [392, 216] width 314 height 173
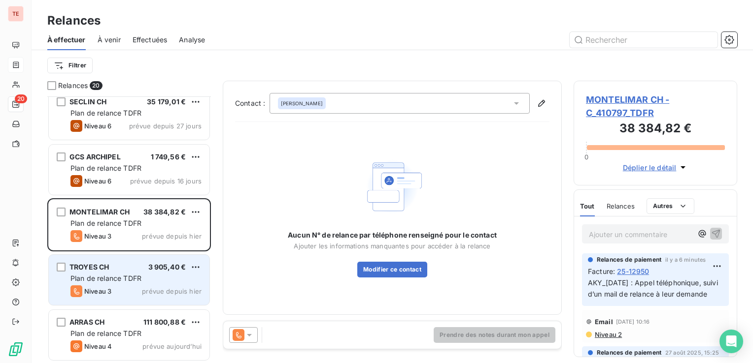
click at [111, 265] on div "TROYES CH 3 905,40 €" at bounding box center [135, 267] width 131 height 9
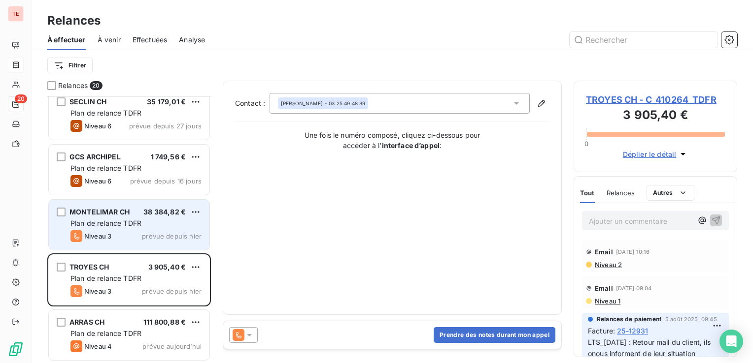
click at [127, 221] on span "Plan de relance TDFR" at bounding box center [105, 223] width 71 height 8
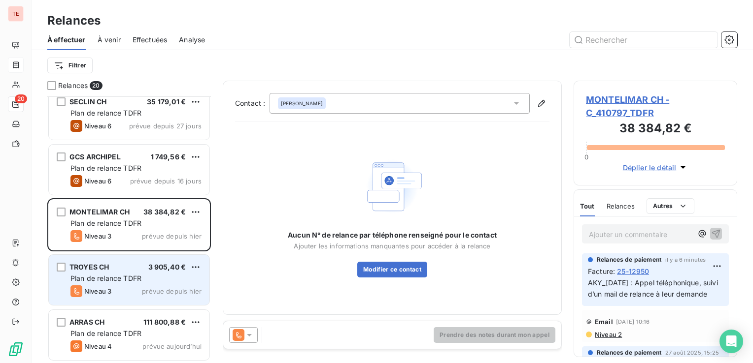
click at [121, 266] on div "TROYES CH 3 905,40 €" at bounding box center [135, 267] width 131 height 9
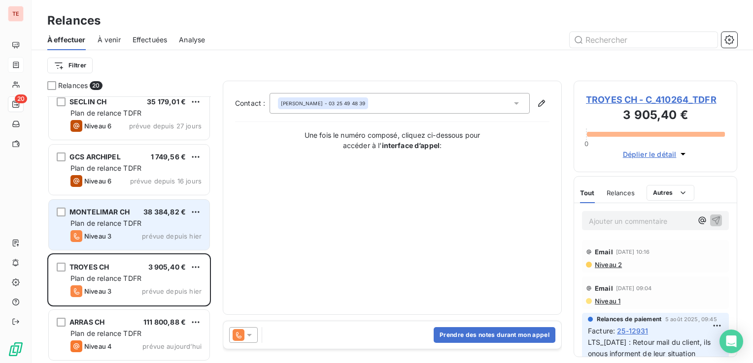
click at [121, 236] on div "Niveau 3 prévue depuis hier" at bounding box center [135, 236] width 131 height 12
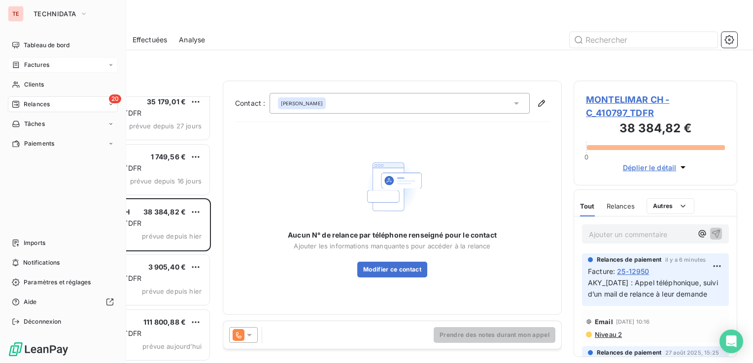
click at [37, 65] on span "Factures" at bounding box center [36, 65] width 25 height 9
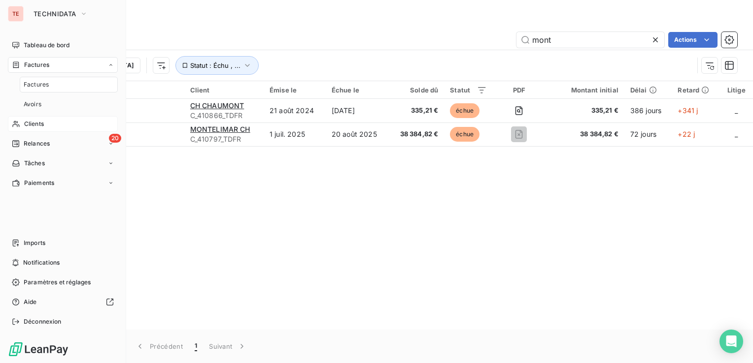
click at [42, 123] on span "Clients" at bounding box center [34, 124] width 20 height 9
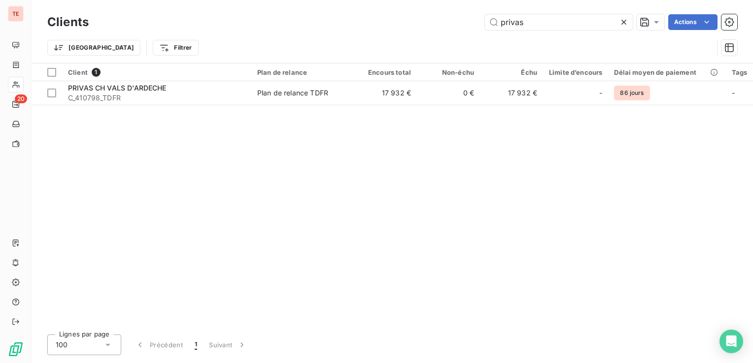
drag, startPoint x: 541, startPoint y: 22, endPoint x: 451, endPoint y: 22, distance: 90.6
click at [451, 22] on div "privas Actions" at bounding box center [418, 22] width 636 height 16
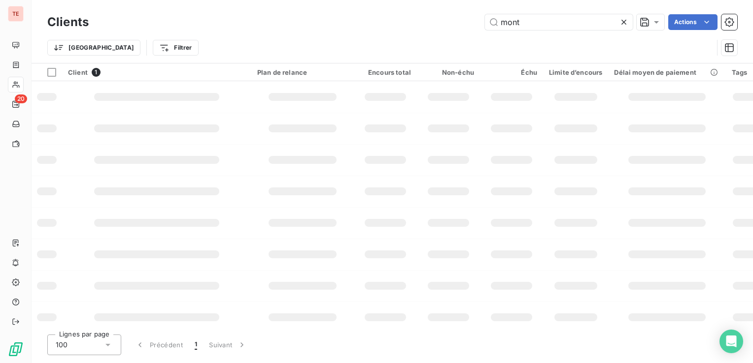
type input "mont"
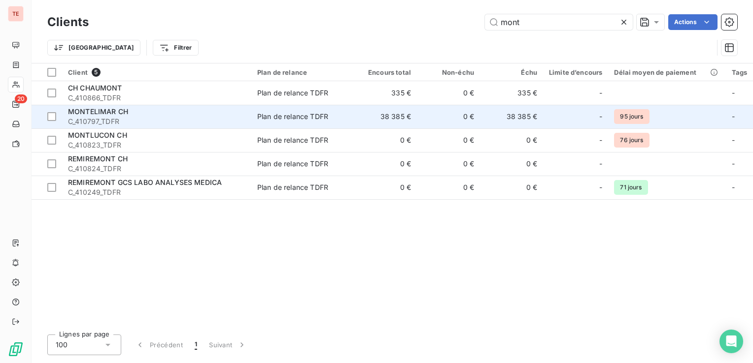
click at [182, 124] on span "C_410797_TDFR" at bounding box center [156, 122] width 177 height 10
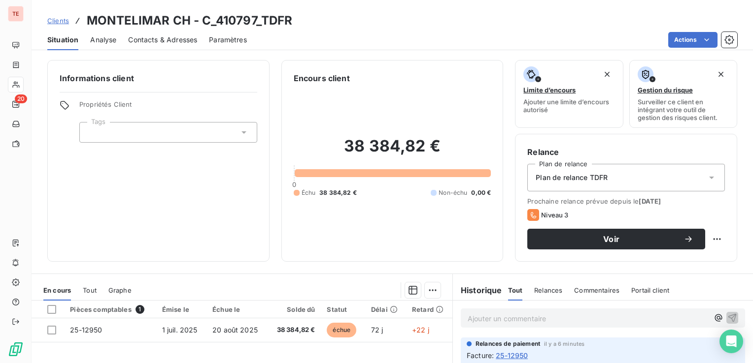
click at [102, 37] on span "Analyse" at bounding box center [103, 40] width 26 height 10
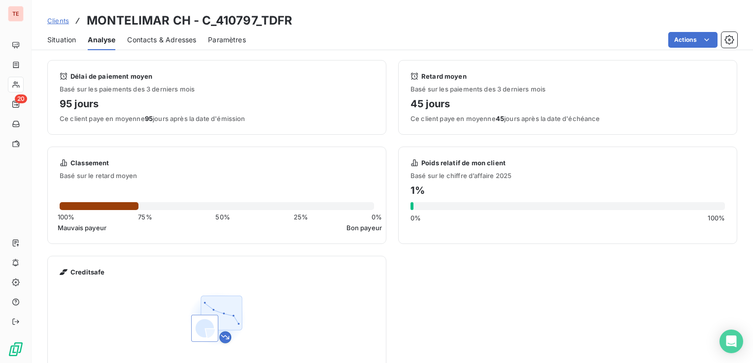
click at [166, 37] on span "Contacts & Adresses" at bounding box center [161, 40] width 69 height 10
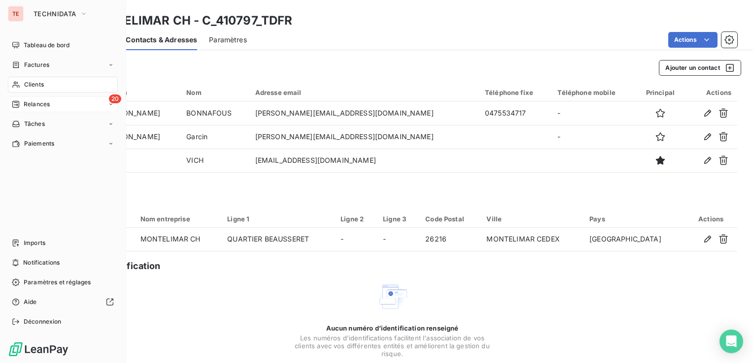
click at [39, 108] on span "Relances" at bounding box center [37, 104] width 26 height 9
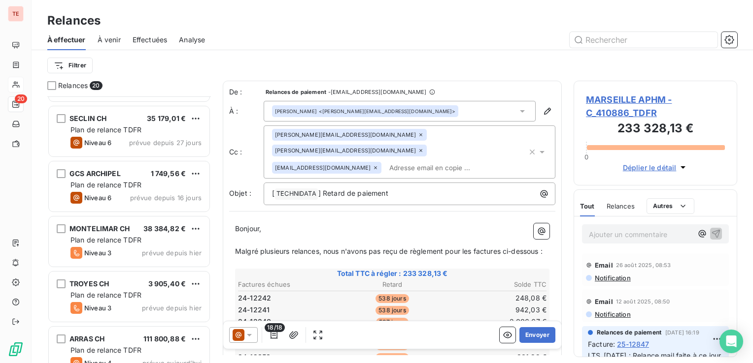
scroll to position [836, 0]
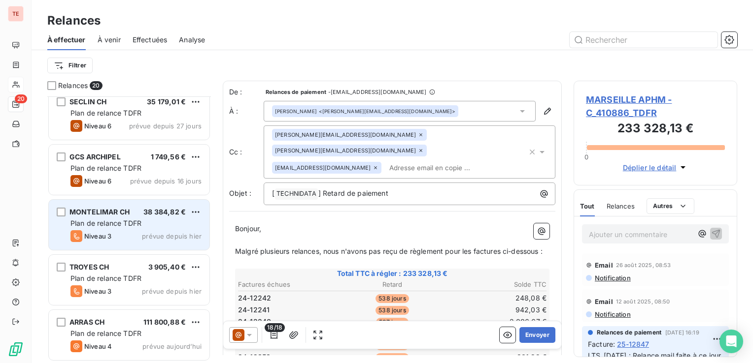
click at [125, 219] on div "Plan de relance TDFR" at bounding box center [135, 224] width 131 height 10
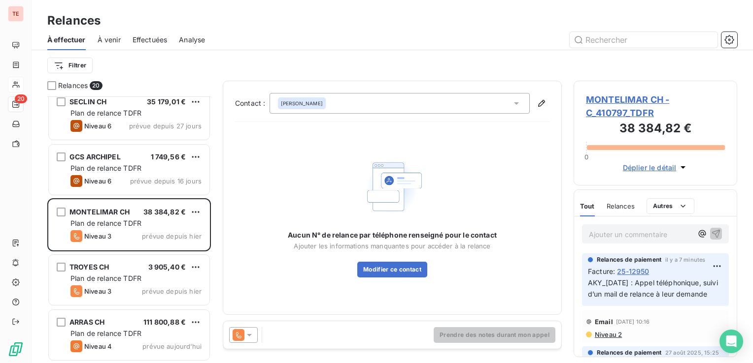
click at [457, 102] on div "[PERSON_NAME]" at bounding box center [399, 103] width 260 height 21
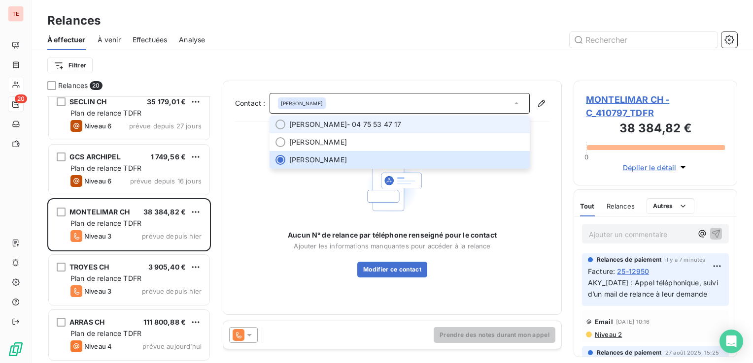
click at [329, 126] on span "[PERSON_NAME]" at bounding box center [318, 125] width 58 height 10
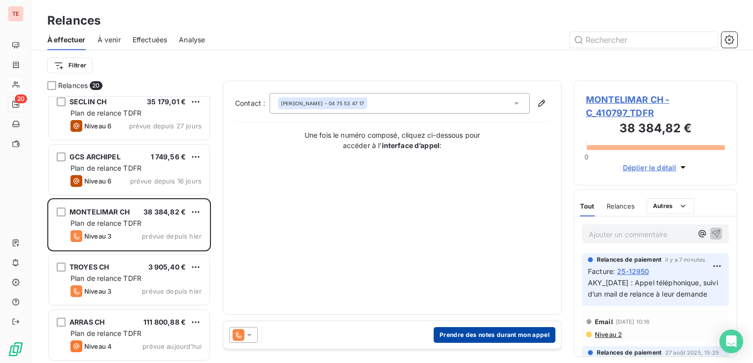
click at [490, 332] on button "Prendre des notes durant mon appel" at bounding box center [494, 335] width 122 height 16
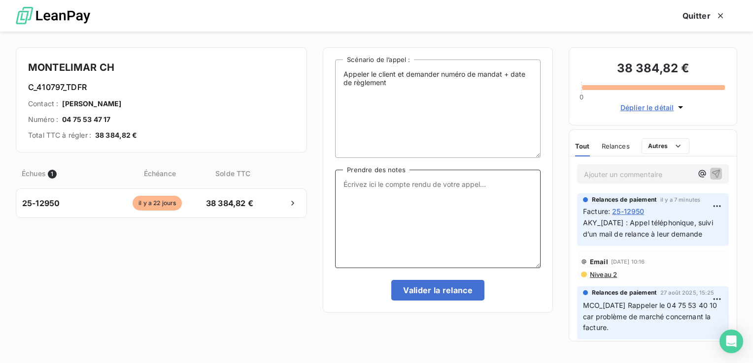
click at [404, 199] on textarea "Prendre des notes" at bounding box center [437, 219] width 205 height 98
type textarea "Appel le [DATE]"
click at [431, 286] on button "Valider la relance" at bounding box center [437, 290] width 93 height 21
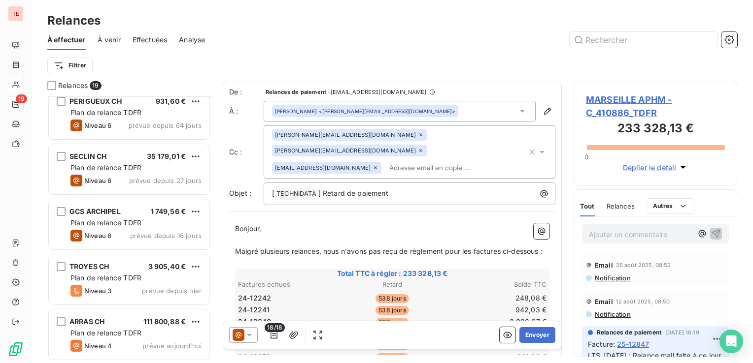
scroll to position [781, 0]
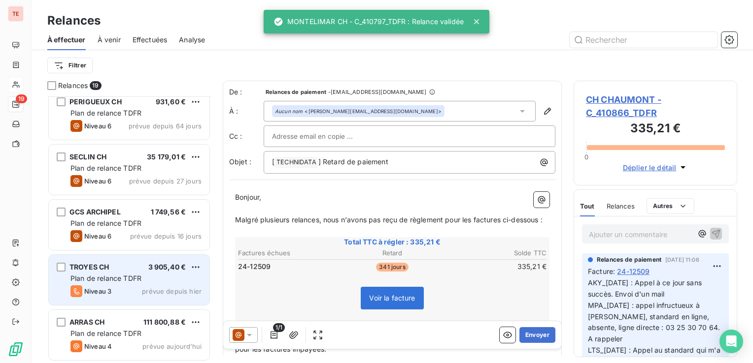
click at [117, 282] on span "Plan de relance TDFR" at bounding box center [105, 278] width 71 height 8
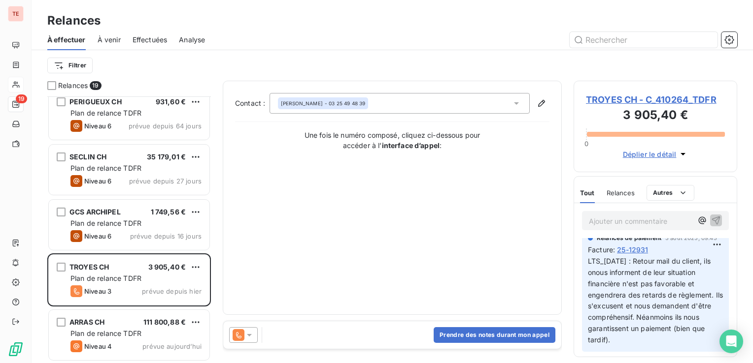
scroll to position [98, 0]
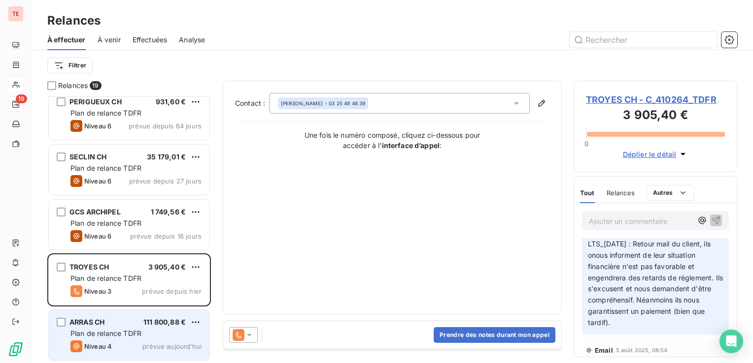
click at [141, 334] on span "Plan de relance TDFR" at bounding box center [105, 333] width 71 height 8
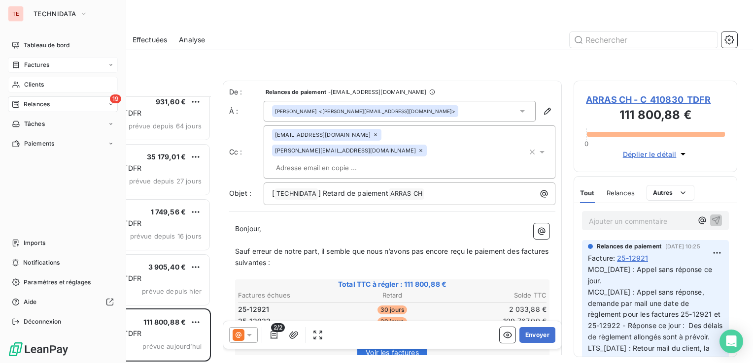
click at [44, 64] on span "Factures" at bounding box center [36, 65] width 25 height 9
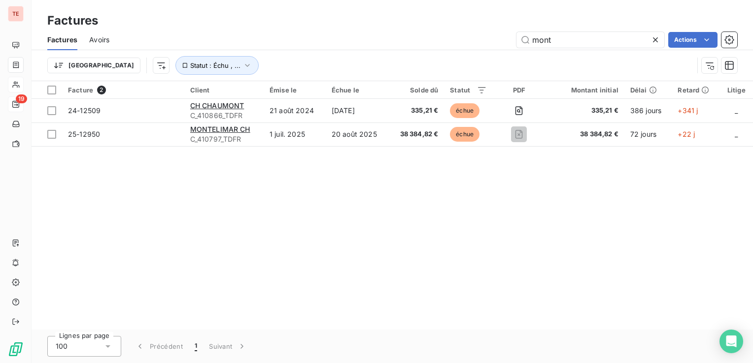
drag, startPoint x: 566, startPoint y: 48, endPoint x: 511, endPoint y: 46, distance: 54.7
click at [511, 46] on div "Factures Avoirs mont Actions" at bounding box center [392, 40] width 721 height 21
click at [543, 44] on input "mont" at bounding box center [590, 40] width 148 height 16
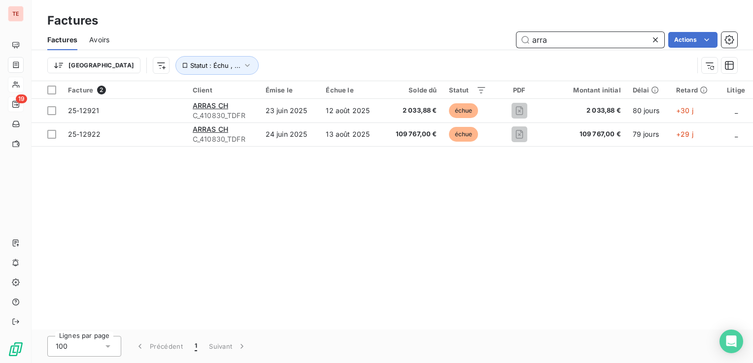
type input "arra"
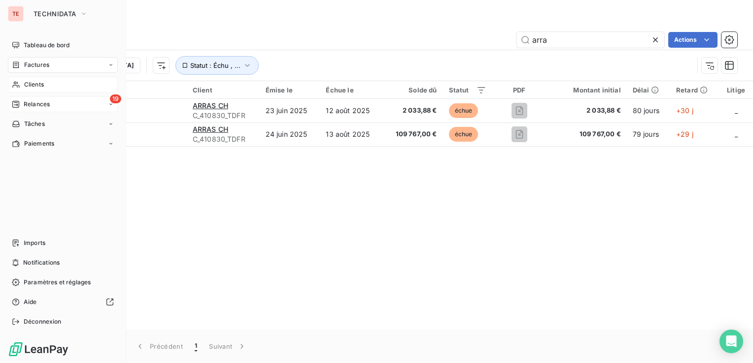
click at [45, 87] on div "Clients" at bounding box center [63, 85] width 110 height 16
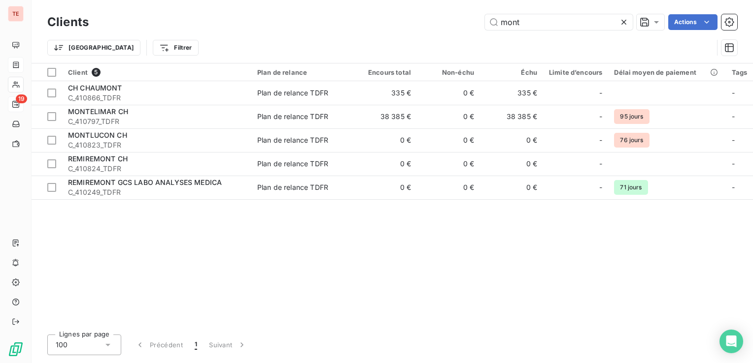
drag, startPoint x: 524, startPoint y: 22, endPoint x: 440, endPoint y: 28, distance: 84.4
click at [440, 25] on div "mont Actions" at bounding box center [418, 22] width 636 height 16
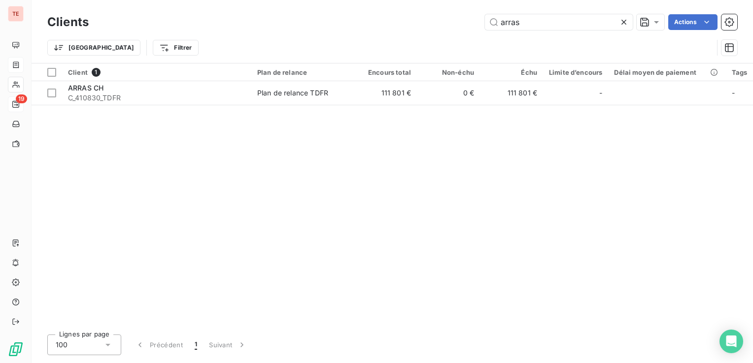
type input "arras"
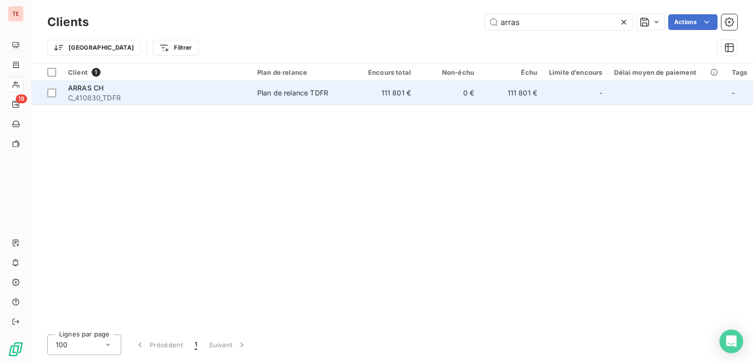
click at [274, 98] on td "Plan de relance TDFR" at bounding box center [302, 93] width 102 height 24
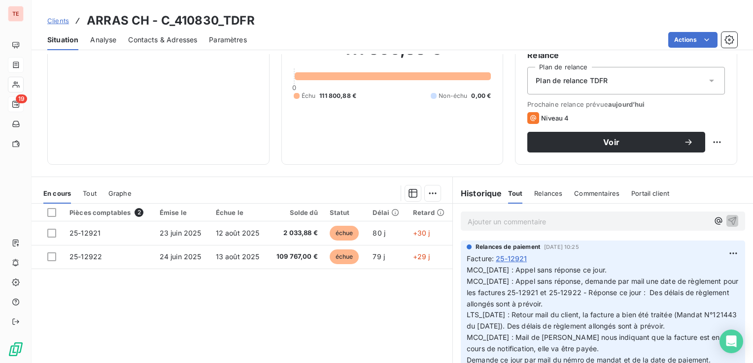
scroll to position [98, 0]
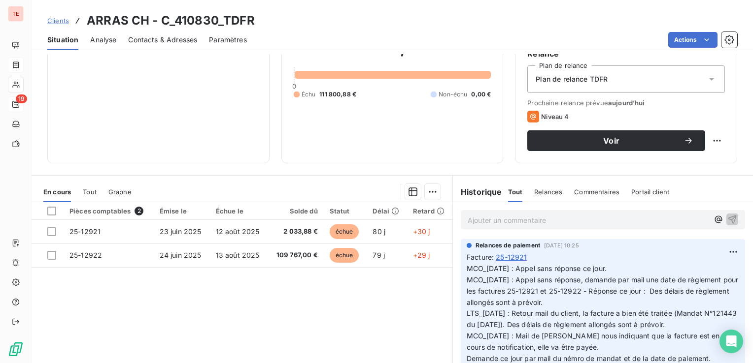
click at [183, 37] on span "Contacts & Adresses" at bounding box center [162, 40] width 69 height 10
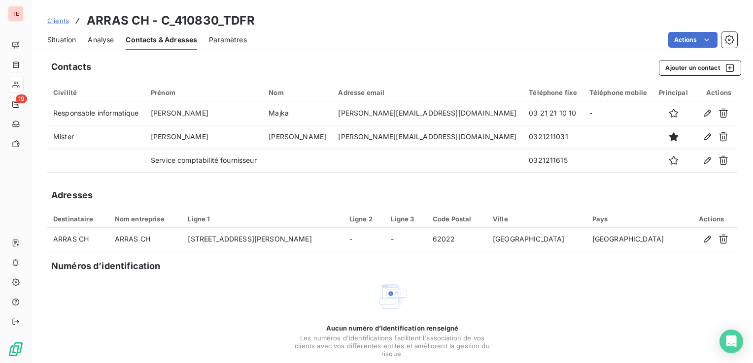
click at [57, 39] on span "Situation" at bounding box center [61, 40] width 29 height 10
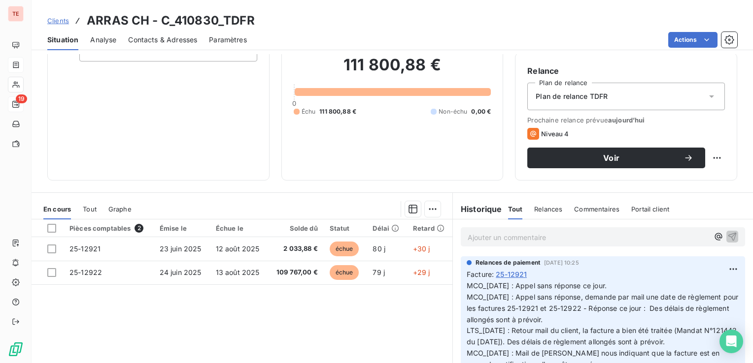
scroll to position [0, 0]
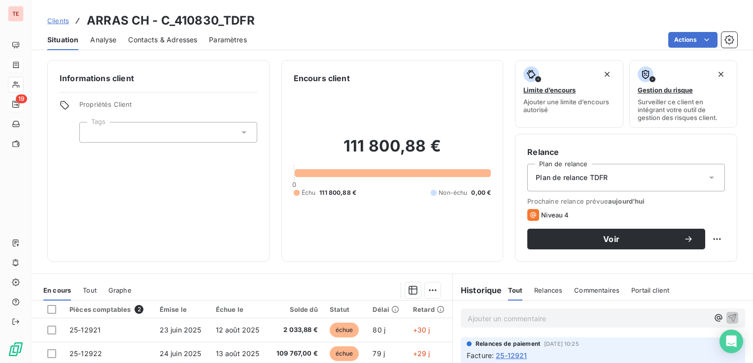
click at [180, 39] on span "Contacts & Adresses" at bounding box center [162, 40] width 69 height 10
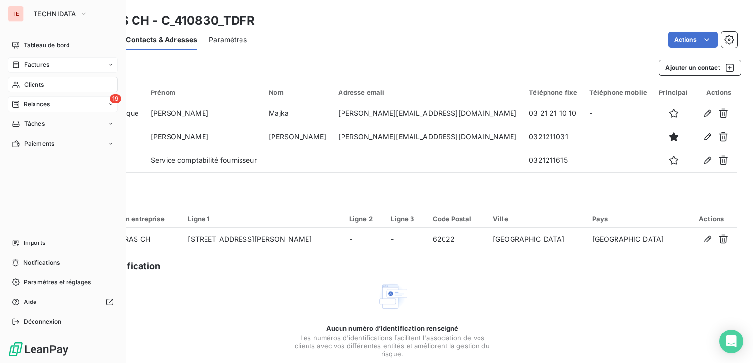
click at [35, 103] on span "Relances" at bounding box center [37, 104] width 26 height 9
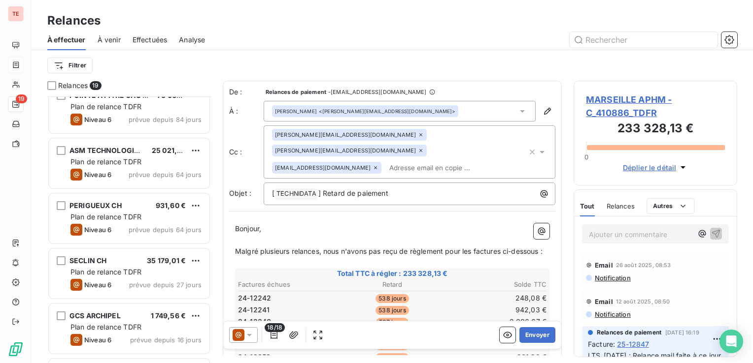
scroll to position [781, 0]
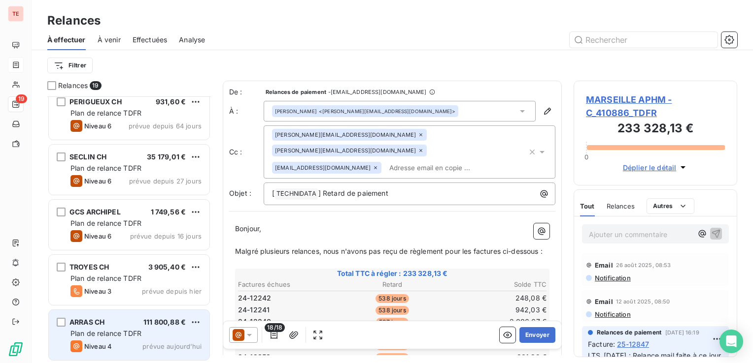
click at [120, 315] on div "ARRAS CH 111 800,88 € Plan de relance TDFR Niveau 4 prévue [DATE]" at bounding box center [129, 335] width 161 height 50
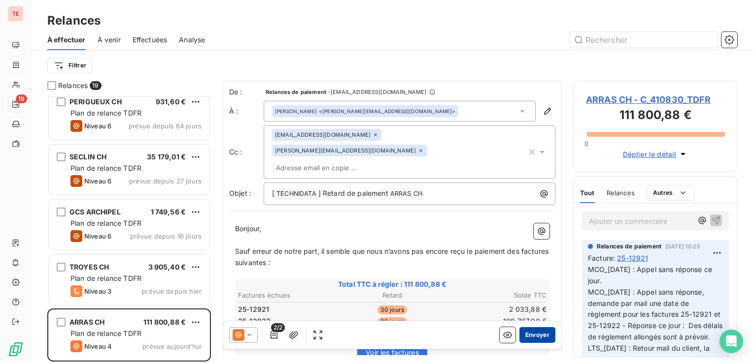
click at [536, 332] on button "Envoyer" at bounding box center [537, 335] width 36 height 16
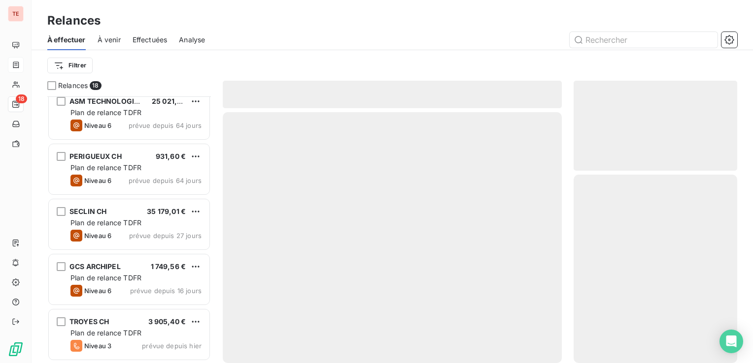
scroll to position [726, 0]
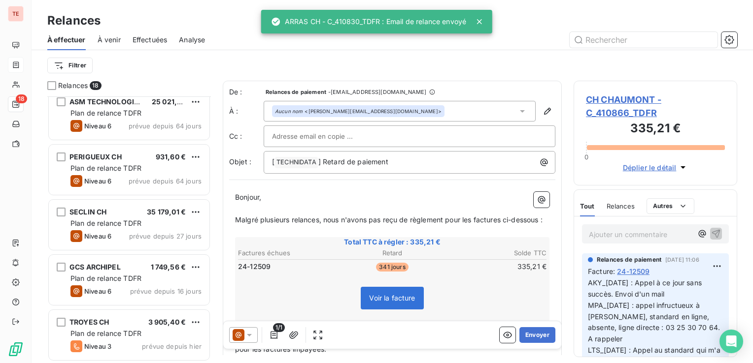
click at [142, 42] on span "Effectuées" at bounding box center [149, 40] width 35 height 10
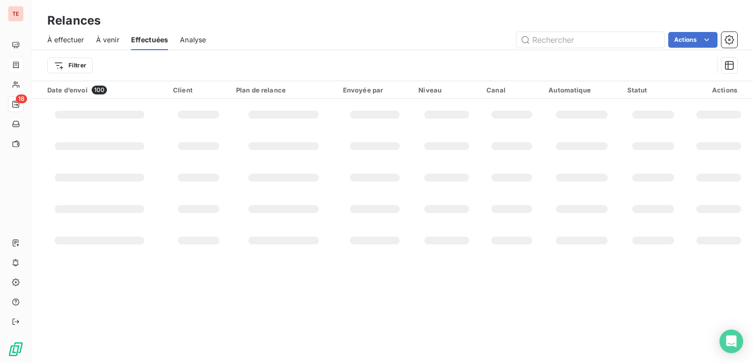
click at [101, 43] on span "À venir" at bounding box center [107, 40] width 23 height 10
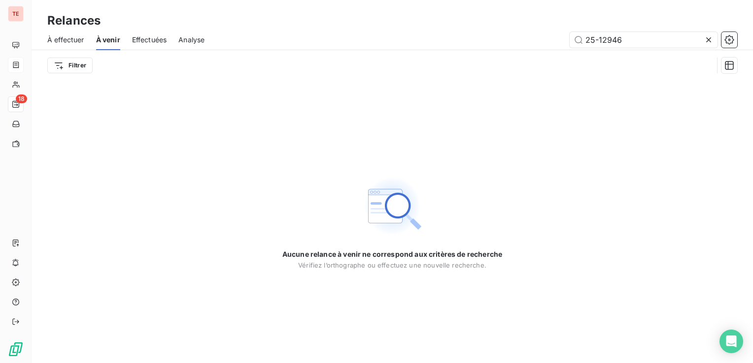
click at [147, 42] on span "Effectuées" at bounding box center [149, 40] width 35 height 10
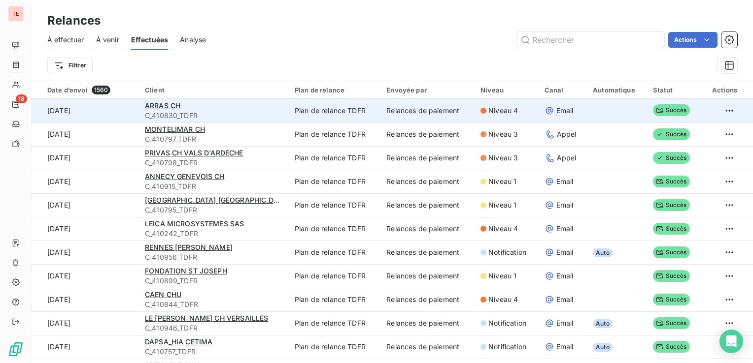
click at [250, 118] on span "C_410830_TDFR" at bounding box center [214, 116] width 138 height 10
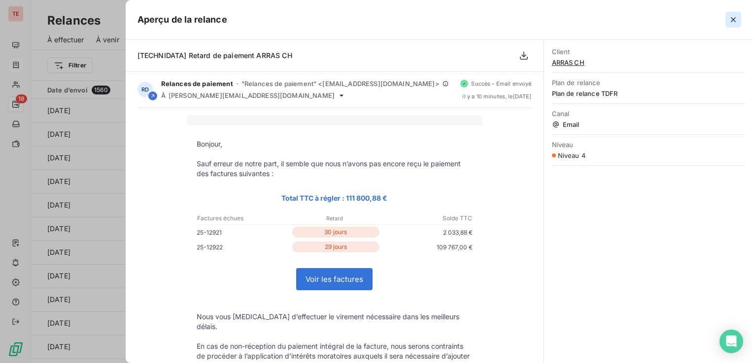
click at [735, 19] on icon "button" at bounding box center [733, 20] width 10 height 10
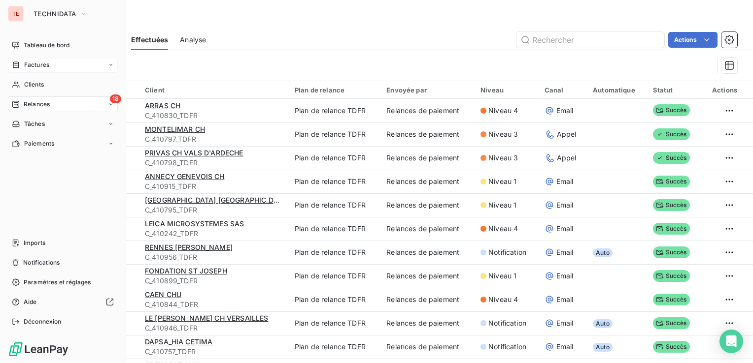
click at [26, 98] on div "18 Relances" at bounding box center [63, 105] width 110 height 16
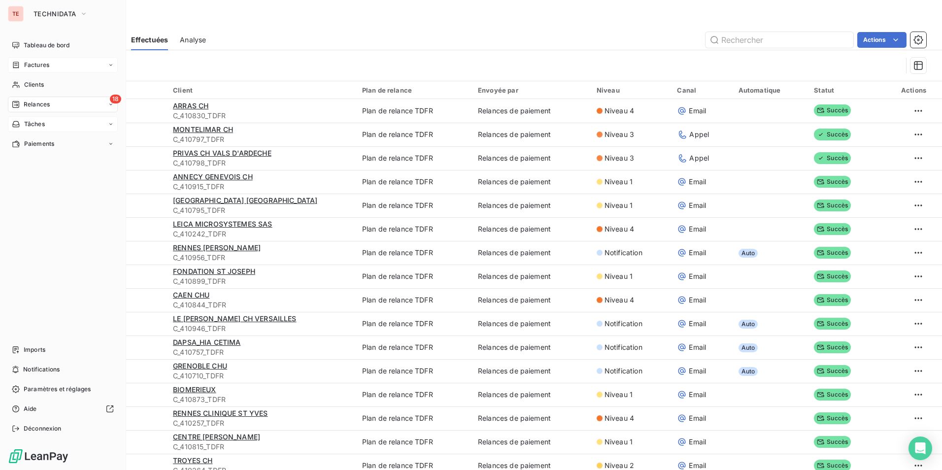
click at [44, 131] on div "Tâches" at bounding box center [63, 124] width 110 height 16
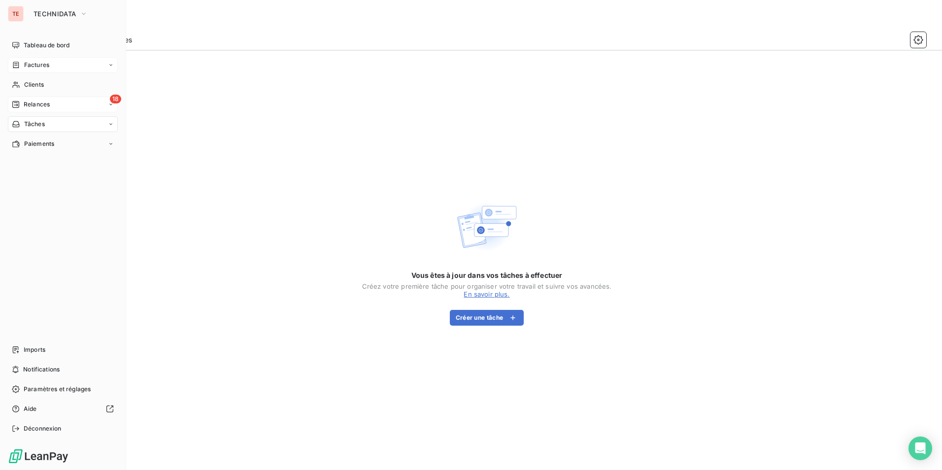
click at [57, 106] on div "18 Relances" at bounding box center [63, 105] width 110 height 16
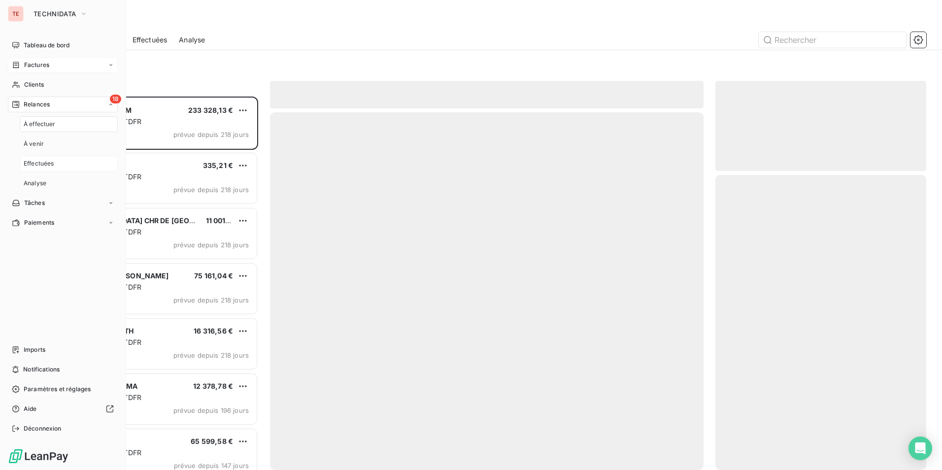
scroll to position [366, 203]
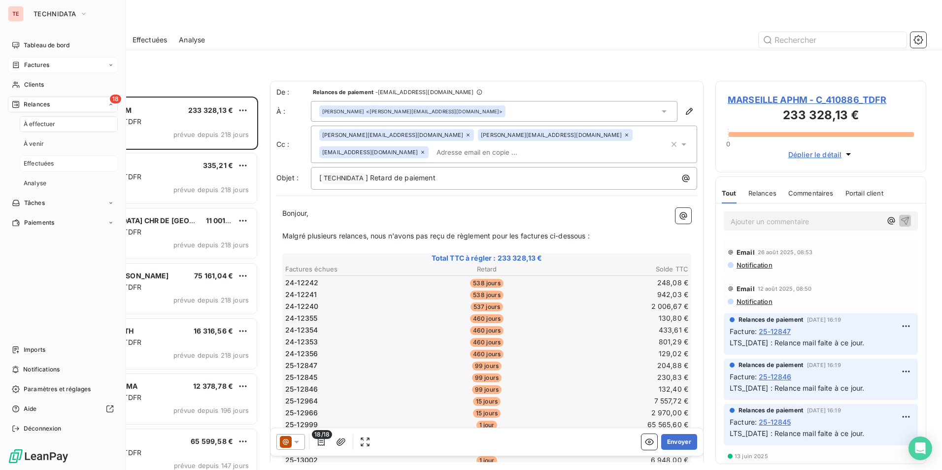
click at [55, 163] on div "Effectuées" at bounding box center [69, 164] width 98 height 16
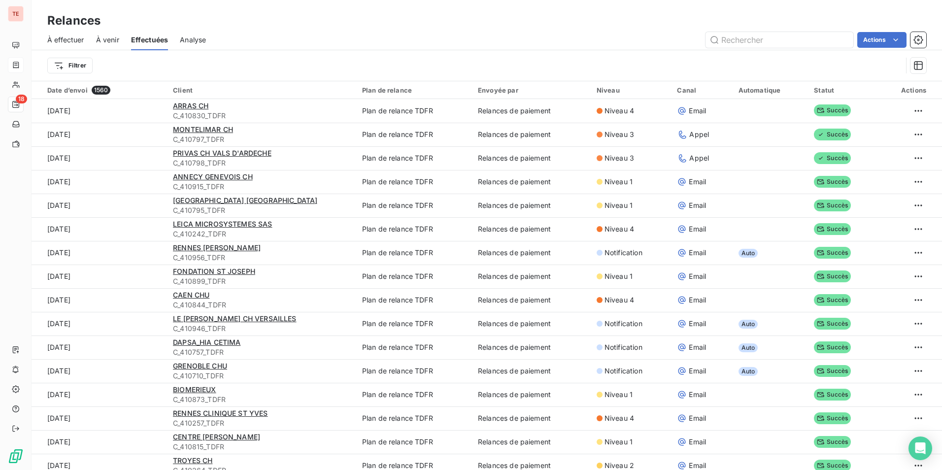
click at [68, 40] on span "À effectuer" at bounding box center [65, 40] width 37 height 10
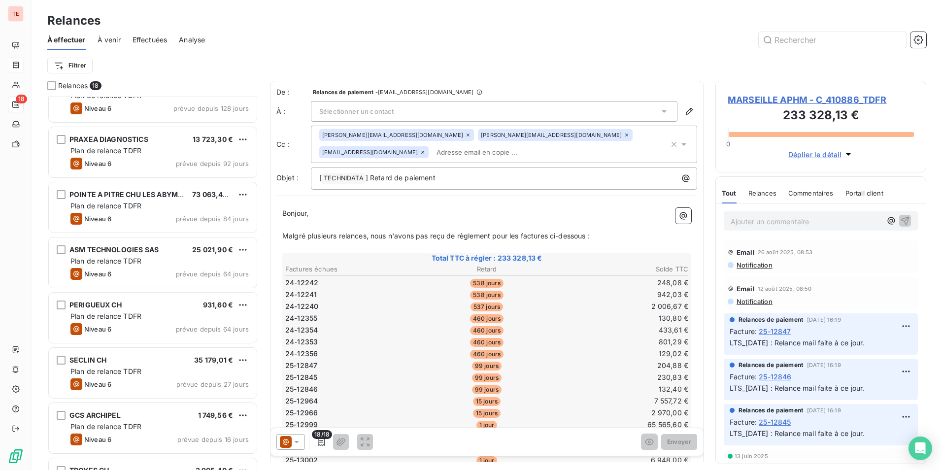
scroll to position [620, 0]
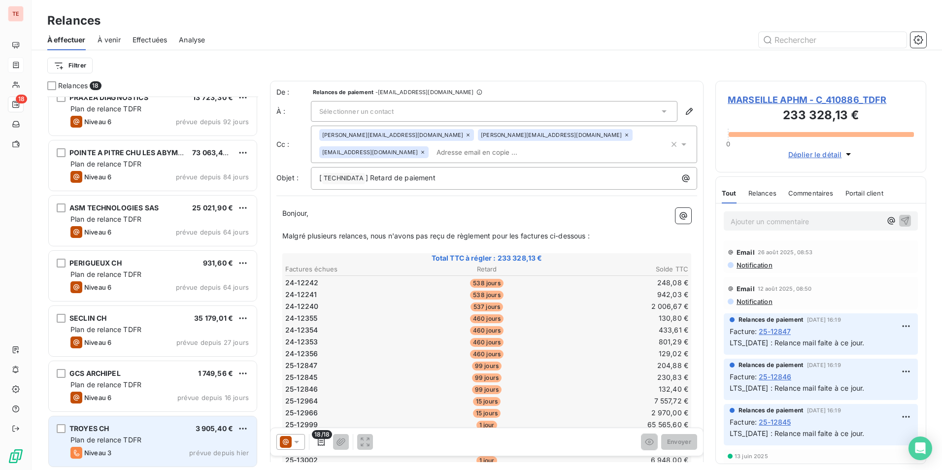
click at [152, 437] on div "Plan de relance TDFR" at bounding box center [159, 440] width 178 height 10
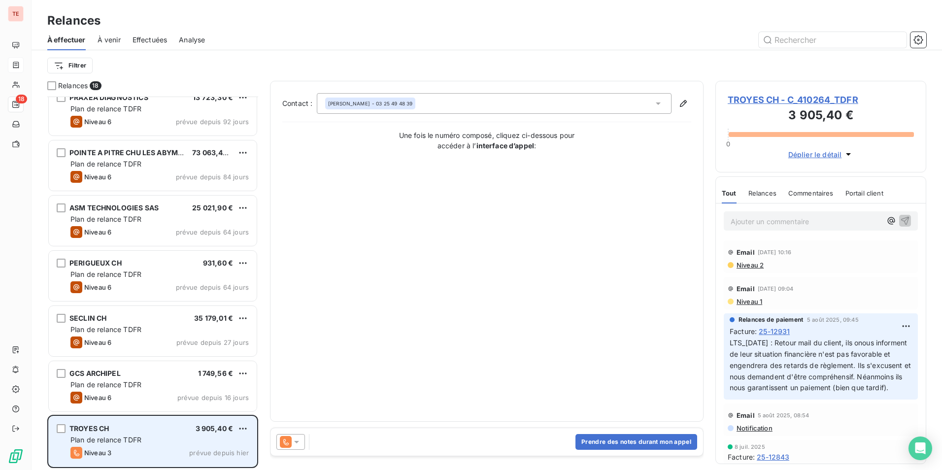
click at [109, 434] on div "TROYES CH 3 905,40 € Plan de relance TDFR Niveau 3 prévue depuis [DATE]" at bounding box center [153, 441] width 208 height 50
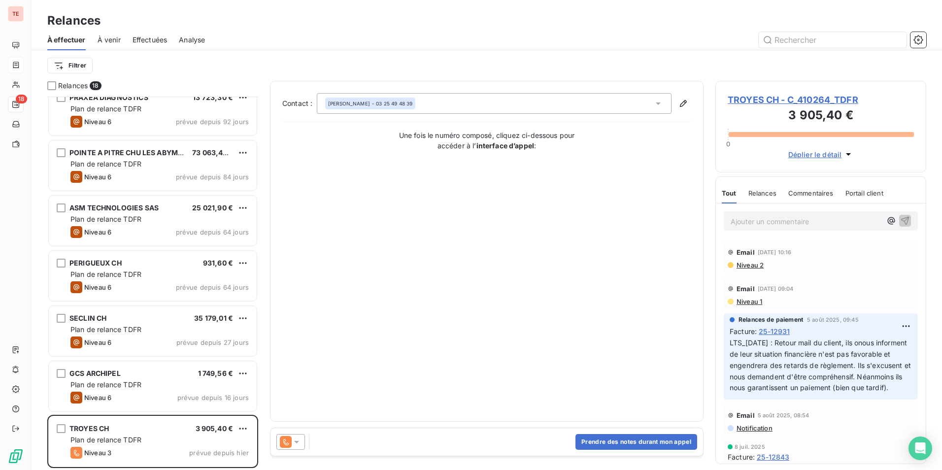
click at [657, 100] on icon at bounding box center [658, 103] width 10 height 10
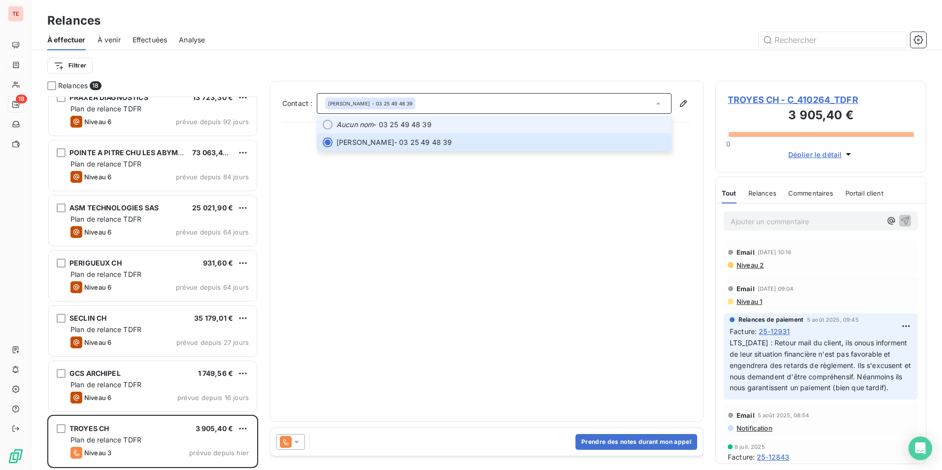
click at [424, 119] on li "Aucun nom - 03 25 49 48 39" at bounding box center [494, 125] width 355 height 18
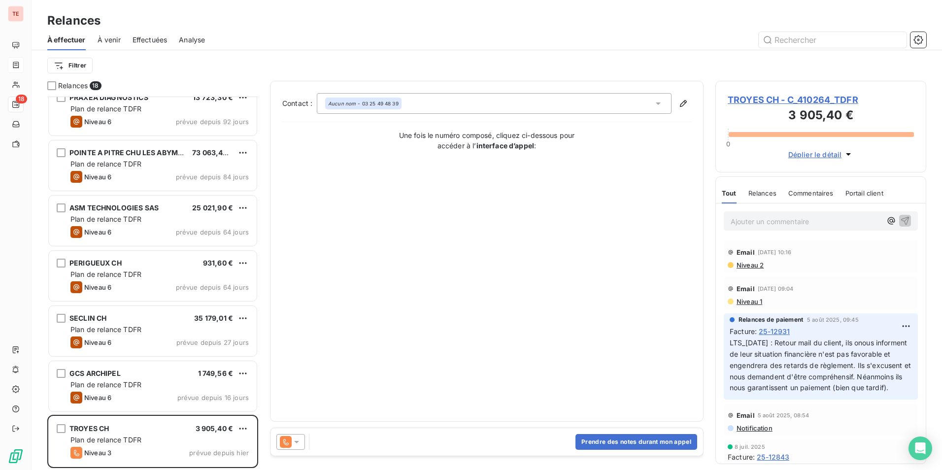
click at [643, 97] on div "Aucun nom - 03 25 49 48 39" at bounding box center [494, 103] width 355 height 21
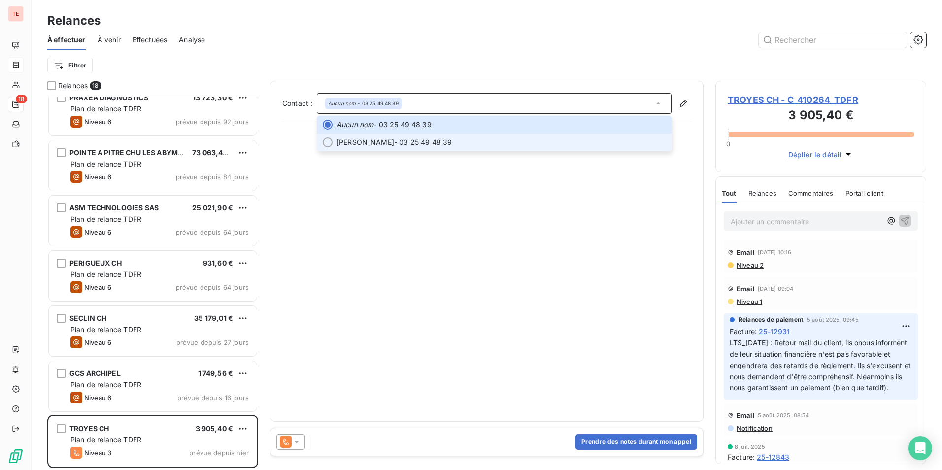
click at [408, 134] on li "[PERSON_NAME] - 03 25 49 48 39" at bounding box center [494, 142] width 355 height 18
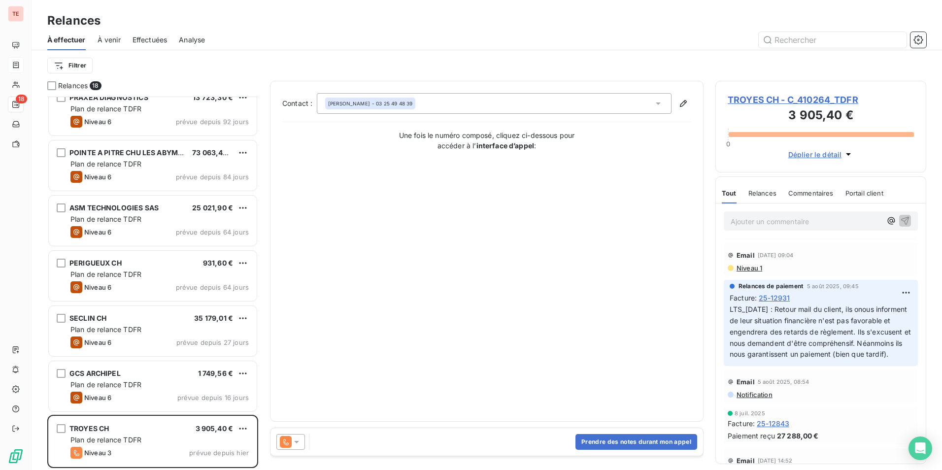
scroll to position [49, 0]
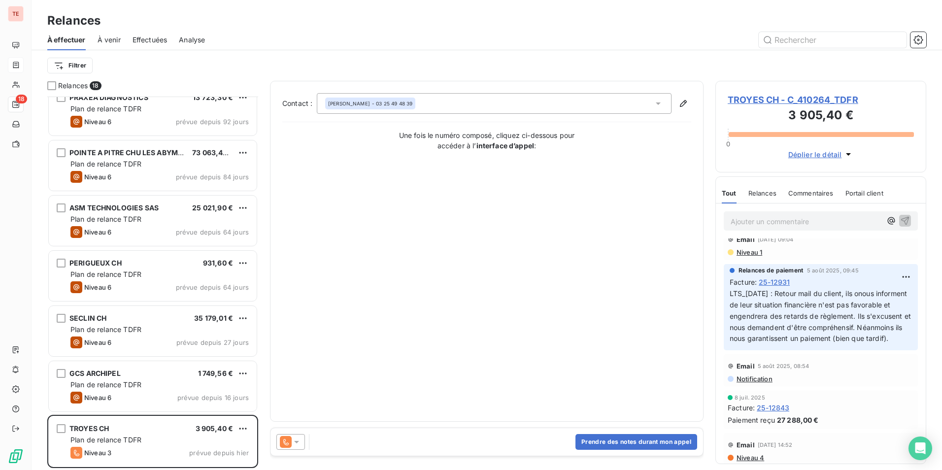
click at [672, 314] on div "Contact : [PERSON_NAME] - 03 25 49 48 39 Une fois le numéro composé, cliquez ci…" at bounding box center [486, 251] width 409 height 316
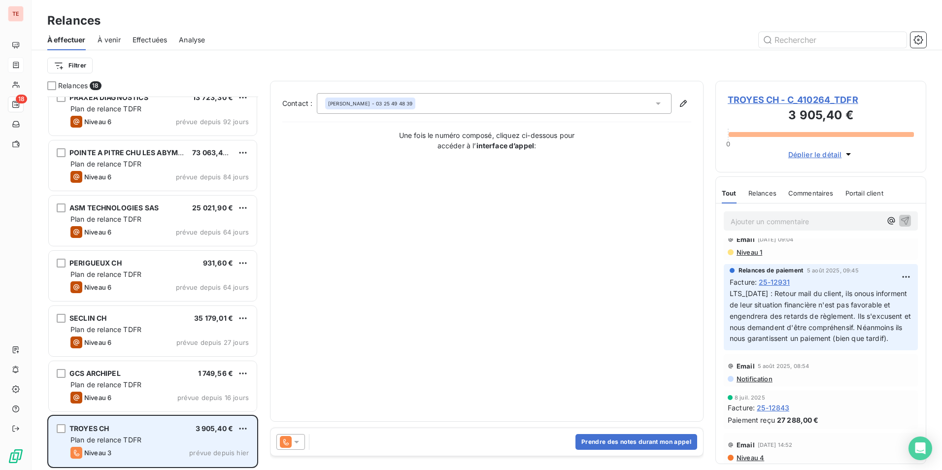
click at [130, 433] on div "TROYES CH 3 905,40 € Plan de relance TDFR Niveau 3 prévue depuis [DATE]" at bounding box center [153, 441] width 208 height 50
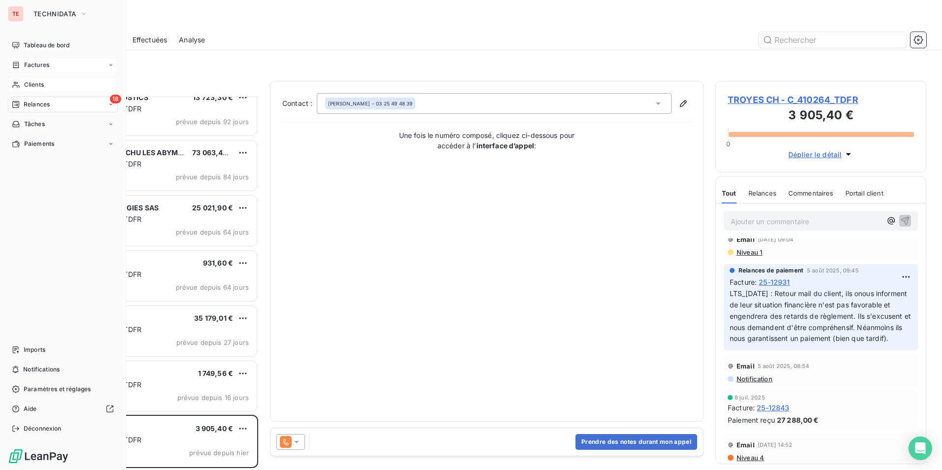
click at [23, 82] on div "Clients" at bounding box center [63, 85] width 110 height 16
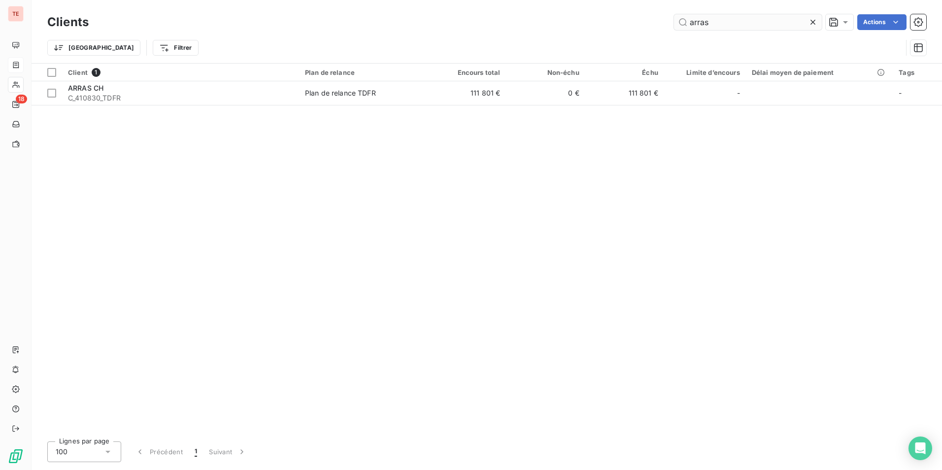
click at [715, 20] on input "arras" at bounding box center [748, 22] width 148 height 16
drag, startPoint x: 716, startPoint y: 20, endPoint x: 667, endPoint y: 25, distance: 48.5
click at [668, 25] on div "arras Actions" at bounding box center [512, 22] width 825 height 16
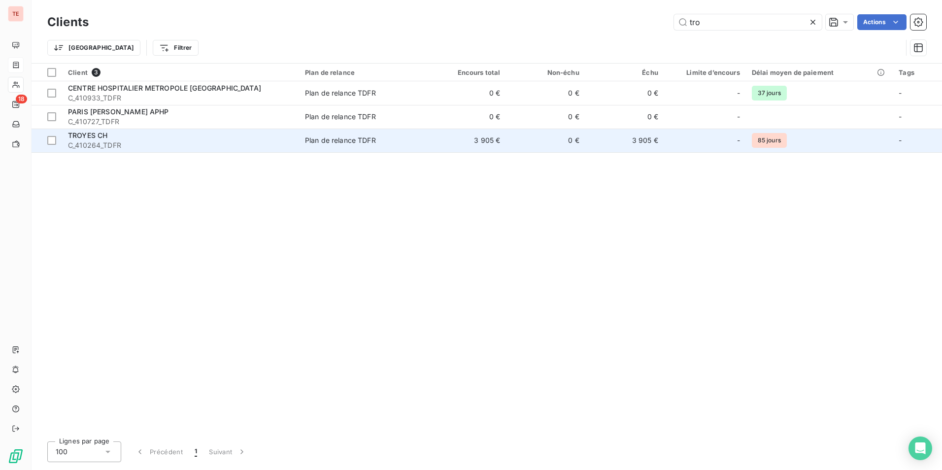
type input "tro"
click at [150, 151] on td "TROYES CH C_410264_TDFR" at bounding box center [180, 141] width 237 height 24
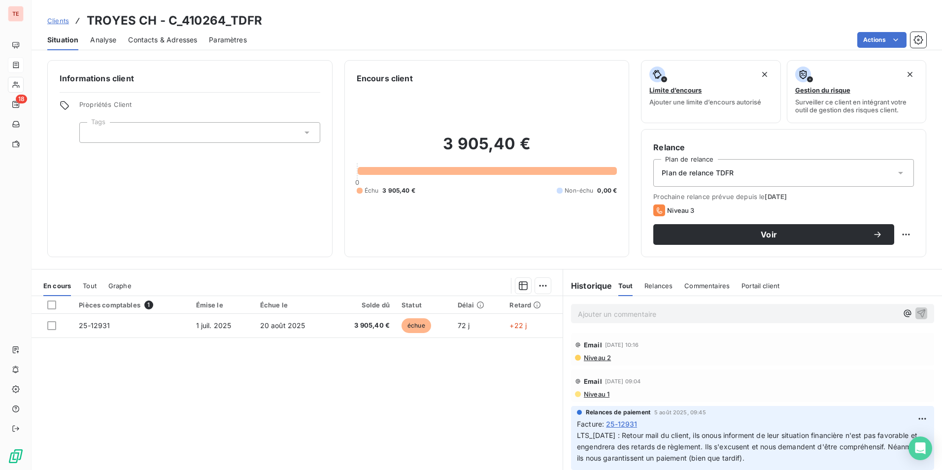
click at [105, 37] on span "Analyse" at bounding box center [103, 40] width 26 height 10
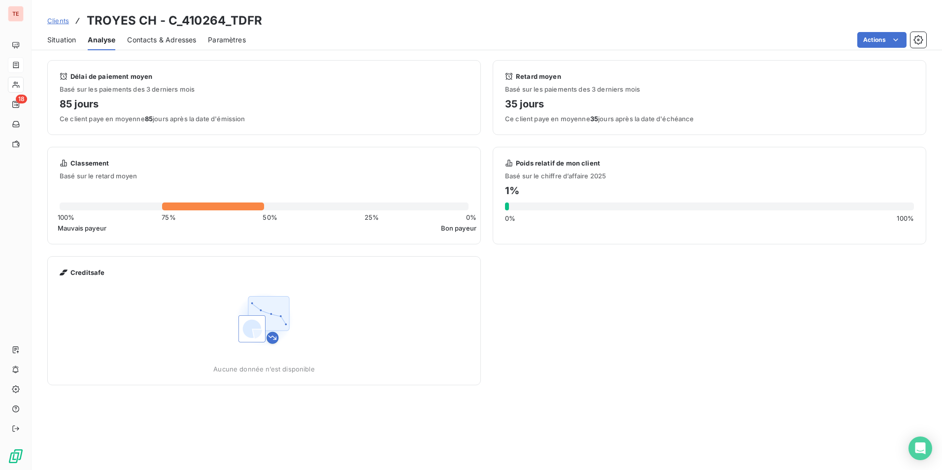
click at [136, 39] on span "Contacts & Adresses" at bounding box center [161, 40] width 69 height 10
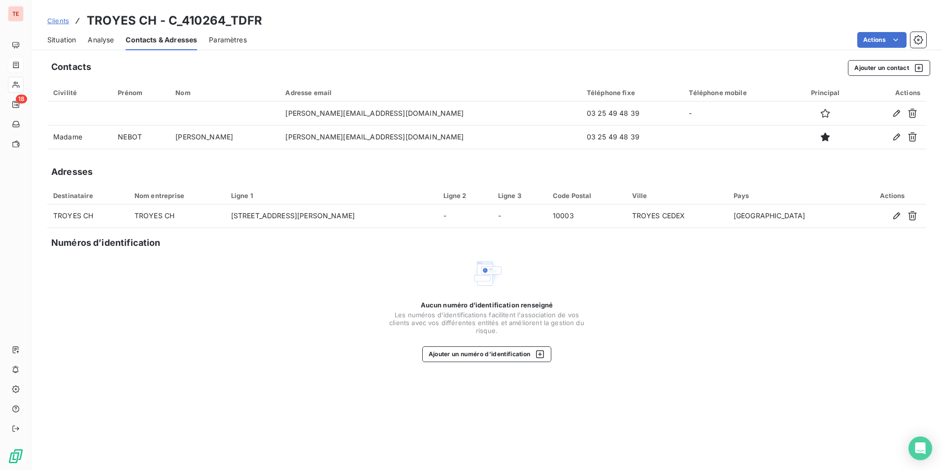
click at [67, 39] on span "Situation" at bounding box center [61, 40] width 29 height 10
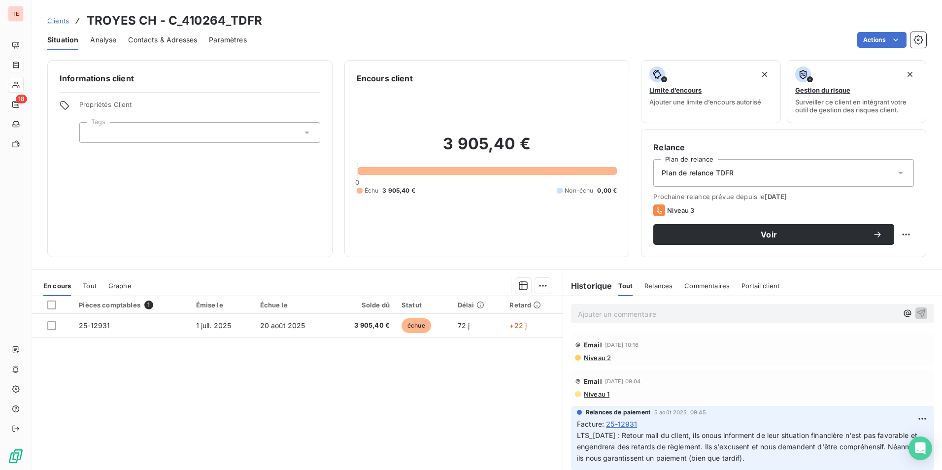
click at [174, 35] on span "Contacts & Adresses" at bounding box center [162, 40] width 69 height 10
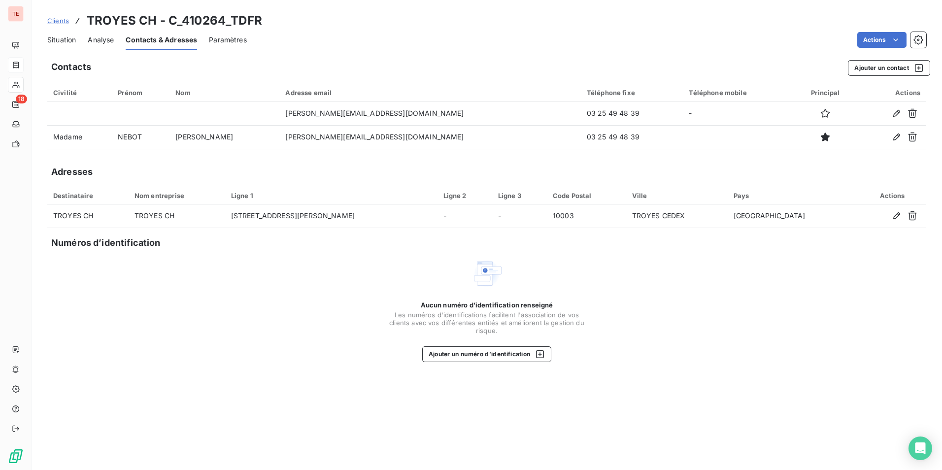
click at [64, 44] on span "Situation" at bounding box center [61, 40] width 29 height 10
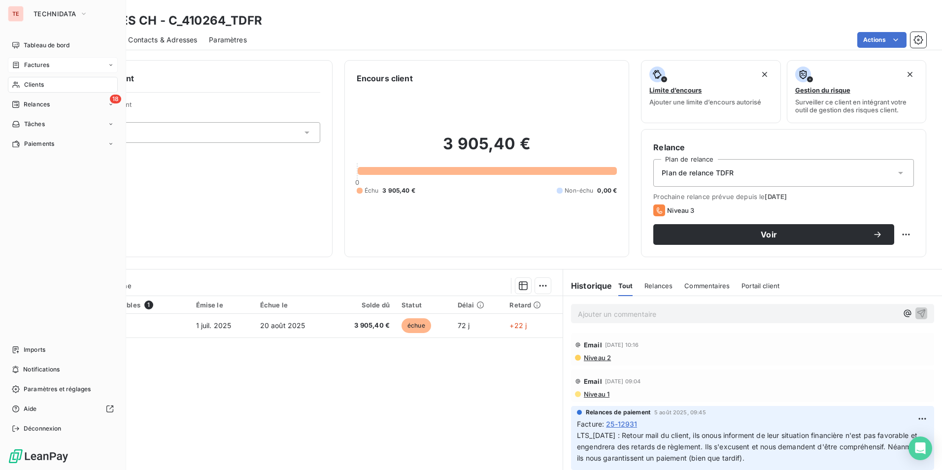
click at [48, 102] on span "Relances" at bounding box center [37, 104] width 26 height 9
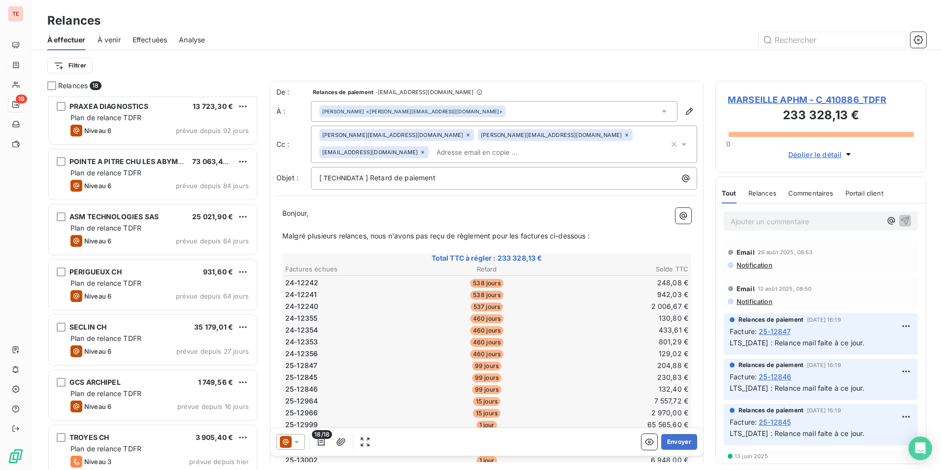
scroll to position [620, 0]
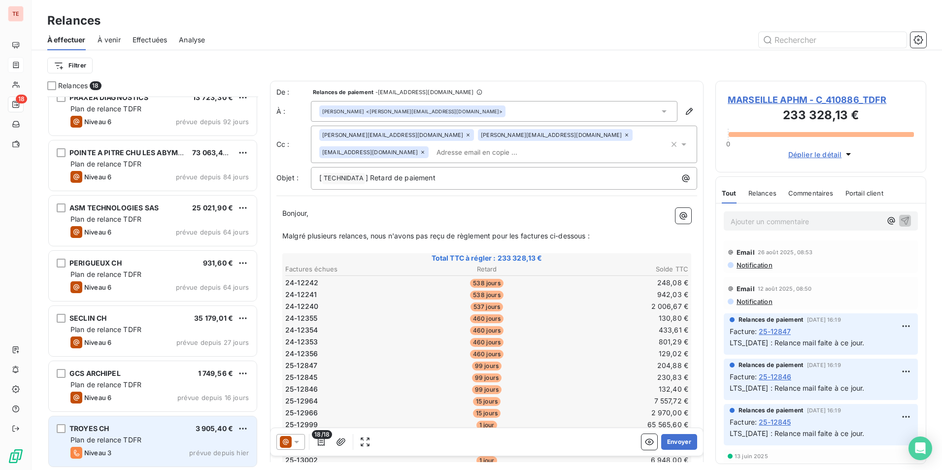
click at [196, 429] on span "3 905,40 €" at bounding box center [215, 428] width 38 height 8
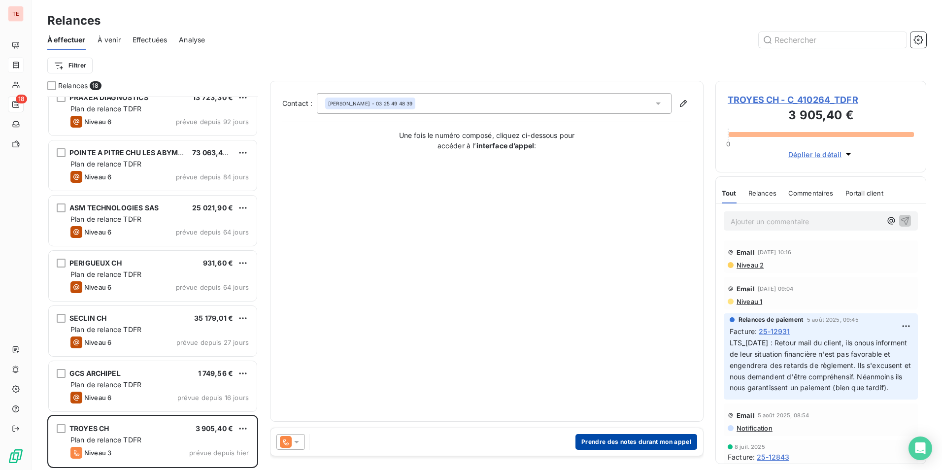
click at [671, 438] on button "Prendre des notes durant mon appel" at bounding box center [636, 442] width 122 height 16
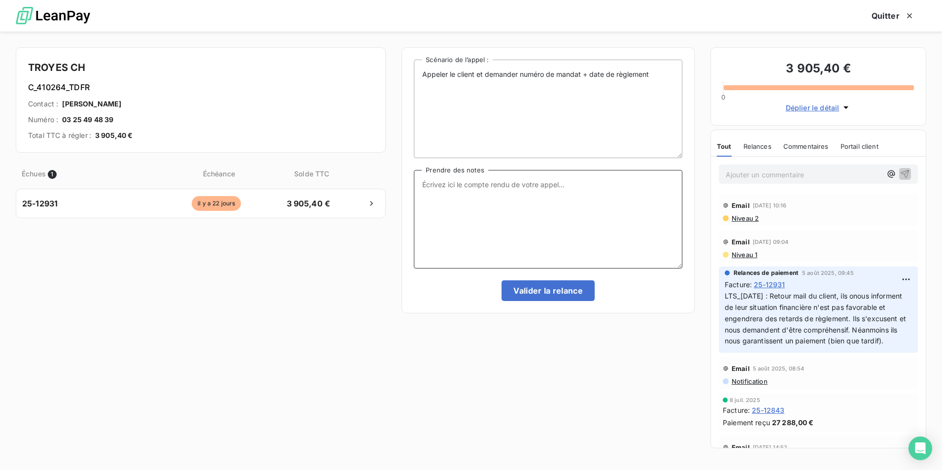
click at [456, 194] on textarea "Prendre des notes" at bounding box center [548, 219] width 268 height 98
drag, startPoint x: 538, startPoint y: 187, endPoint x: 424, endPoint y: 185, distance: 113.8
click at [424, 185] on textarea "Appel sans succès le 11/09/205" at bounding box center [548, 219] width 268 height 98
click at [418, 185] on textarea "Appel sans succès le 11/09/205" at bounding box center [548, 219] width 268 height 98
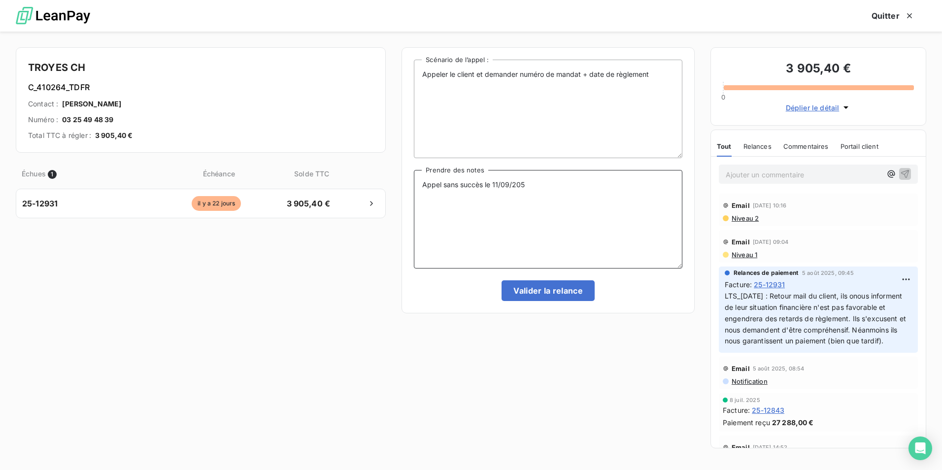
click at [418, 185] on textarea "Appel sans succès le 11/09/205" at bounding box center [548, 219] width 268 height 98
type textarea "Appel sans succès le 11/09/205"
click at [540, 288] on button "Valider la relance" at bounding box center [547, 290] width 93 height 21
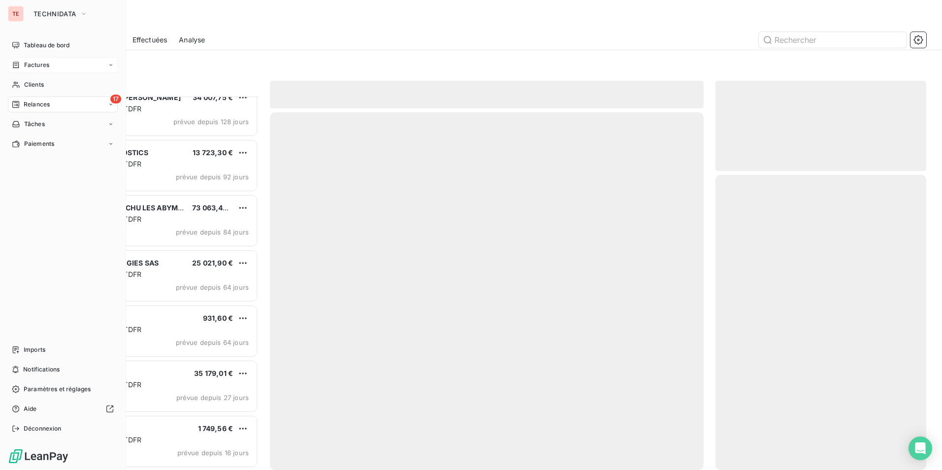
scroll to position [564, 0]
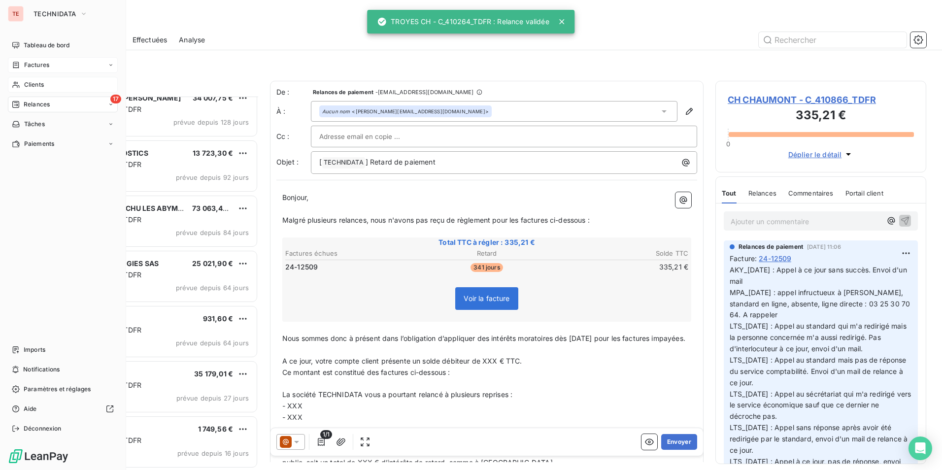
click at [52, 82] on div "Clients" at bounding box center [63, 85] width 110 height 16
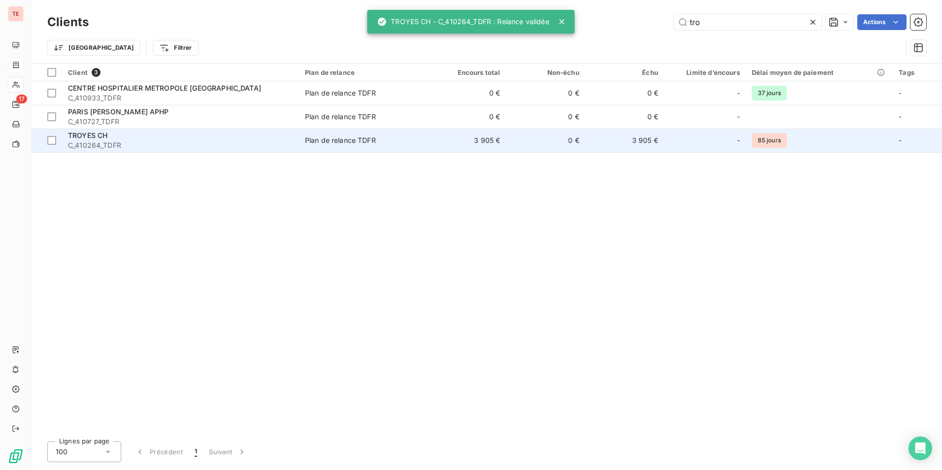
click at [157, 139] on div "TROYES CH" at bounding box center [180, 136] width 225 height 10
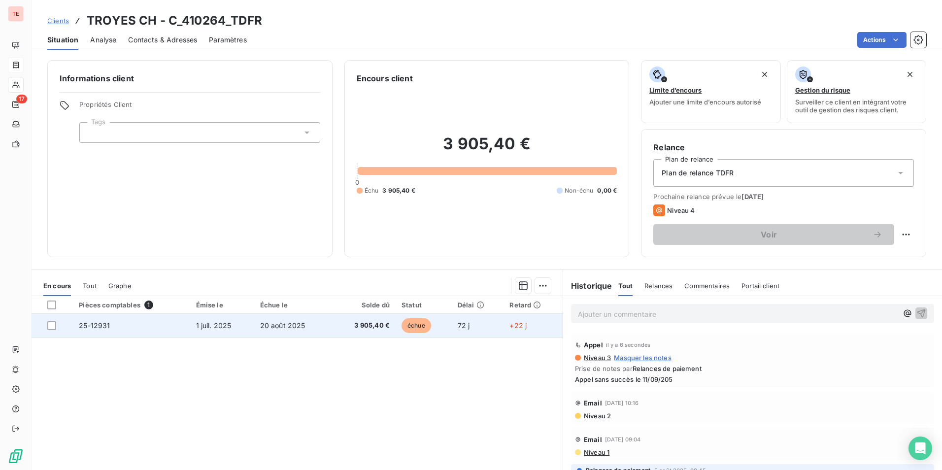
click at [276, 330] on td "20 août 2025" at bounding box center [292, 326] width 77 height 24
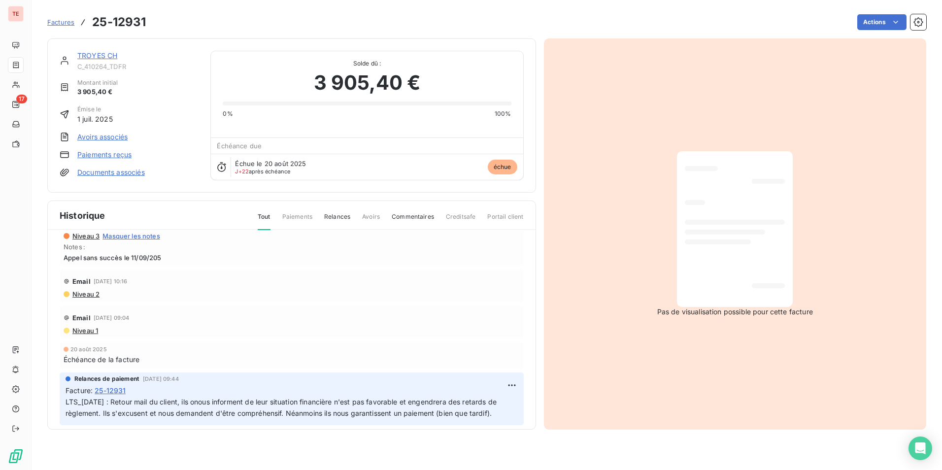
scroll to position [127, 0]
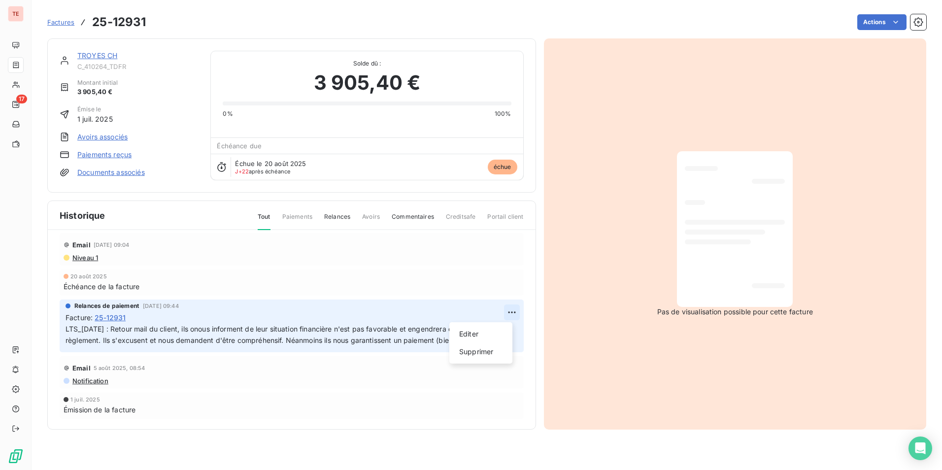
click at [507, 313] on html "TE 17 Factures 25-12931 Actions [GEOGRAPHIC_DATA] initial 3 905,40 € Émise le […" at bounding box center [471, 235] width 942 height 470
click at [475, 331] on div "Editer" at bounding box center [480, 334] width 55 height 16
click at [64, 327] on div "Relances de paiement [DATE] 09:44 Facture : 25-12931 LTS_[DATE] : Retour mail d…" at bounding box center [292, 325] width 464 height 53
click at [65, 329] on div "Relances de paiement [DATE] 09:44 Facture : 25-12931 LTS_[DATE] : Retour mail d…" at bounding box center [292, 325] width 464 height 53
click at [66, 330] on span "LTS_[DATE] : Retour mail du client, ils onous informent de leur situation finan…" at bounding box center [281, 335] width 433 height 20
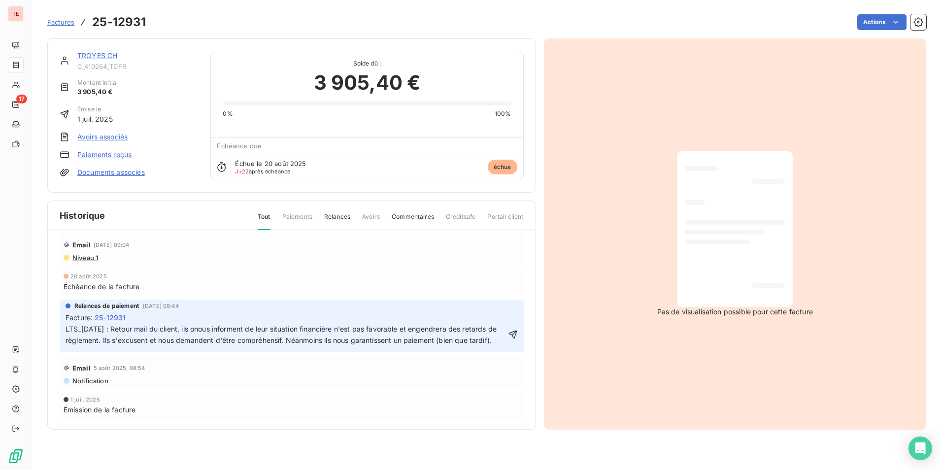
click at [139, 320] on div "Facture : 25-12931" at bounding box center [291, 317] width 452 height 10
click at [140, 323] on div "LTS_[DATE] : Retour mail du client, ils onous informent de leur situation finan…" at bounding box center [285, 335] width 440 height 24
click at [94, 324] on p "LTS_[DATE] : Retour mail du client, ils onous informent de leur situation finan…" at bounding box center [285, 335] width 440 height 23
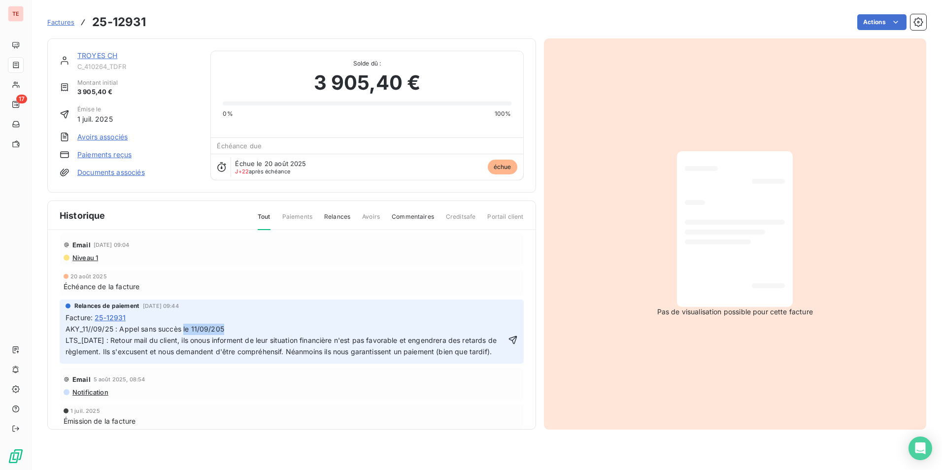
drag, startPoint x: 229, startPoint y: 328, endPoint x: 184, endPoint y: 328, distance: 45.8
click at [184, 328] on p "AKY_11//09/25 : Appel sans succès le 11/09/205 LTS_[DATE] : Retour mail du clie…" at bounding box center [285, 341] width 440 height 34
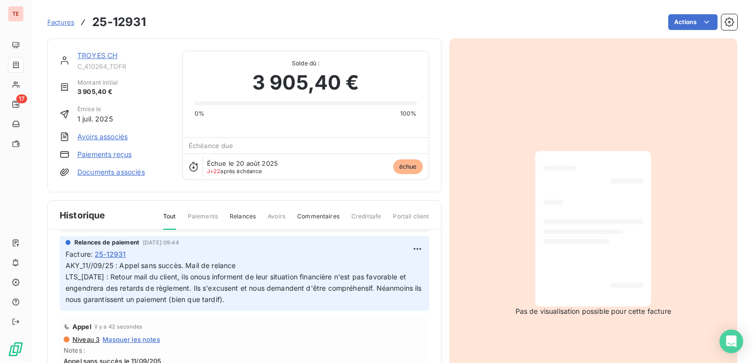
scroll to position [49, 0]
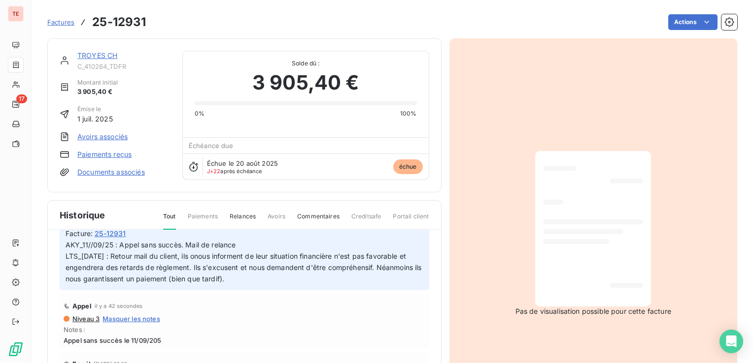
click at [57, 26] on span "Factures" at bounding box center [60, 22] width 27 height 8
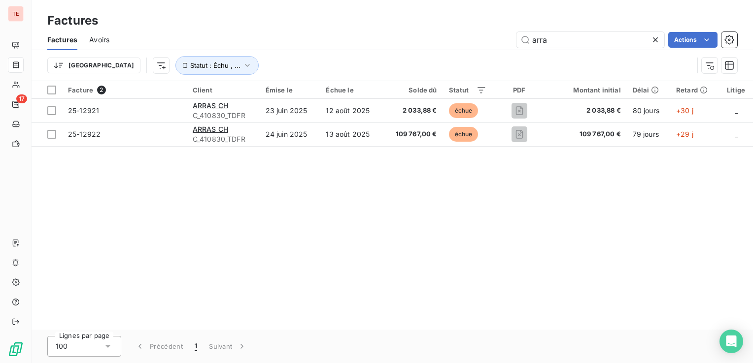
drag, startPoint x: 545, startPoint y: 44, endPoint x: 502, endPoint y: 44, distance: 42.8
click at [502, 44] on div "arra Actions" at bounding box center [429, 40] width 616 height 16
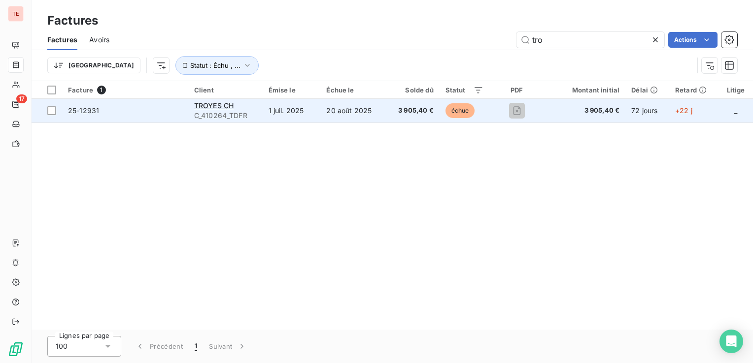
type input "tro"
click at [103, 110] on span "25-12931" at bounding box center [125, 111] width 114 height 10
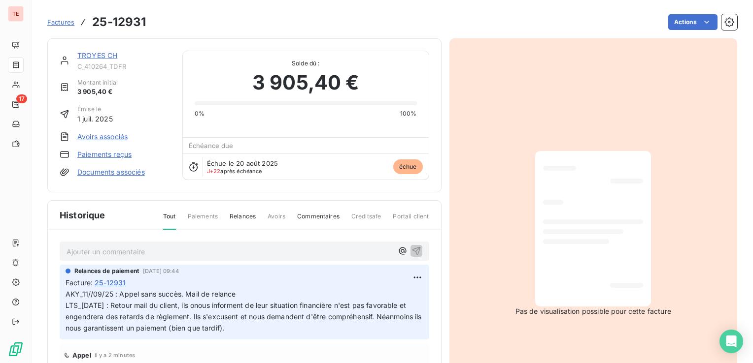
click at [95, 61] on div "TROYES CH C_410264_TDFR" at bounding box center [123, 61] width 93 height 20
click at [91, 55] on link "TROYES CH" at bounding box center [97, 55] width 40 height 8
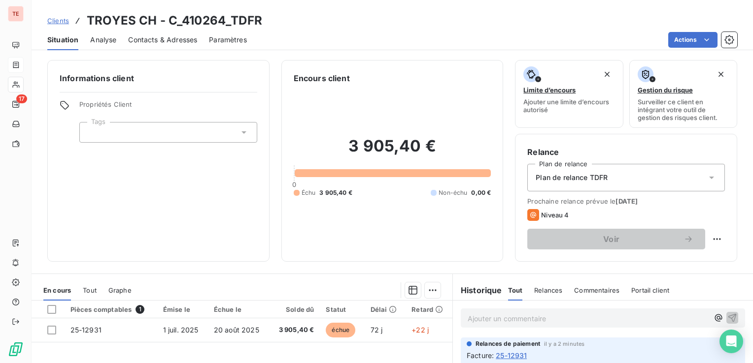
click at [149, 38] on span "Contacts & Adresses" at bounding box center [162, 40] width 69 height 10
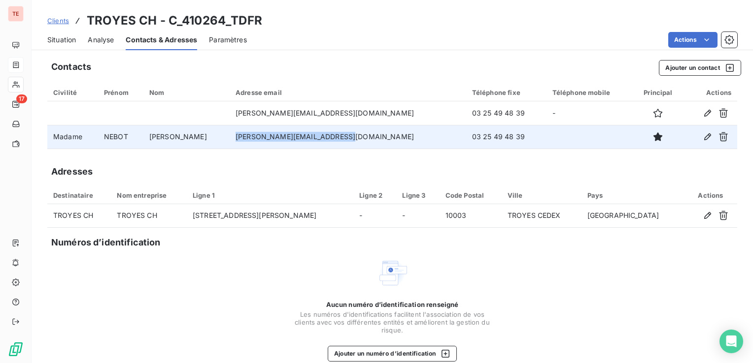
drag, startPoint x: 336, startPoint y: 137, endPoint x: 238, endPoint y: 137, distance: 98.0
click at [238, 137] on td "[PERSON_NAME][EMAIL_ADDRESS][DOMAIN_NAME]" at bounding box center [347, 137] width 236 height 24
copy td "[PERSON_NAME][EMAIL_ADDRESS][DOMAIN_NAME]"
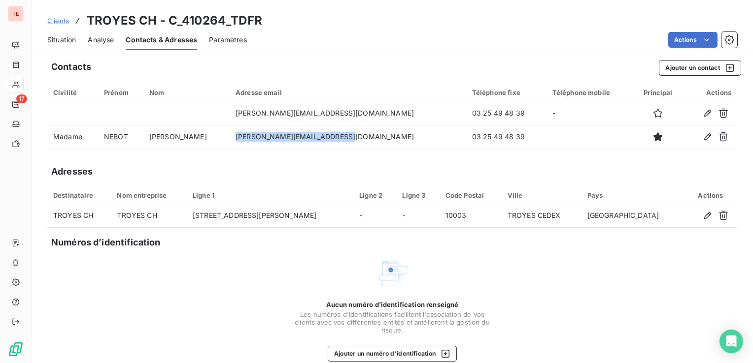
click at [71, 43] on span "Situation" at bounding box center [61, 40] width 29 height 10
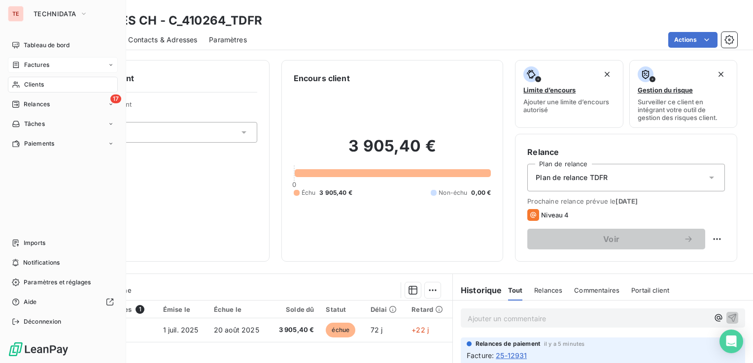
click at [35, 66] on span "Factures" at bounding box center [36, 65] width 25 height 9
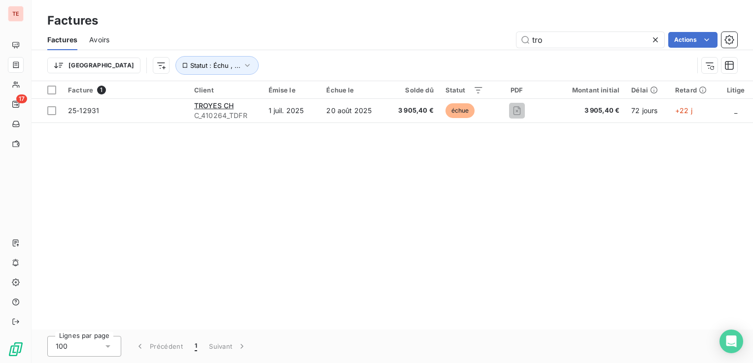
click at [654, 41] on icon at bounding box center [655, 40] width 10 height 10
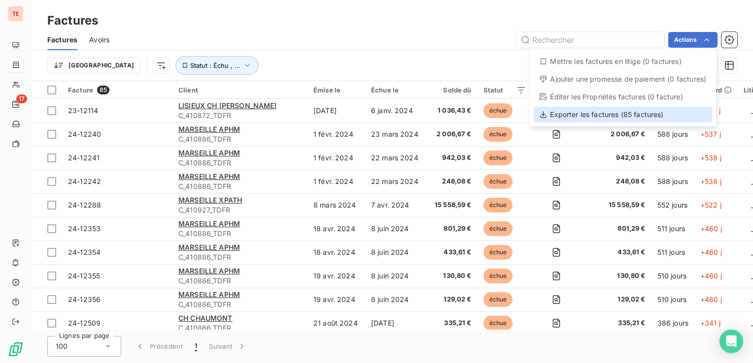
click at [617, 115] on div "Exporter les factures (85 factures)" at bounding box center [622, 115] width 179 height 16
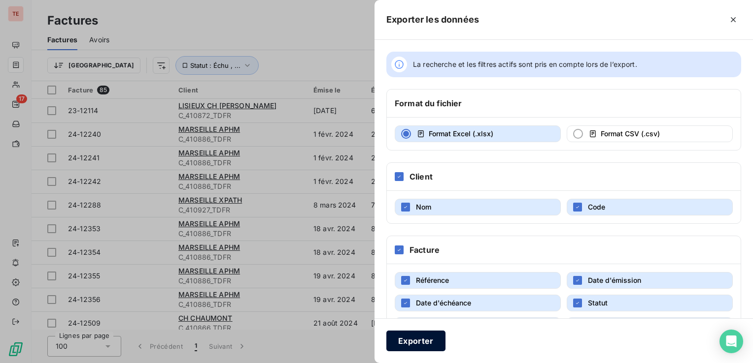
click at [421, 340] on button "Exporter" at bounding box center [415, 341] width 59 height 21
